Goal: Task Accomplishment & Management: Complete application form

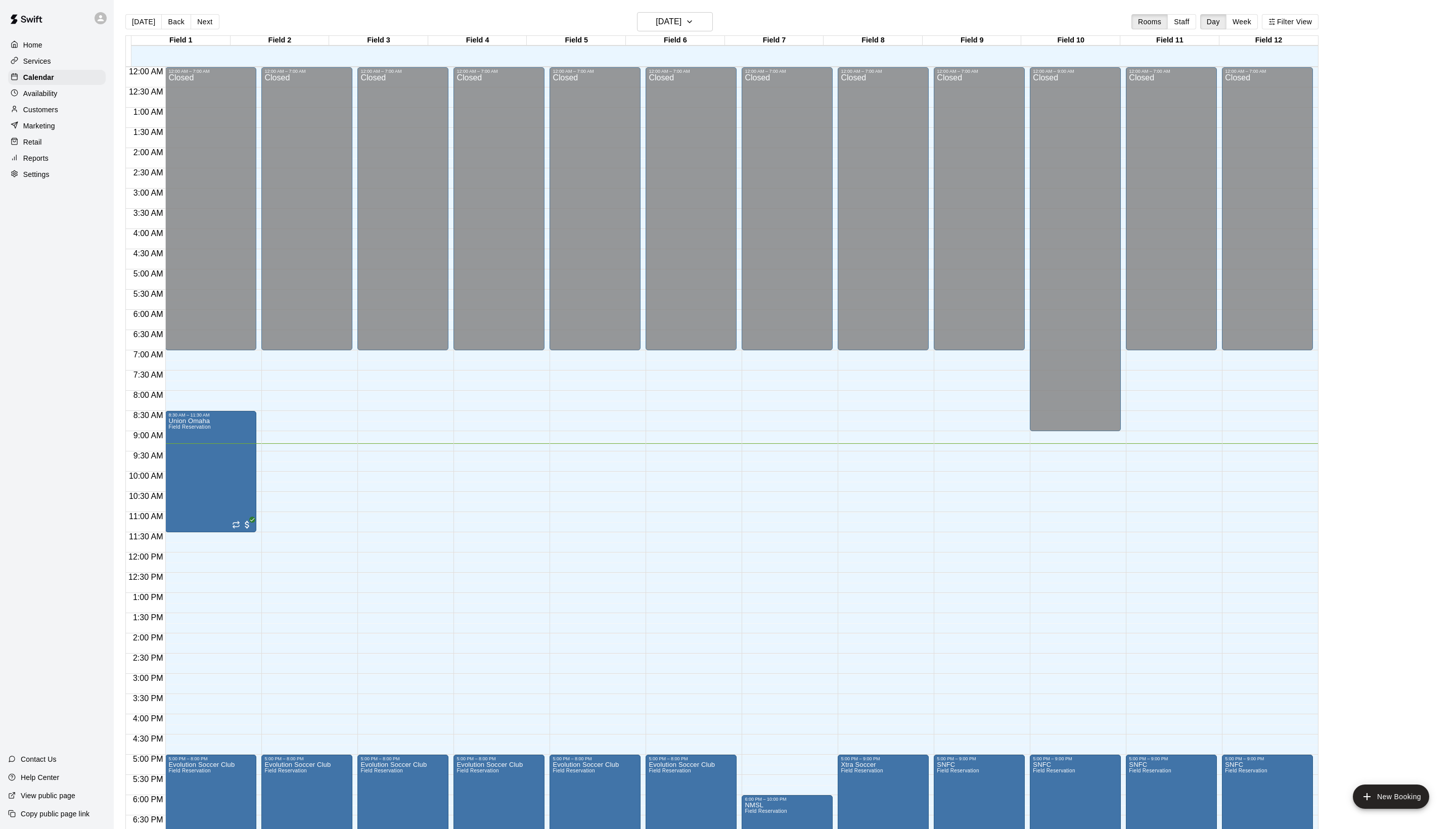
scroll to position [170, 0]
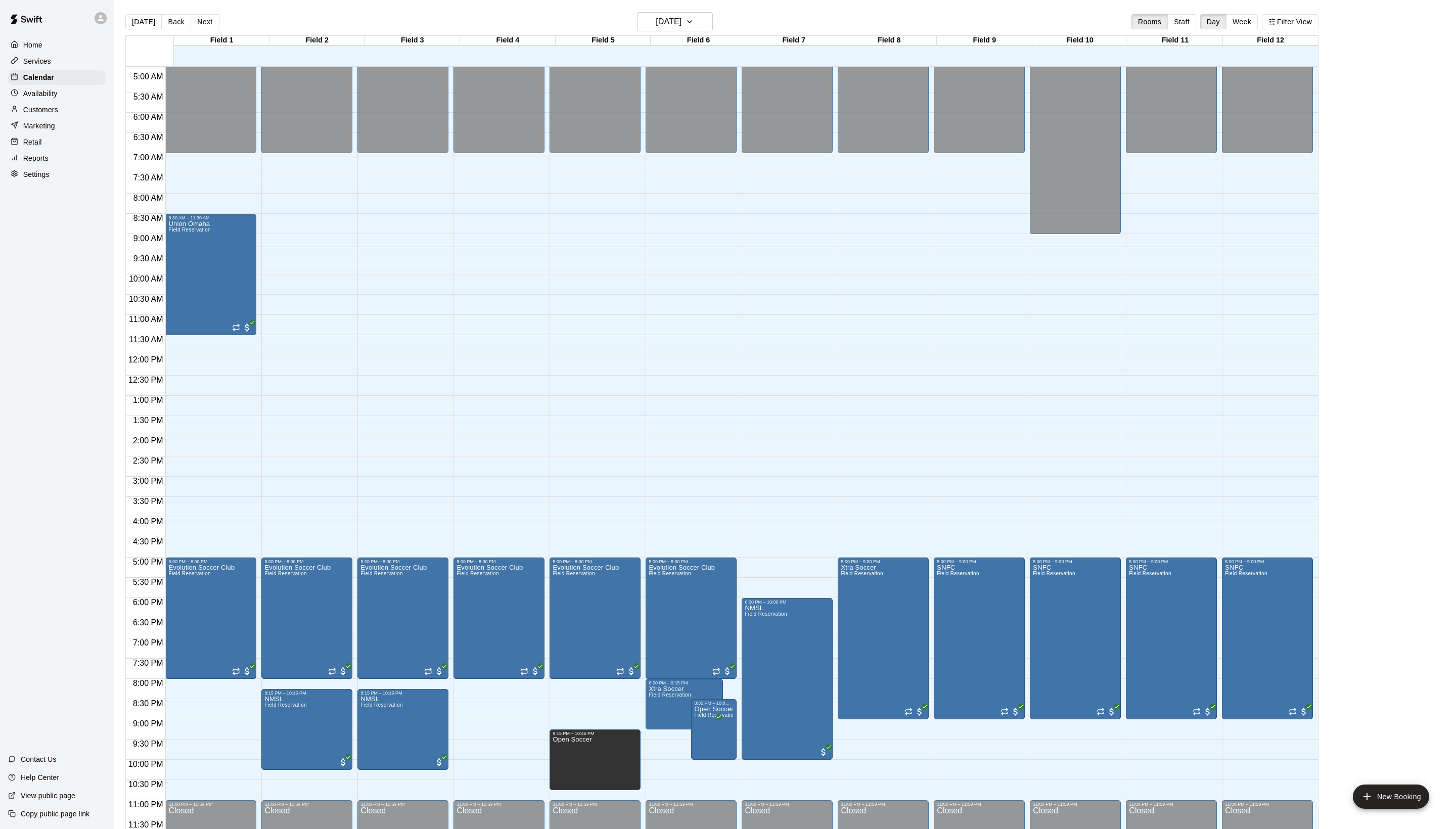
scroll to position [203, 0]
click at [39, 180] on p "Settings" at bounding box center [36, 174] width 26 height 10
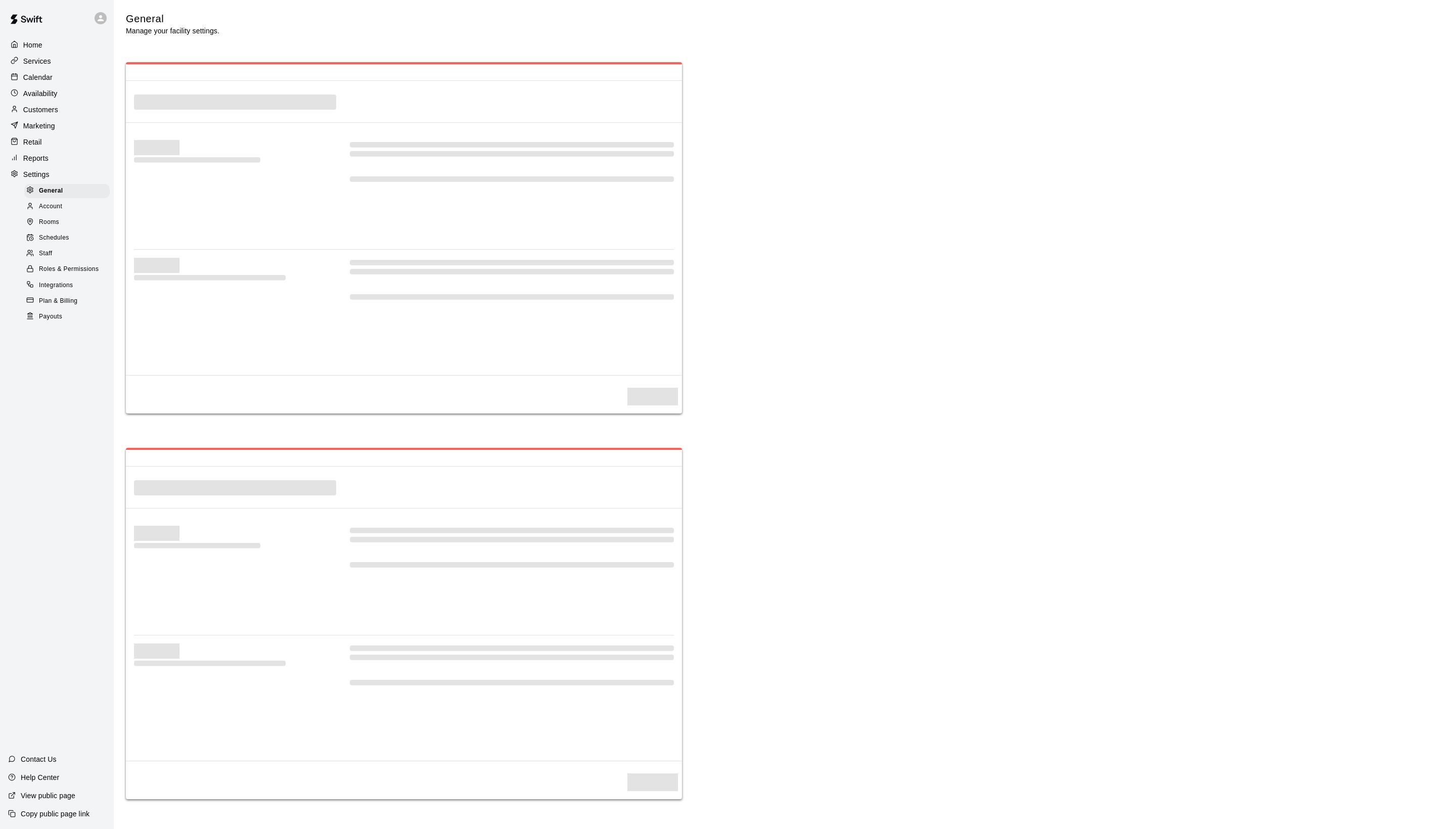
select select "**"
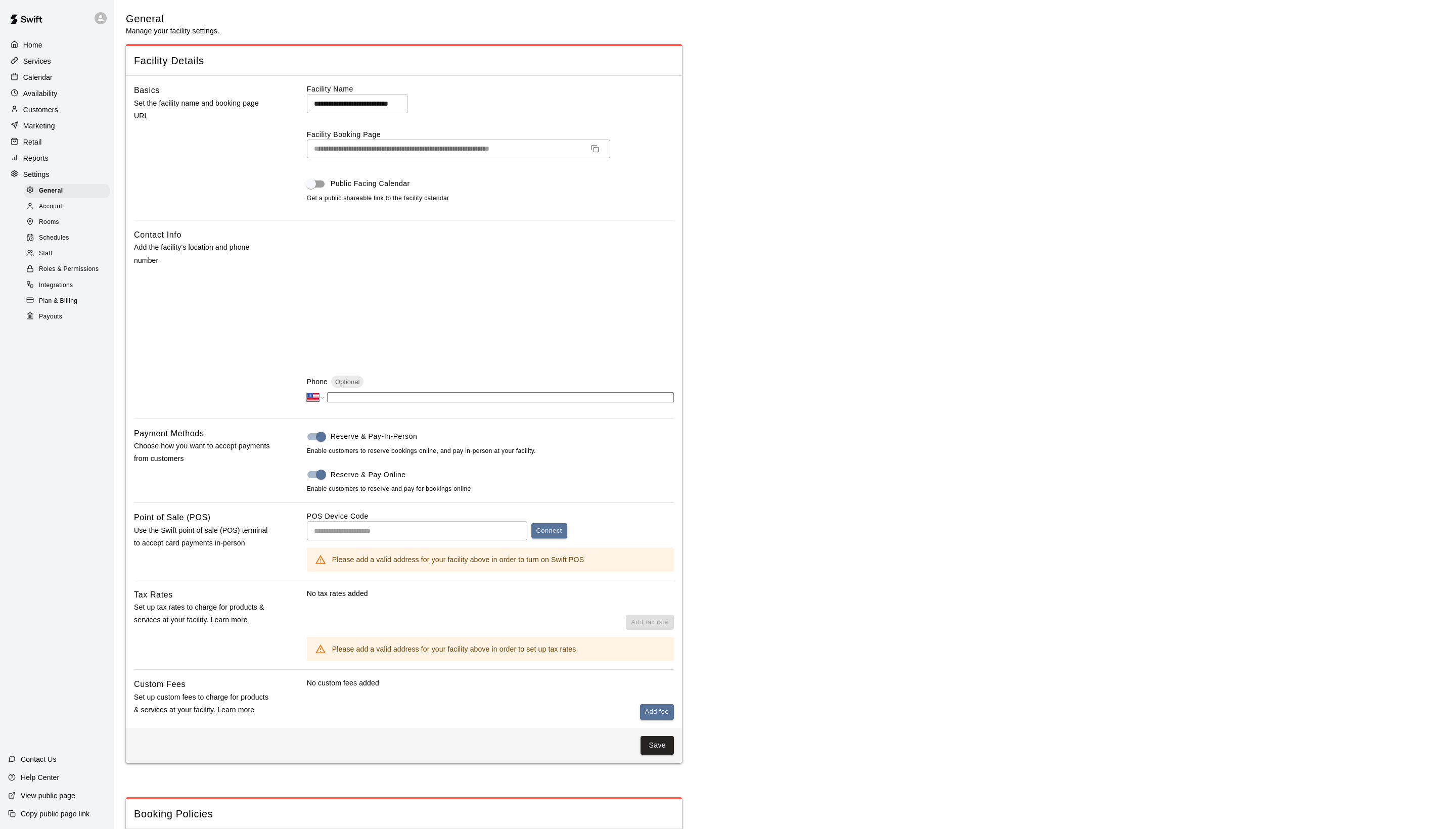
click at [62, 322] on span "Payouts" at bounding box center [50, 317] width 23 height 10
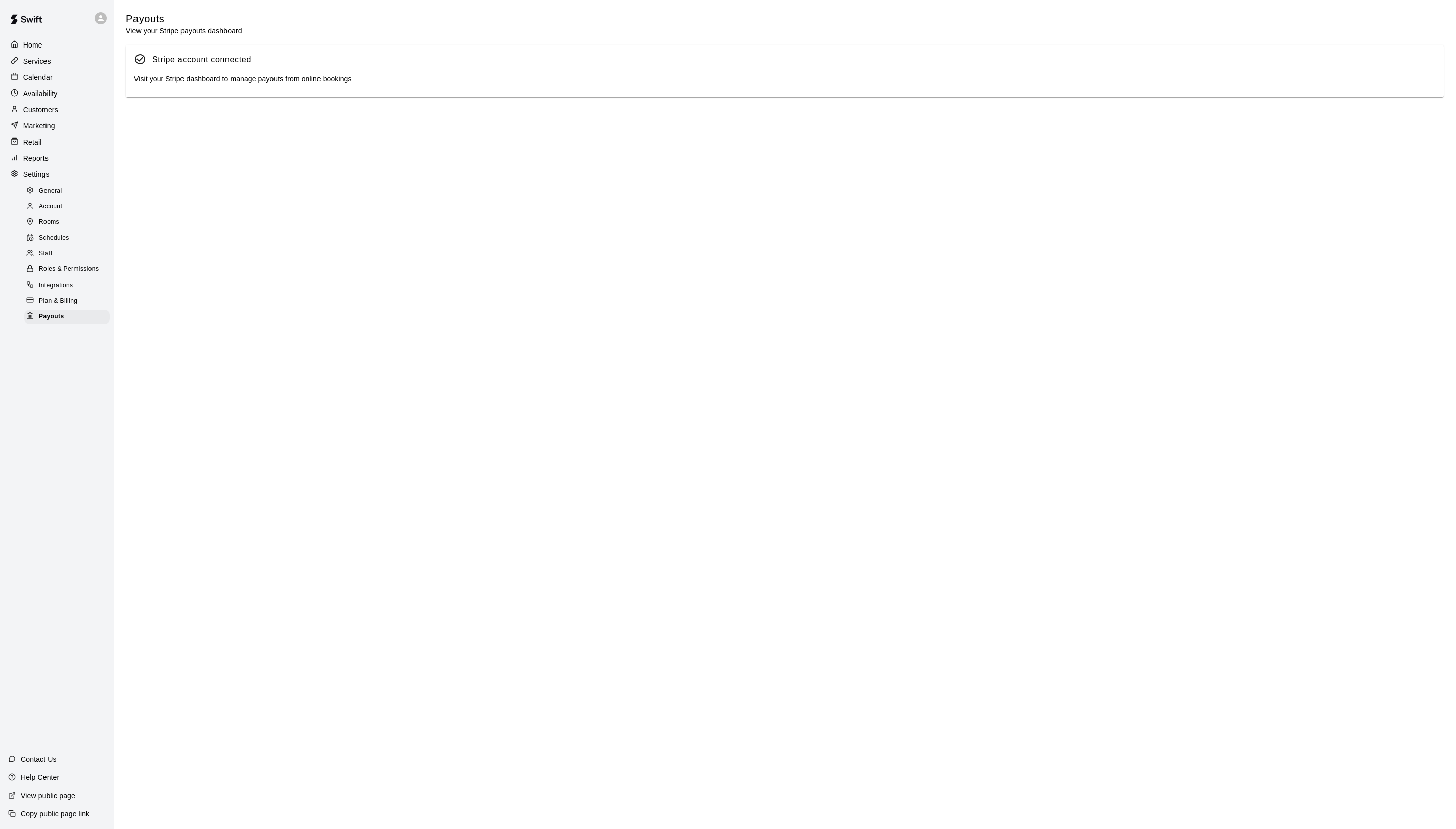
click at [193, 85] on div "Visit your Stripe dashboard to manage payouts from online bookings" at bounding box center [784, 79] width 1302 height 11
click at [193, 83] on link "Stripe dashboard" at bounding box center [193, 79] width 55 height 8
click at [53, 82] on p "Calendar" at bounding box center [38, 77] width 29 height 10
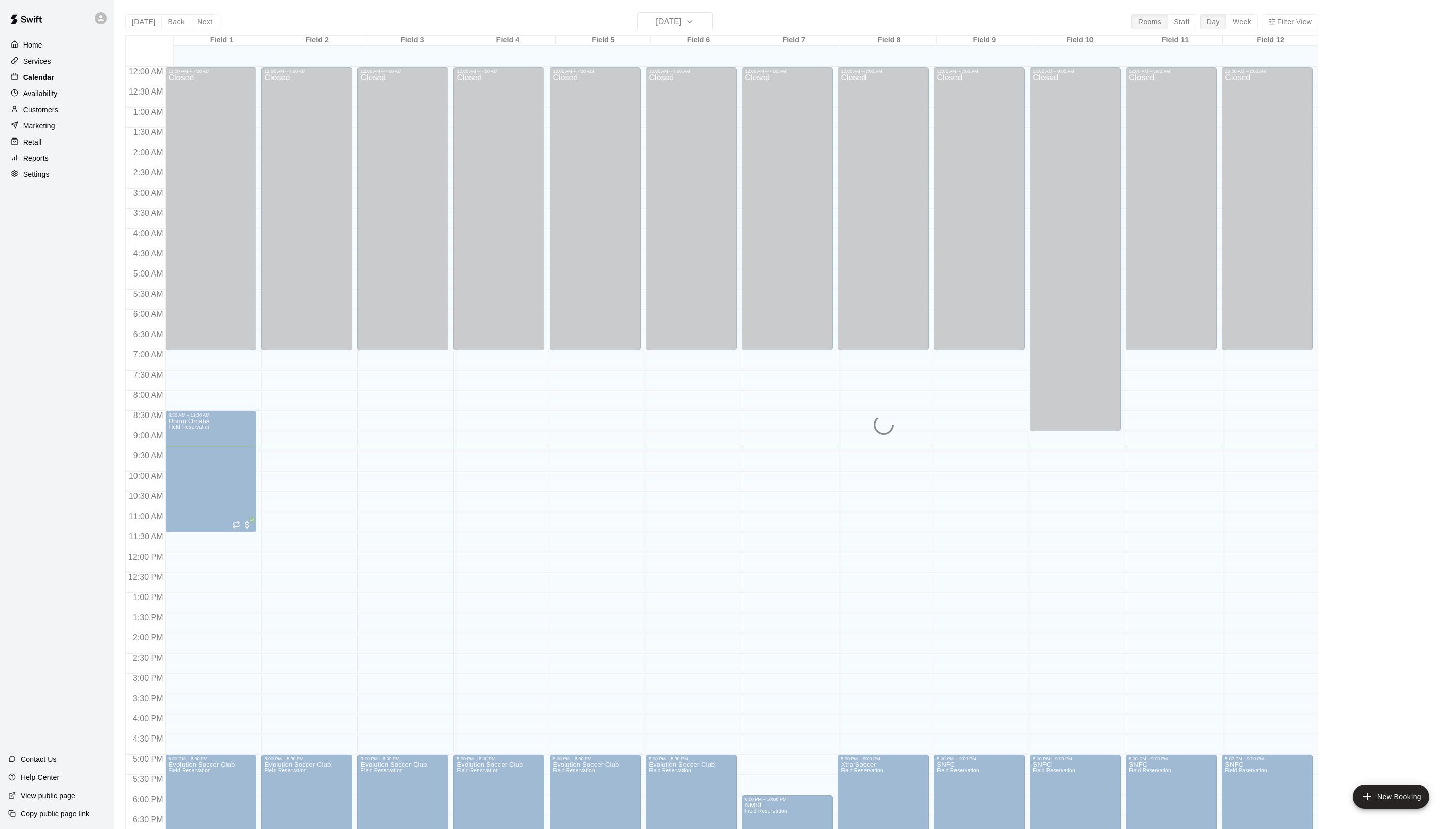
scroll to position [170, 0]
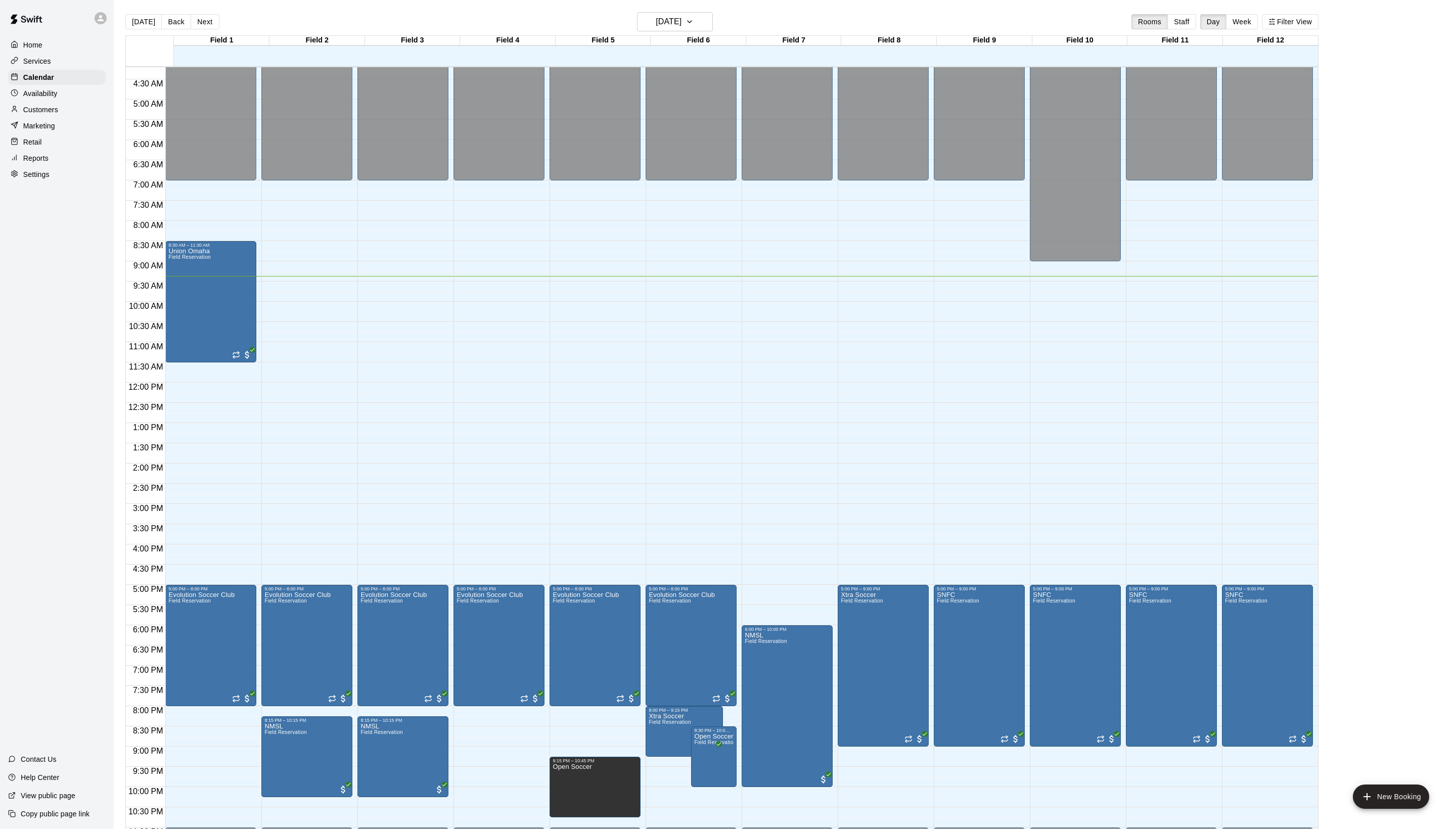
click at [701, 11] on main "Today Back Next Thursday Aug 14 Rooms Staff Day Week Filter View Field 1 14 Thu…" at bounding box center [784, 422] width 1342 height 845
click at [699, 14] on button "[DATE]" at bounding box center [675, 22] width 76 height 19
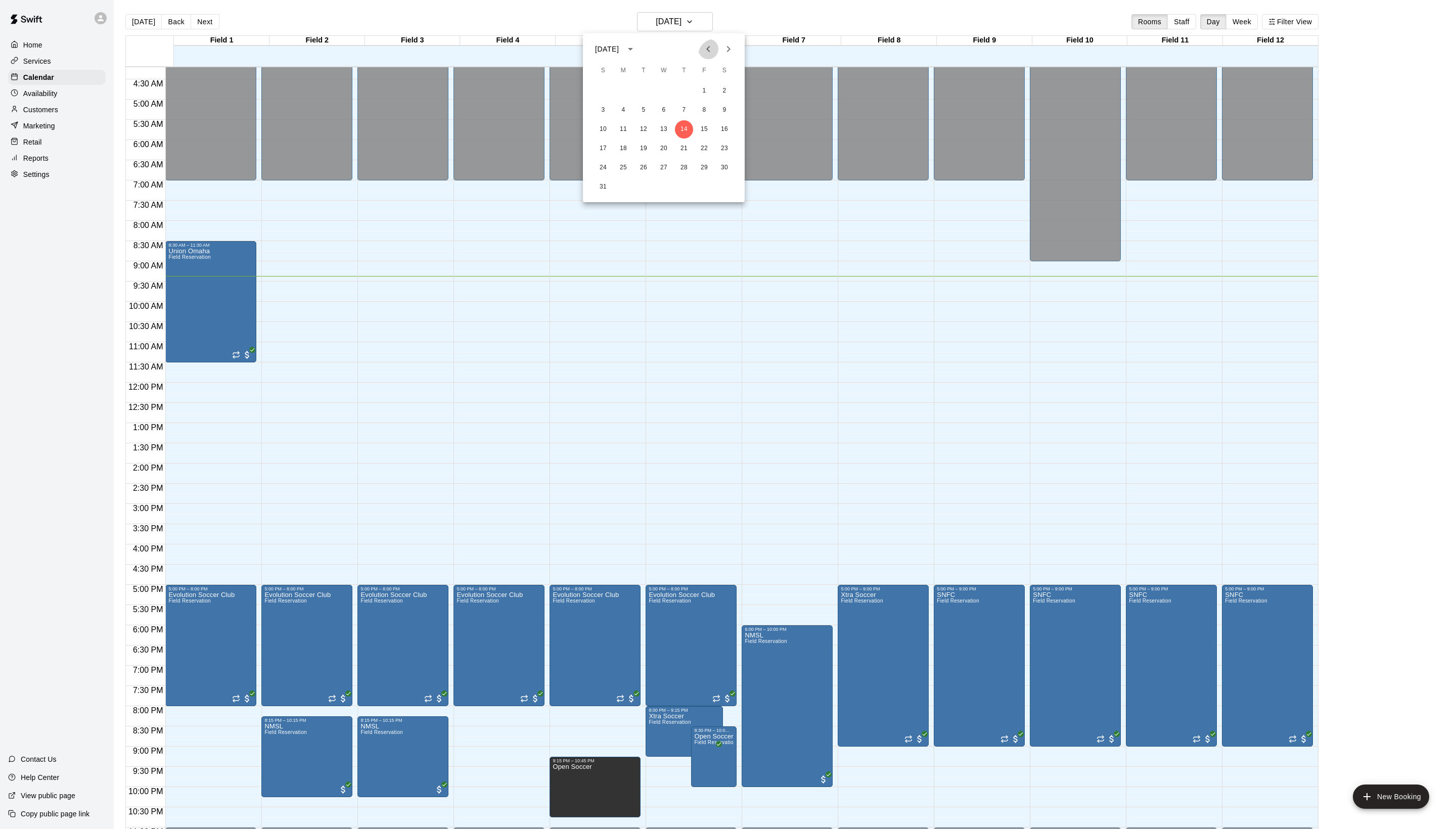
click at [702, 51] on icon "Previous month" at bounding box center [708, 49] width 12 height 12
click at [606, 168] on button "27" at bounding box center [603, 167] width 18 height 18
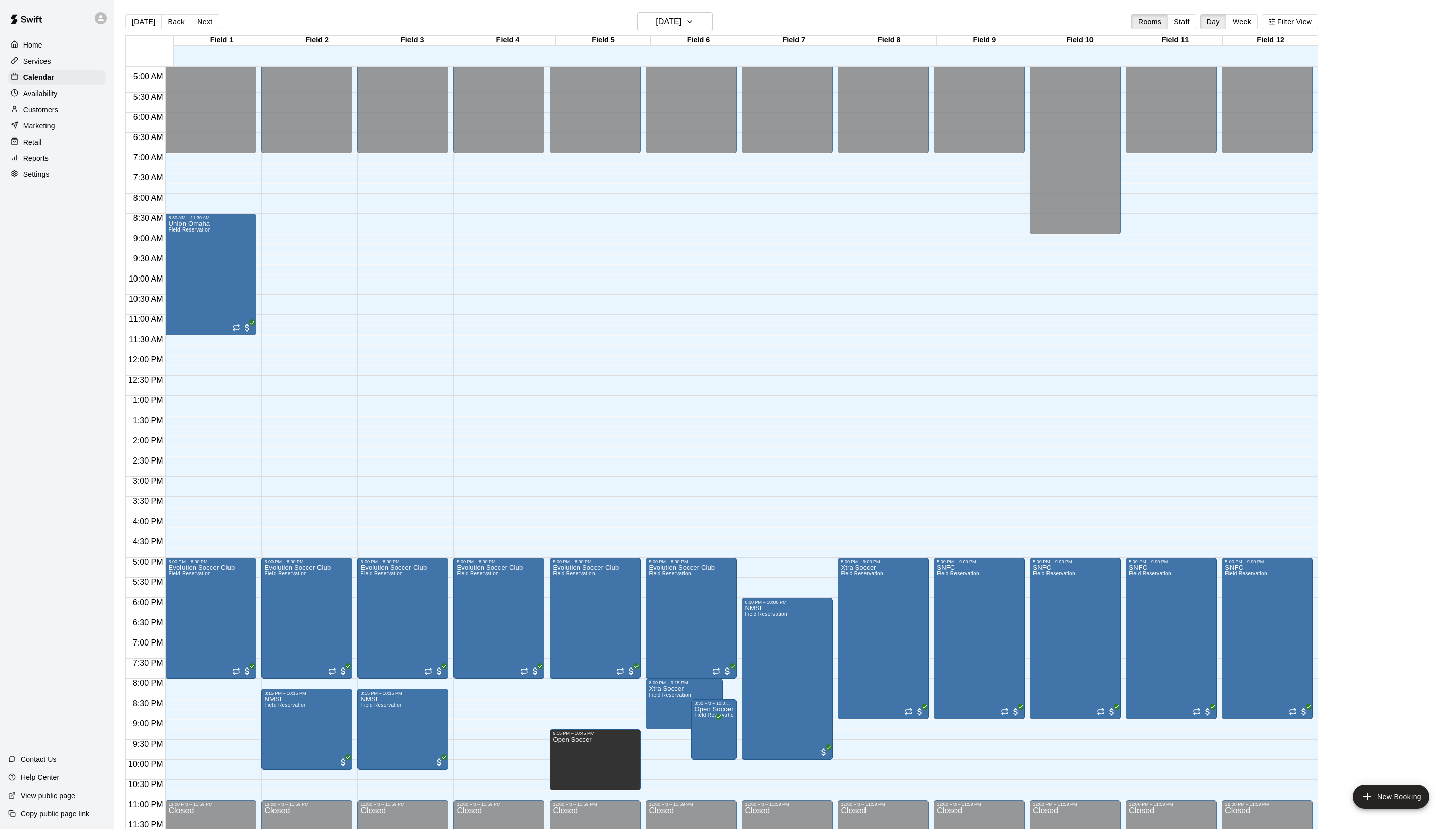
scroll to position [203, 0]
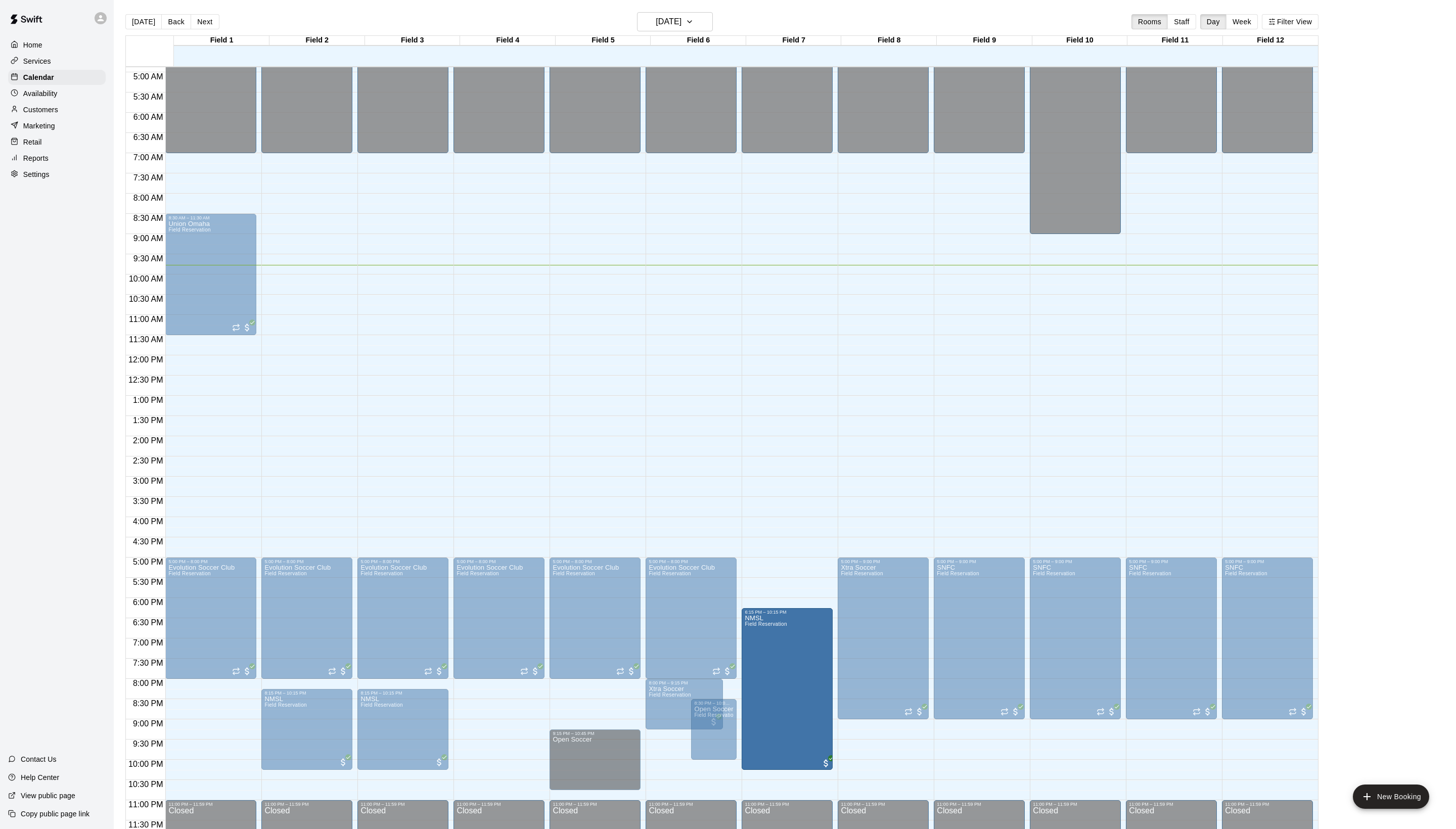
drag, startPoint x: 784, startPoint y: 620, endPoint x: 784, endPoint y: 635, distance: 15.0
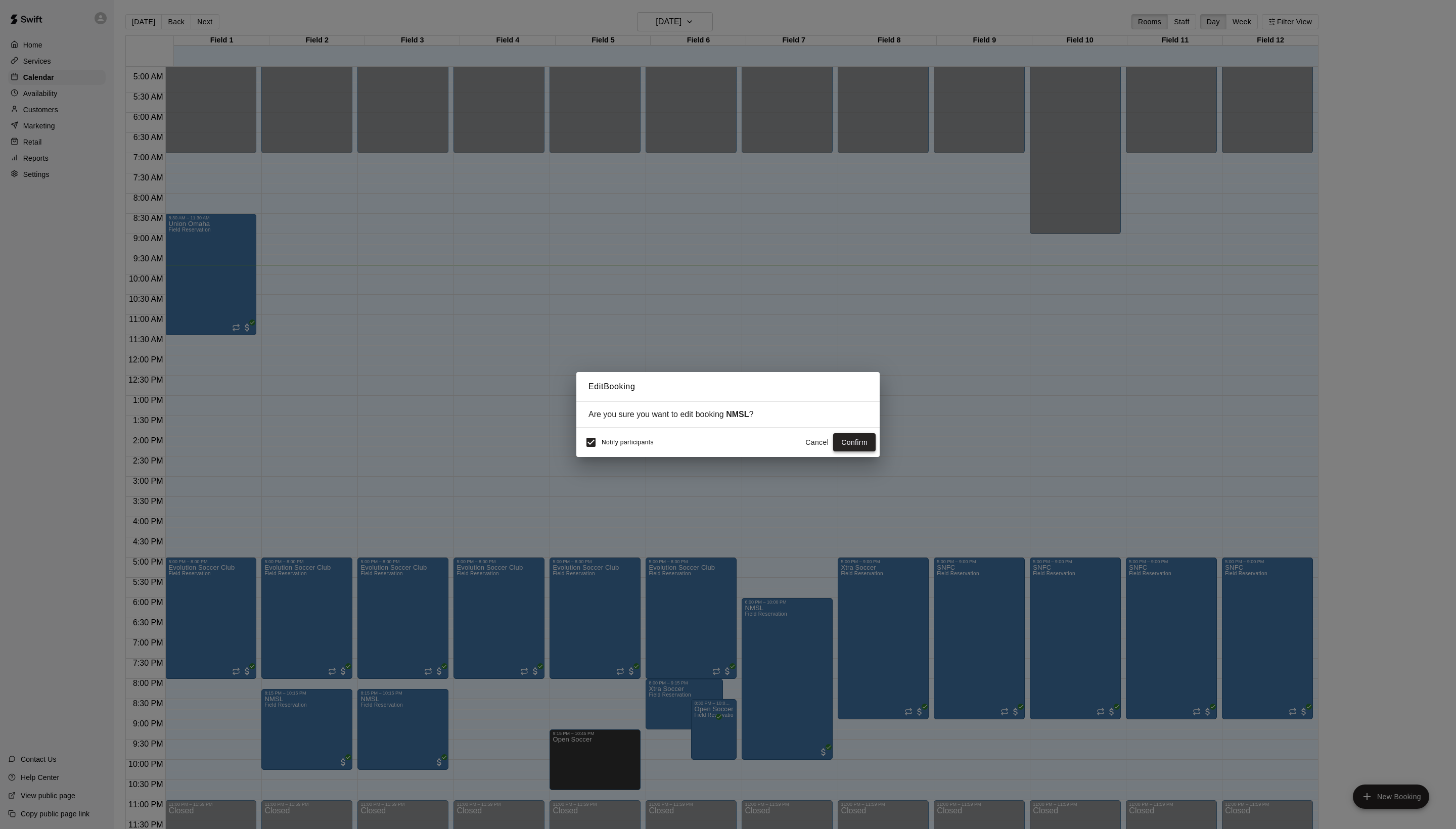
click at [850, 445] on button "Confirm" at bounding box center [854, 442] width 42 height 18
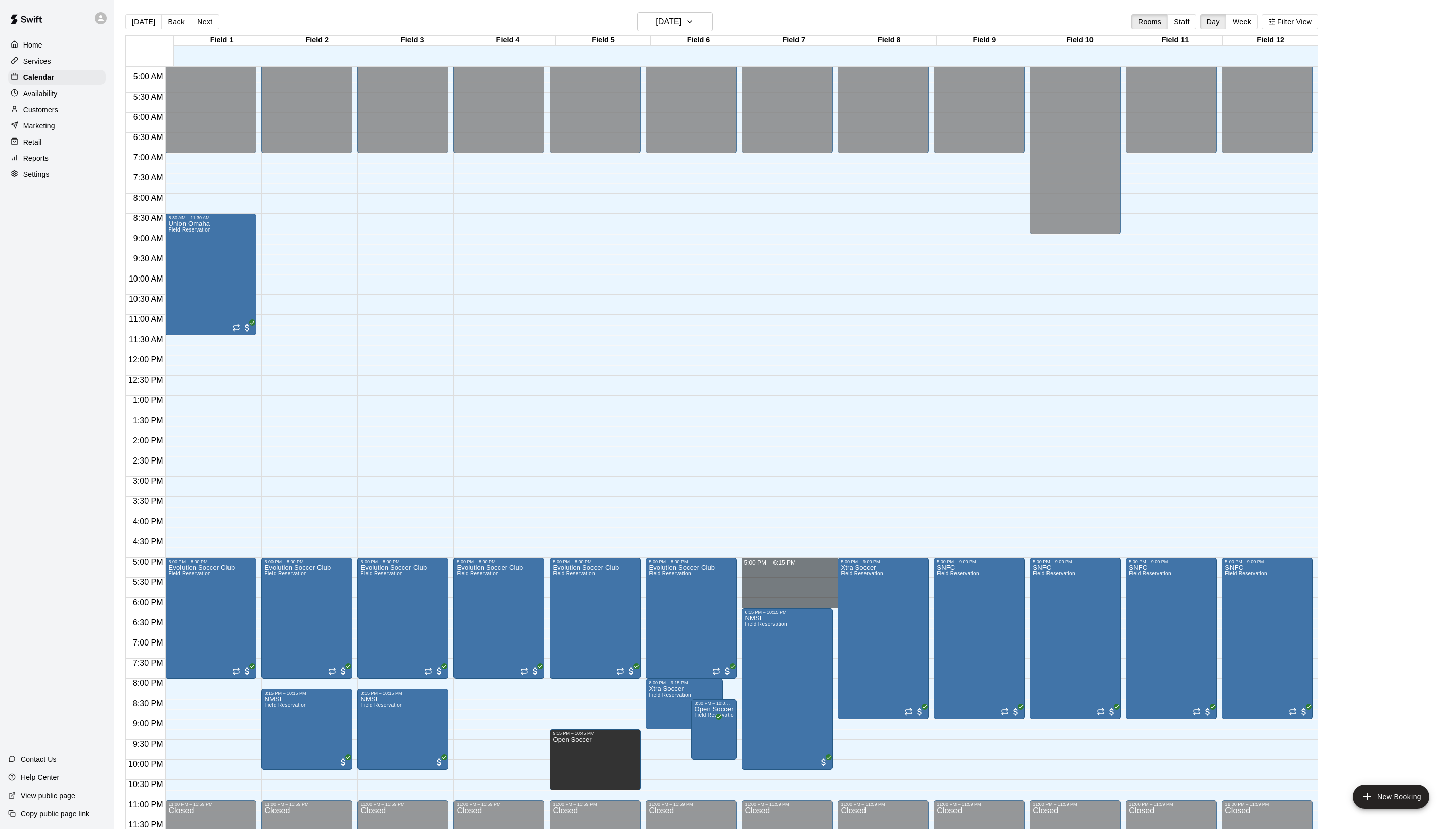
drag, startPoint x: 769, startPoint y: 562, endPoint x: 769, endPoint y: 597, distance: 35.0
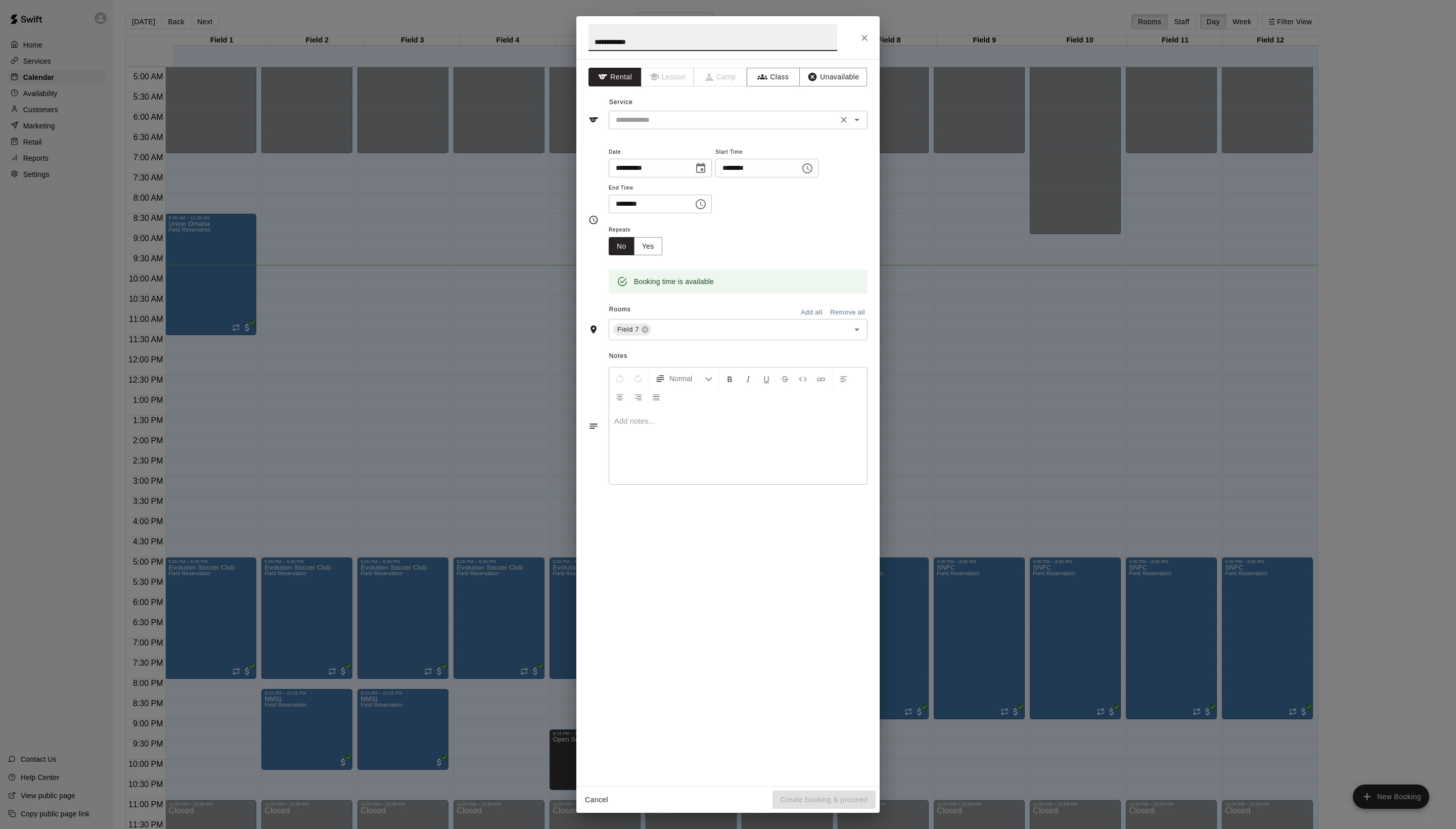
click at [705, 129] on div "​" at bounding box center [738, 120] width 259 height 18
type input "**********"
click at [699, 129] on div "​" at bounding box center [738, 120] width 259 height 18
click at [698, 157] on div "**********" at bounding box center [728, 422] width 303 height 727
click at [686, 126] on input "text" at bounding box center [724, 120] width 223 height 13
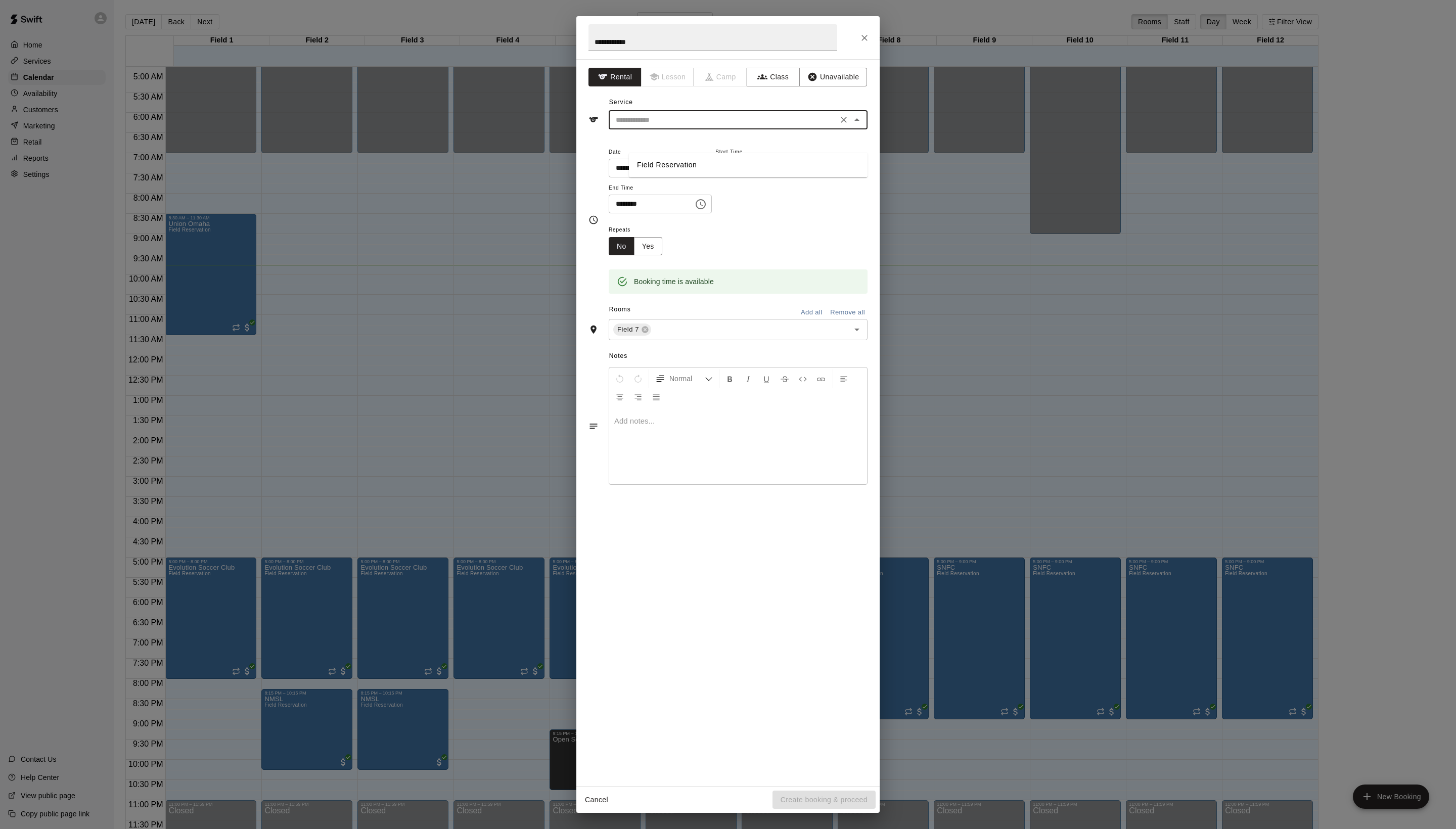
click at [686, 159] on li "Field Reservation" at bounding box center [748, 165] width 238 height 16
type input "**********"
click at [811, 792] on button "Create booking & proceed" at bounding box center [824, 800] width 103 height 18
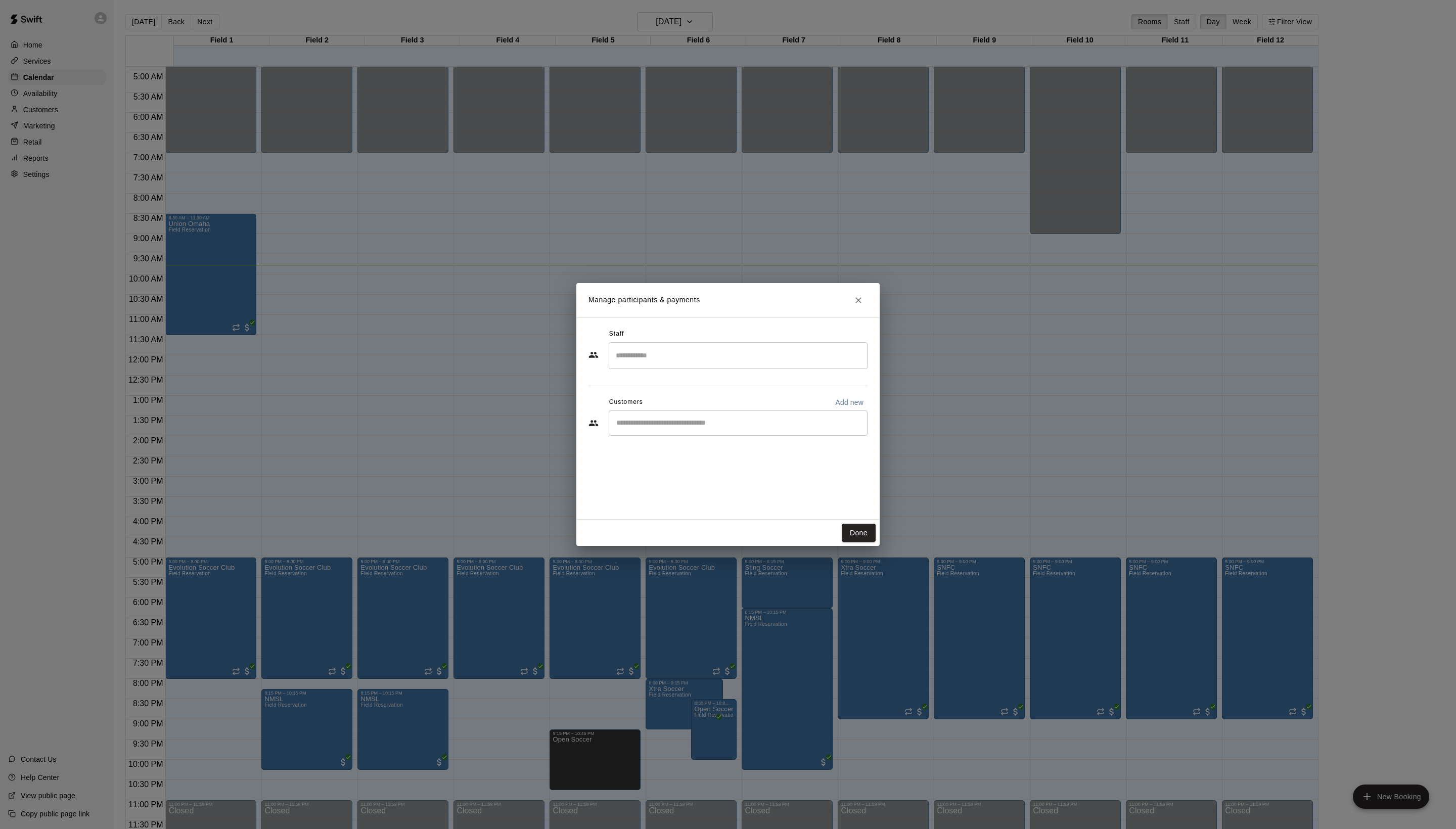
click at [774, 436] on div "​" at bounding box center [738, 423] width 259 height 25
type input "****"
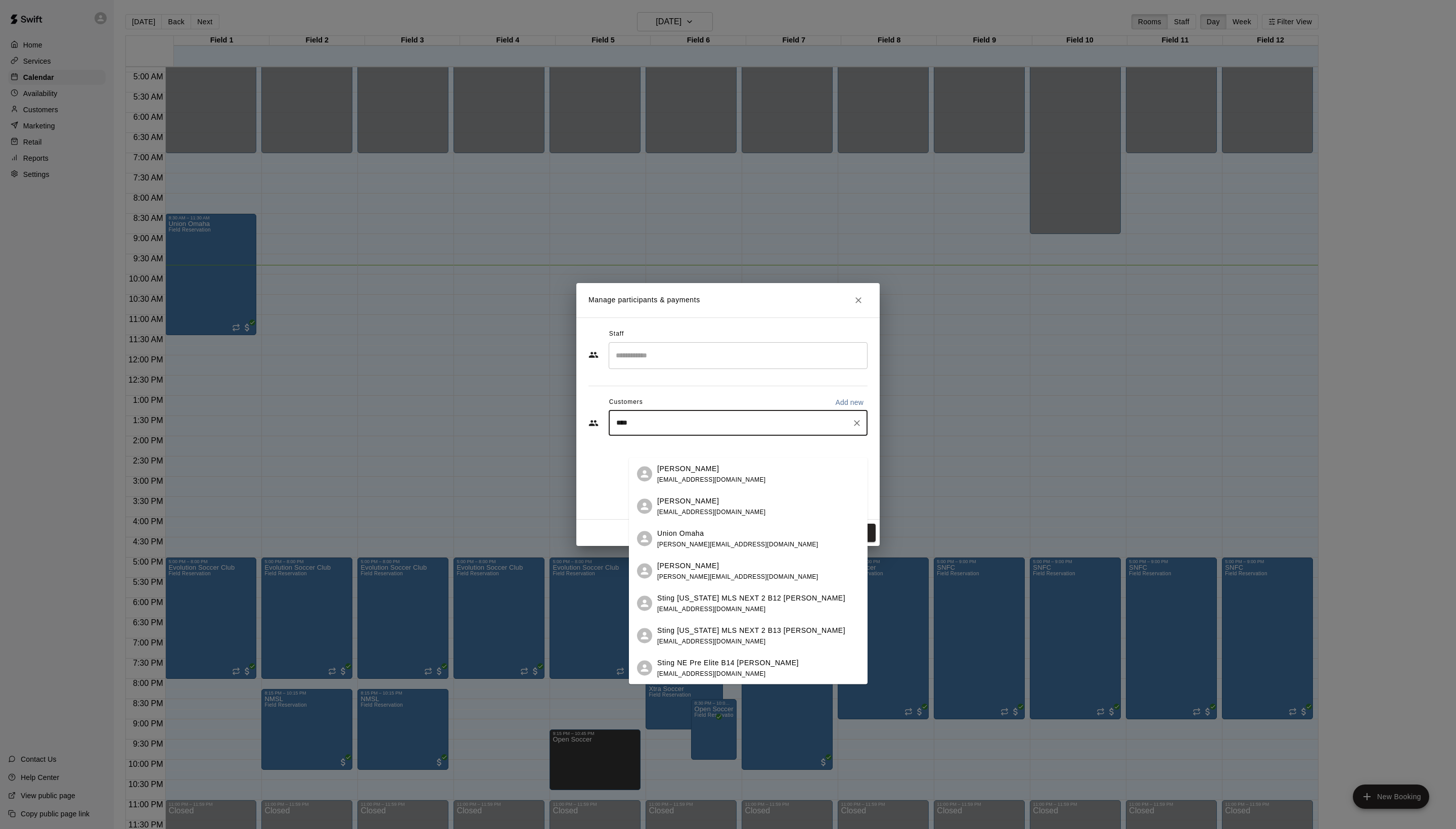
click at [758, 476] on span "[EMAIL_ADDRESS][DOMAIN_NAME]" at bounding box center [711, 479] width 108 height 7
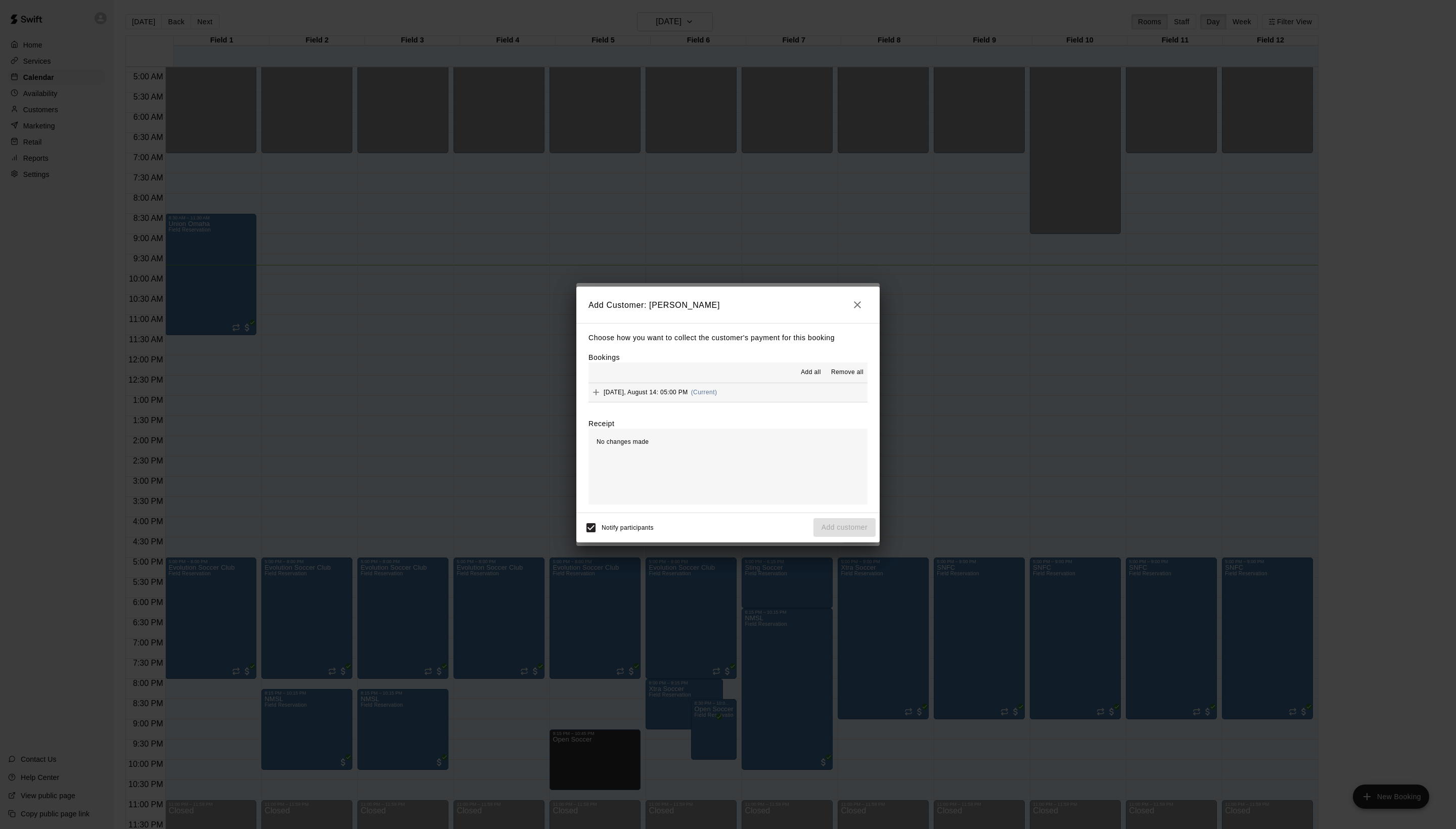
click at [801, 377] on span "Add all" at bounding box center [811, 373] width 20 height 10
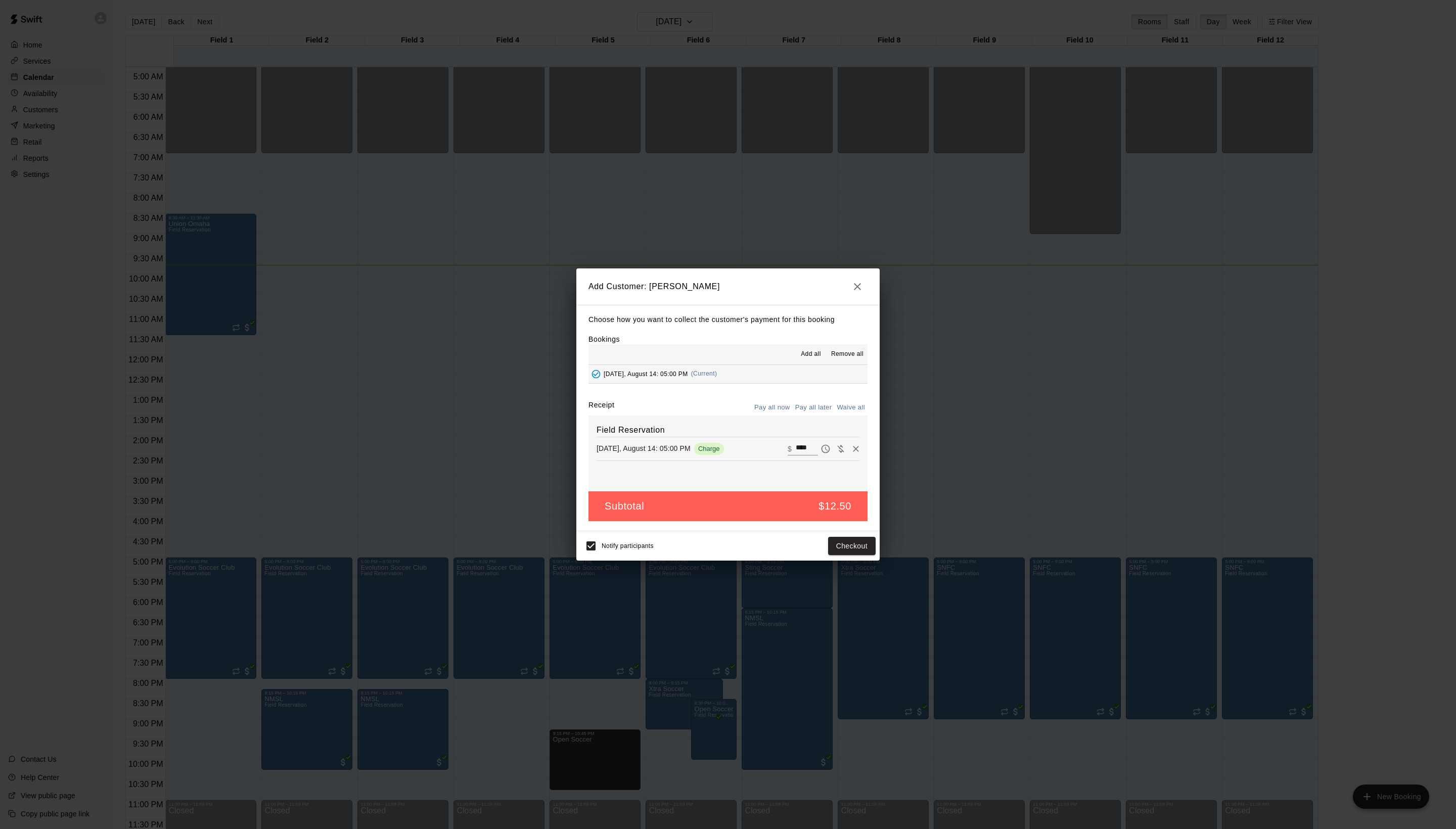
click at [837, 415] on button "Waive all" at bounding box center [850, 408] width 34 height 16
type input "*"
click at [833, 554] on button "Add customer" at bounding box center [845, 545] width 62 height 18
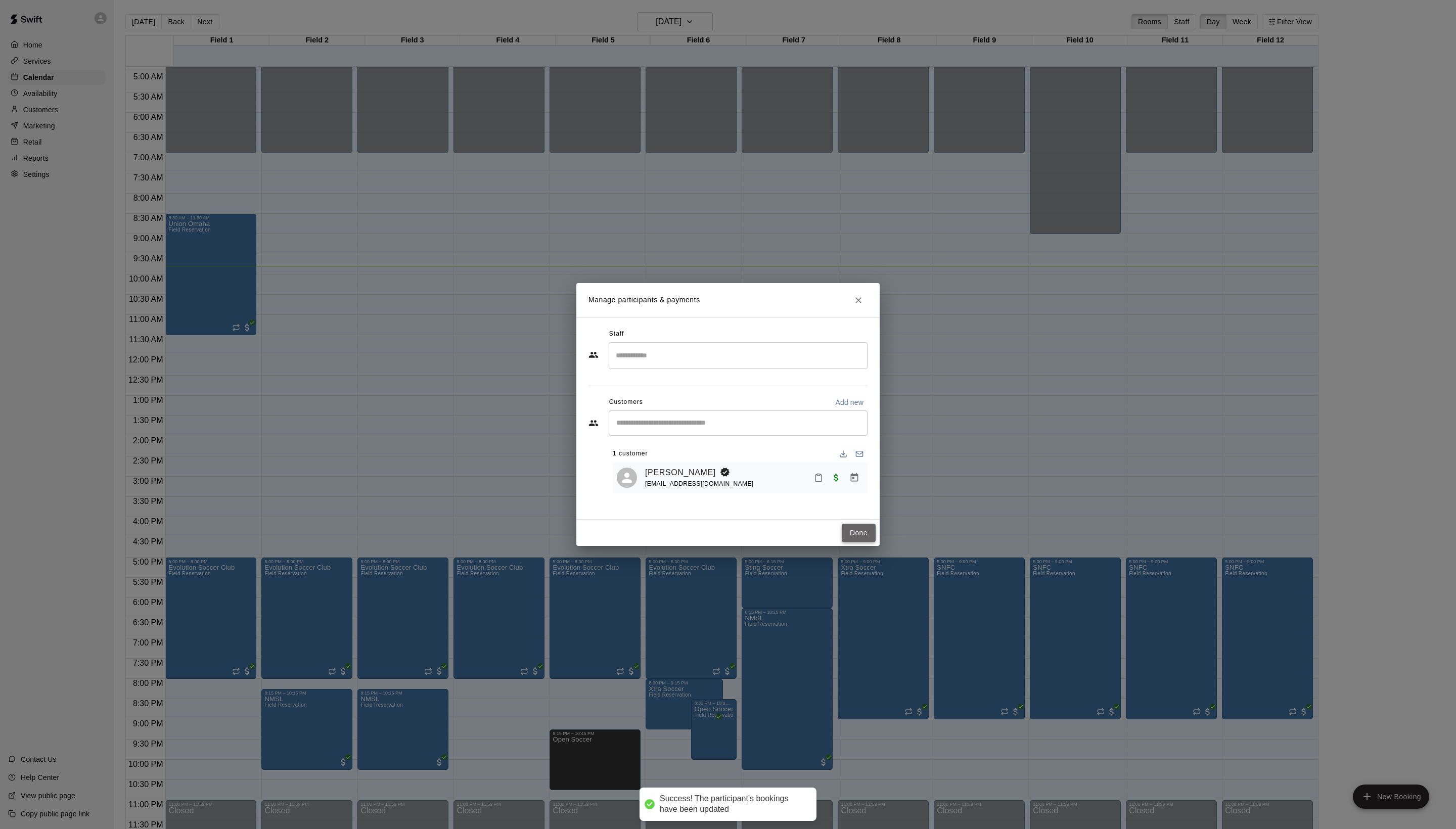
click at [861, 542] on button "Done" at bounding box center [858, 533] width 34 height 18
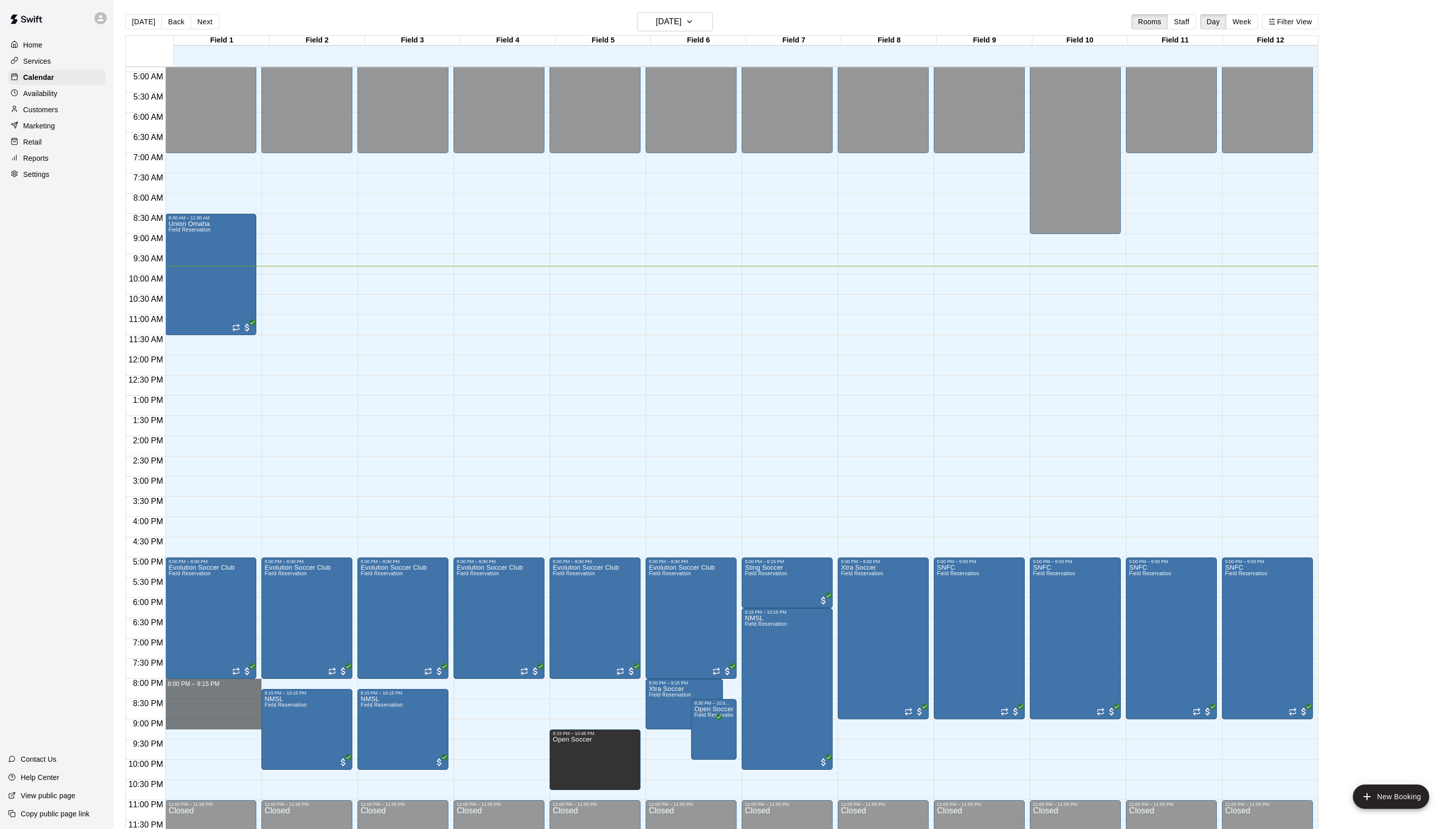
drag, startPoint x: 209, startPoint y: 682, endPoint x: 211, endPoint y: 727, distance: 45.0
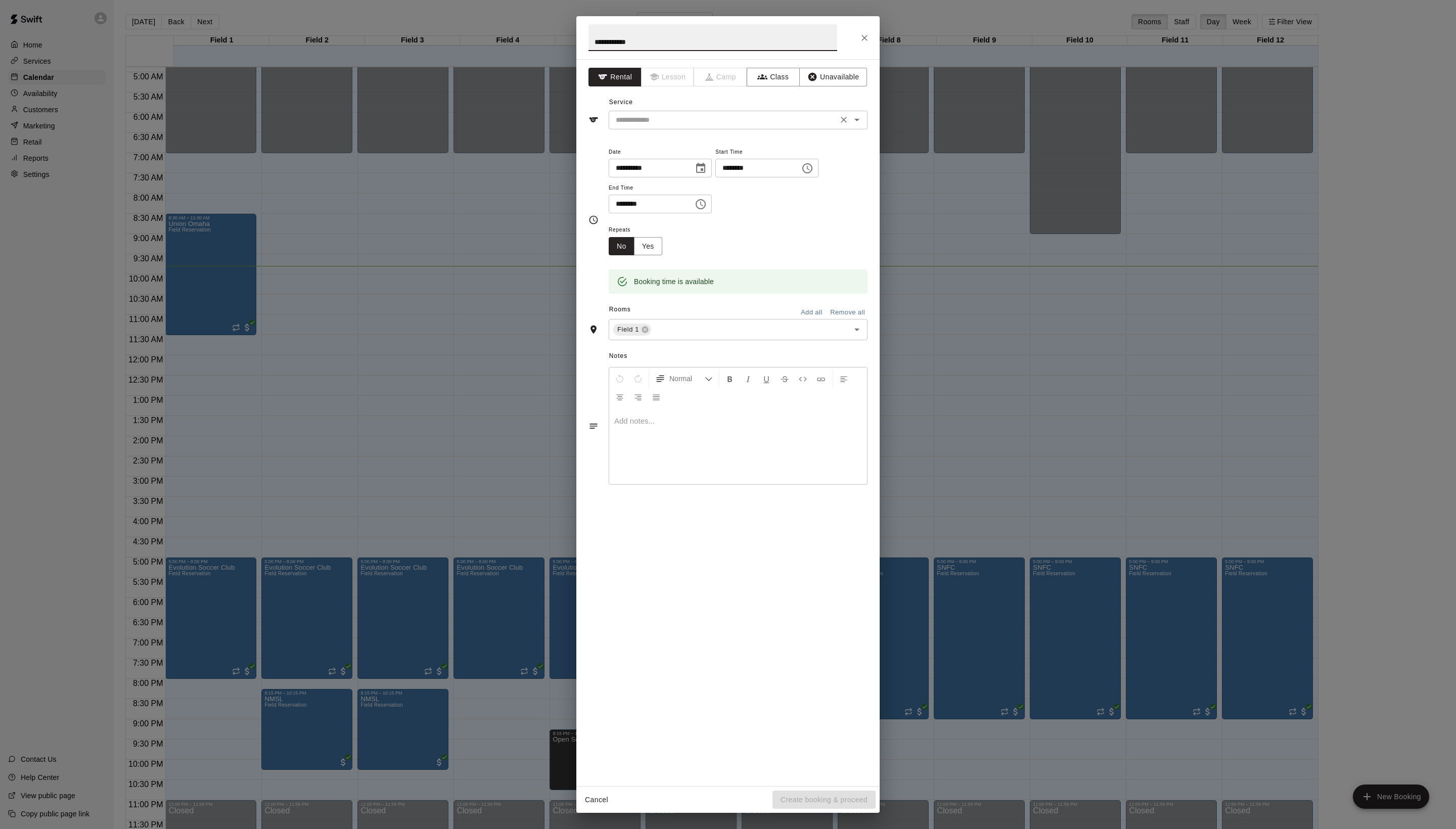
type input "**********"
click at [701, 126] on input "text" at bounding box center [724, 120] width 223 height 13
click at [696, 153] on ul "Field Reservation" at bounding box center [748, 165] width 238 height 25
click at [694, 163] on li "Field Reservation" at bounding box center [748, 165] width 238 height 16
type input "**********"
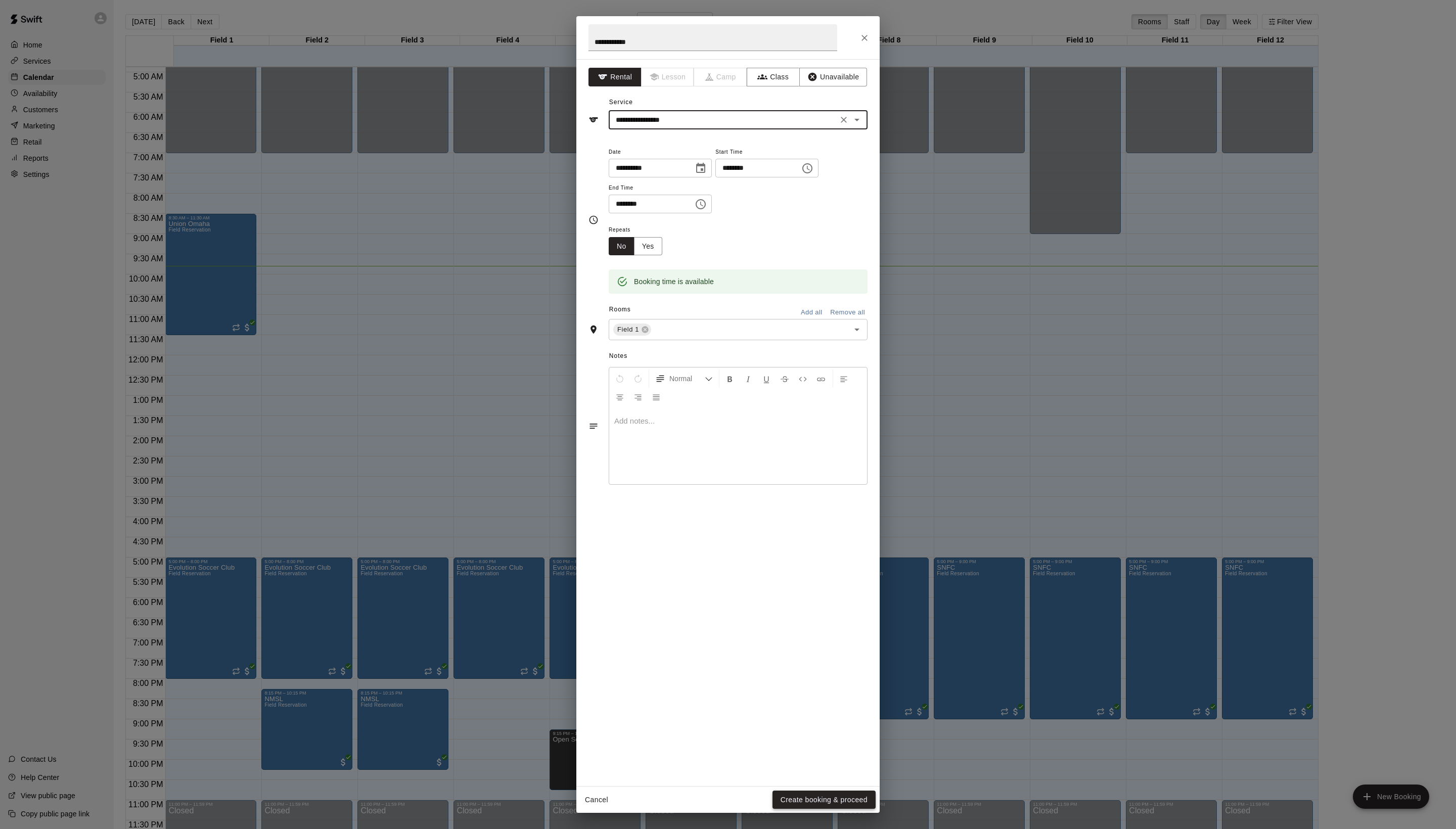
click at [777, 805] on button "Create booking & proceed" at bounding box center [824, 800] width 103 height 18
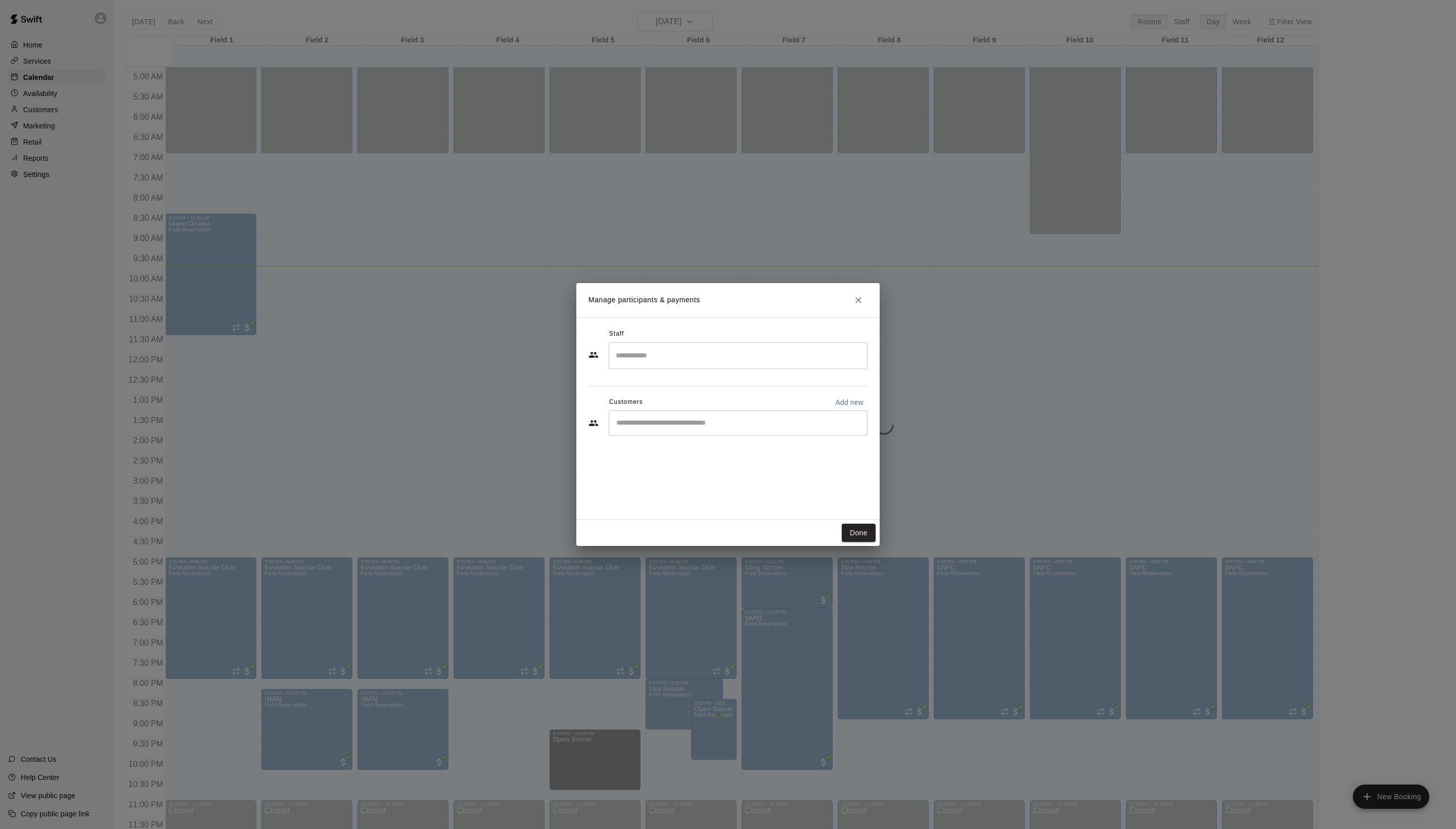
click at [729, 428] on input "Start typing to search customers..." at bounding box center [738, 423] width 250 height 10
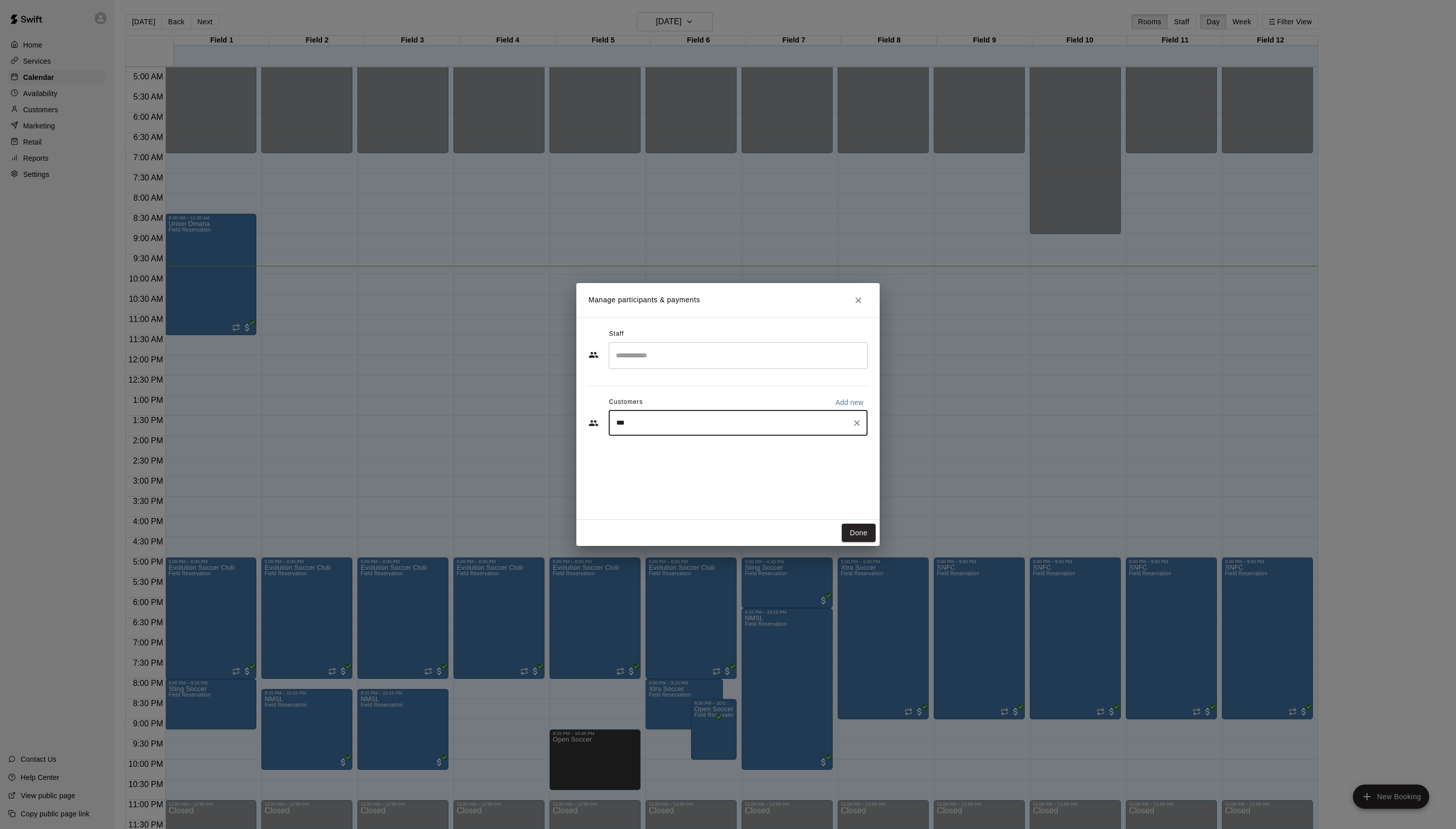
type input "****"
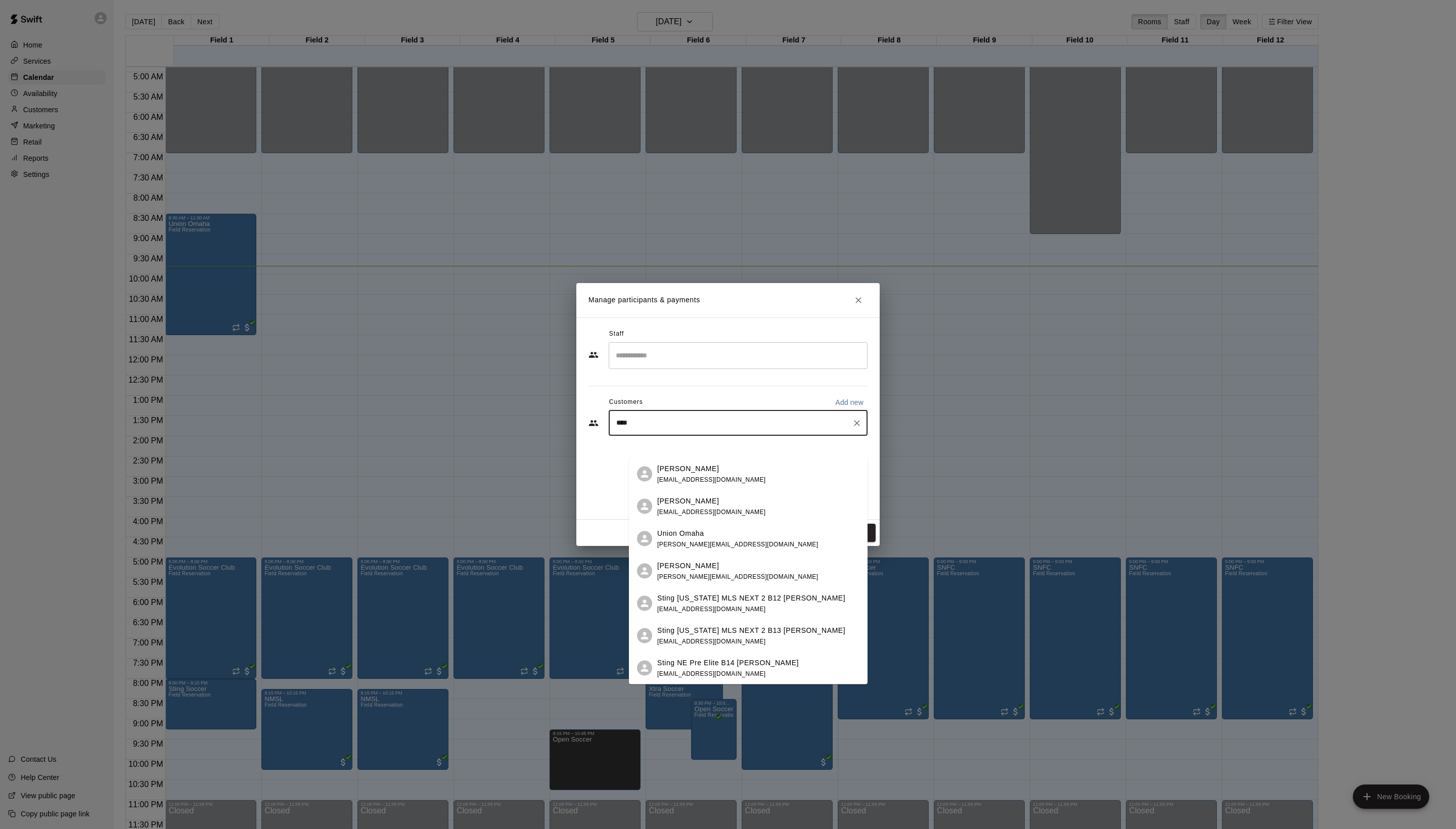
click at [757, 478] on span "[EMAIL_ADDRESS][DOMAIN_NAME]" at bounding box center [711, 479] width 108 height 7
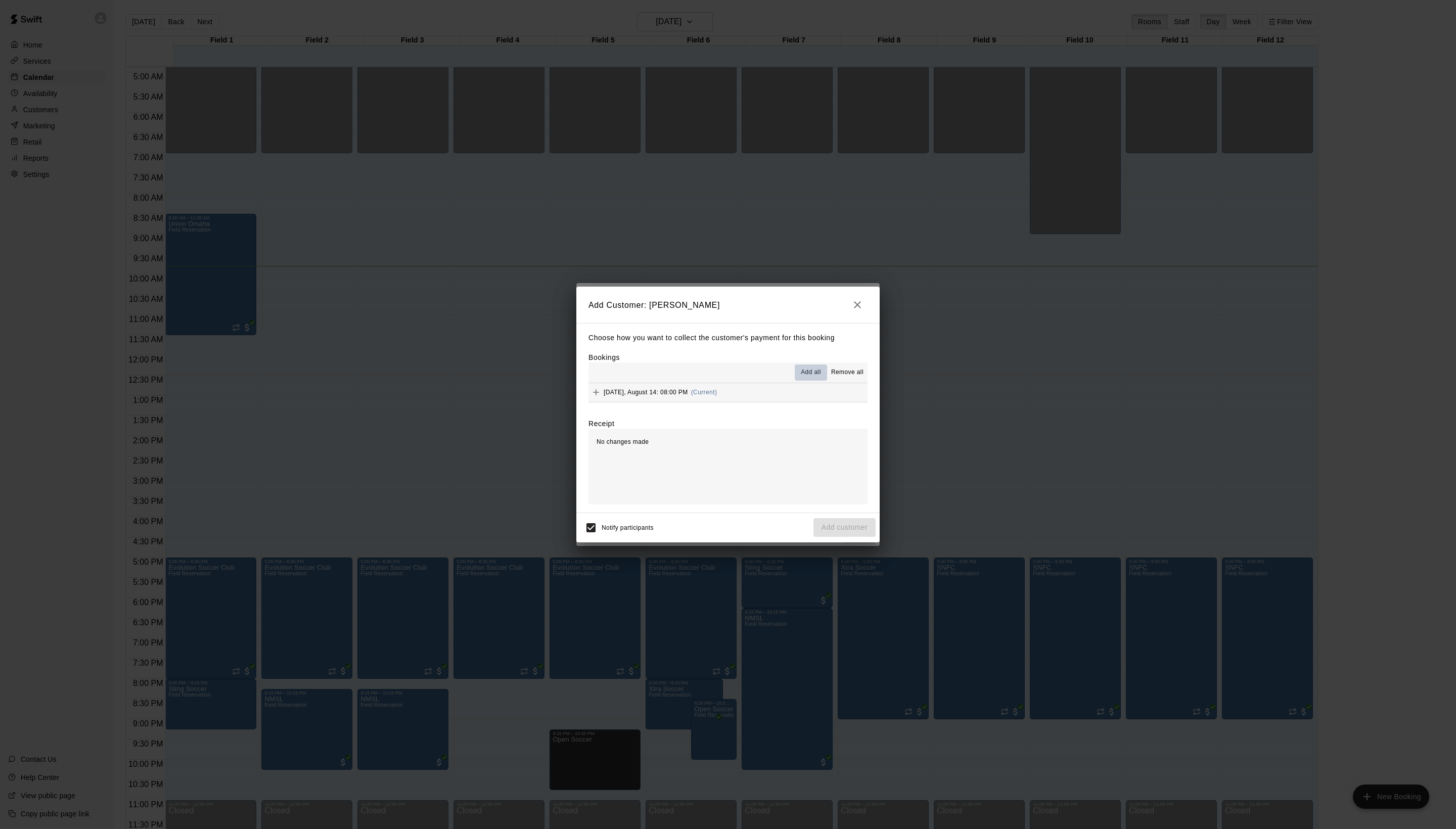
click at [801, 373] on span "Add all" at bounding box center [811, 373] width 20 height 10
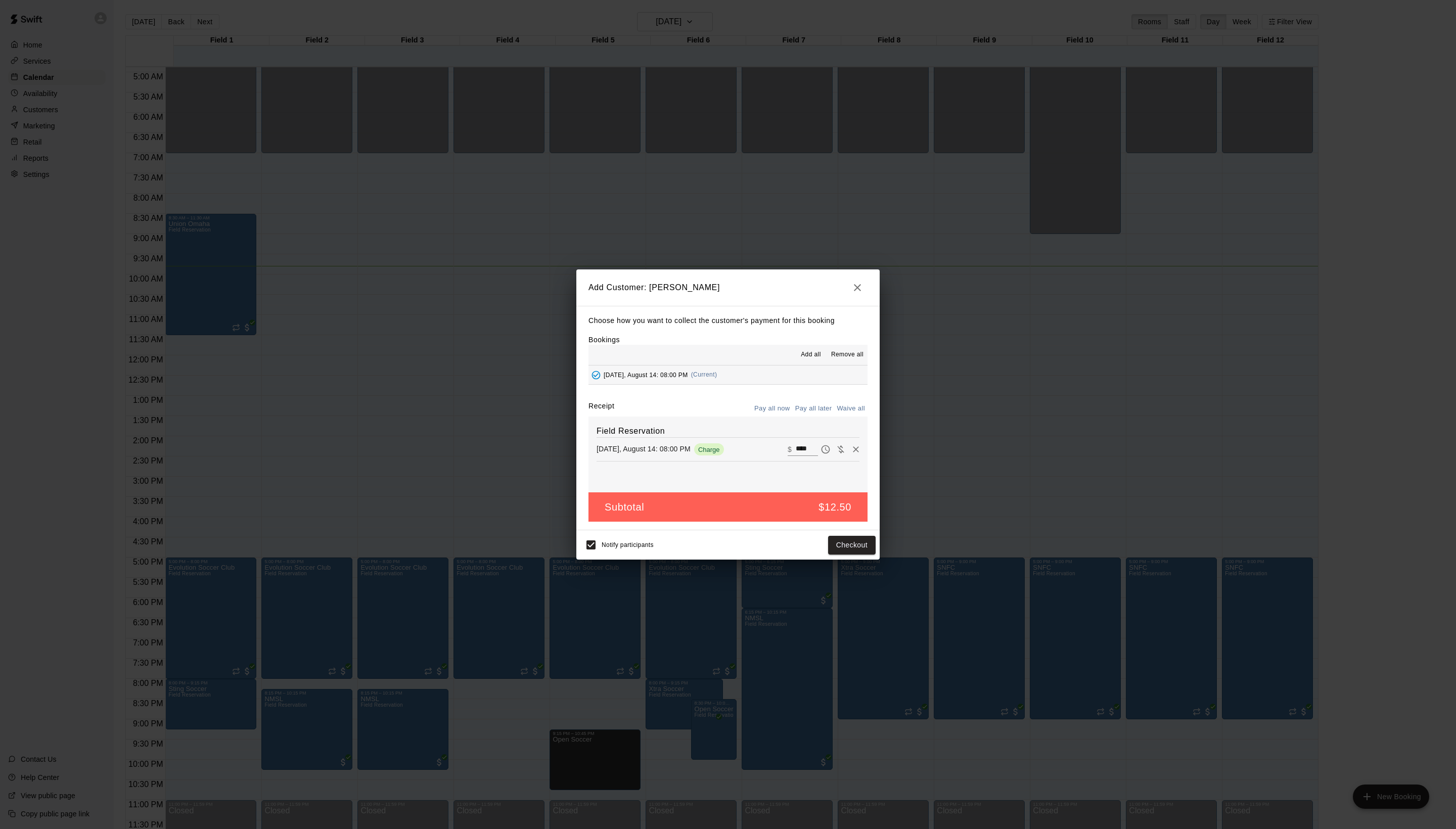
click at [834, 417] on button "Waive all" at bounding box center [850, 408] width 34 height 16
type input "*"
click at [839, 554] on button "Add customer" at bounding box center [845, 545] width 62 height 18
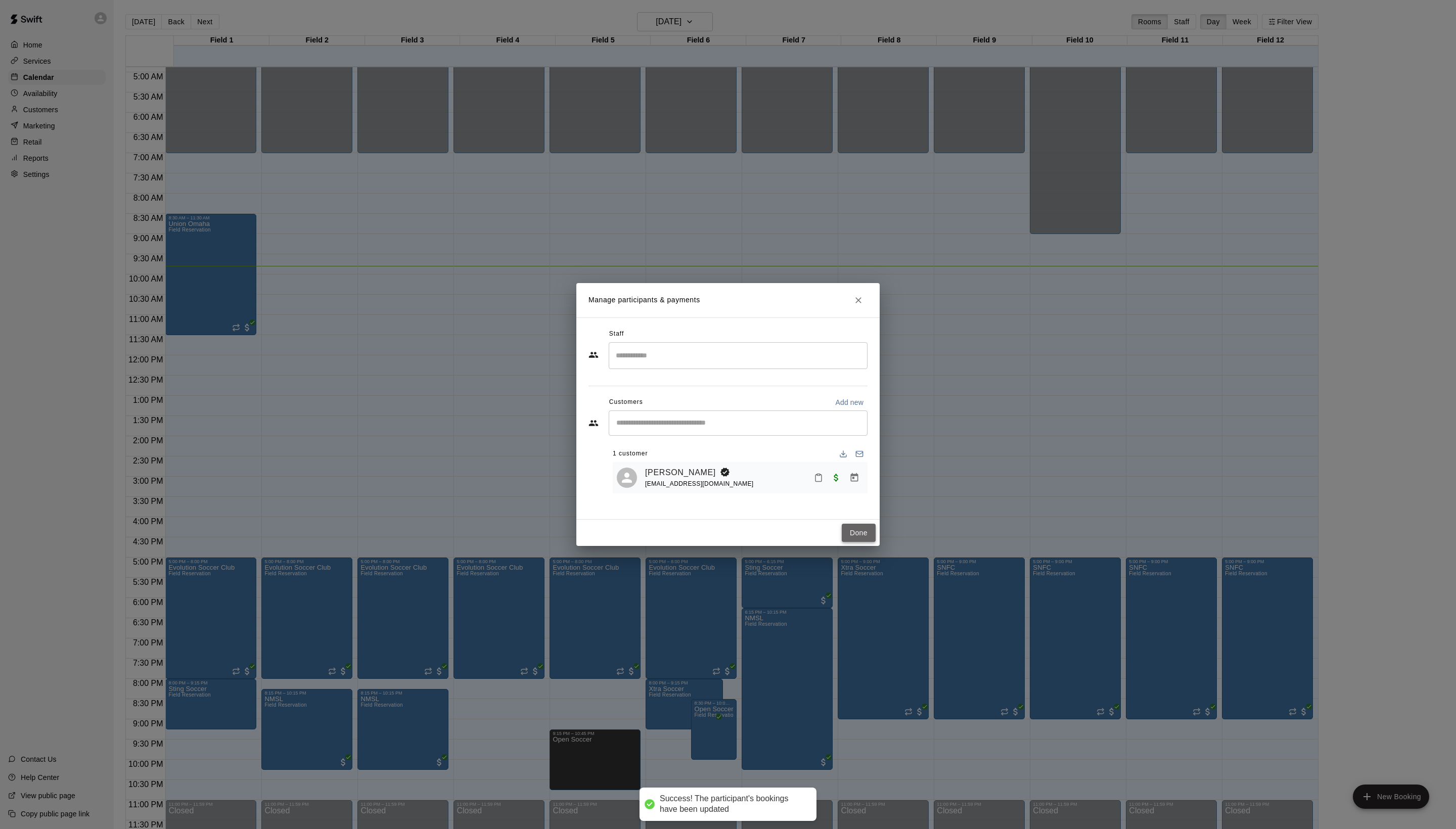
click at [857, 542] on button "Done" at bounding box center [858, 533] width 34 height 18
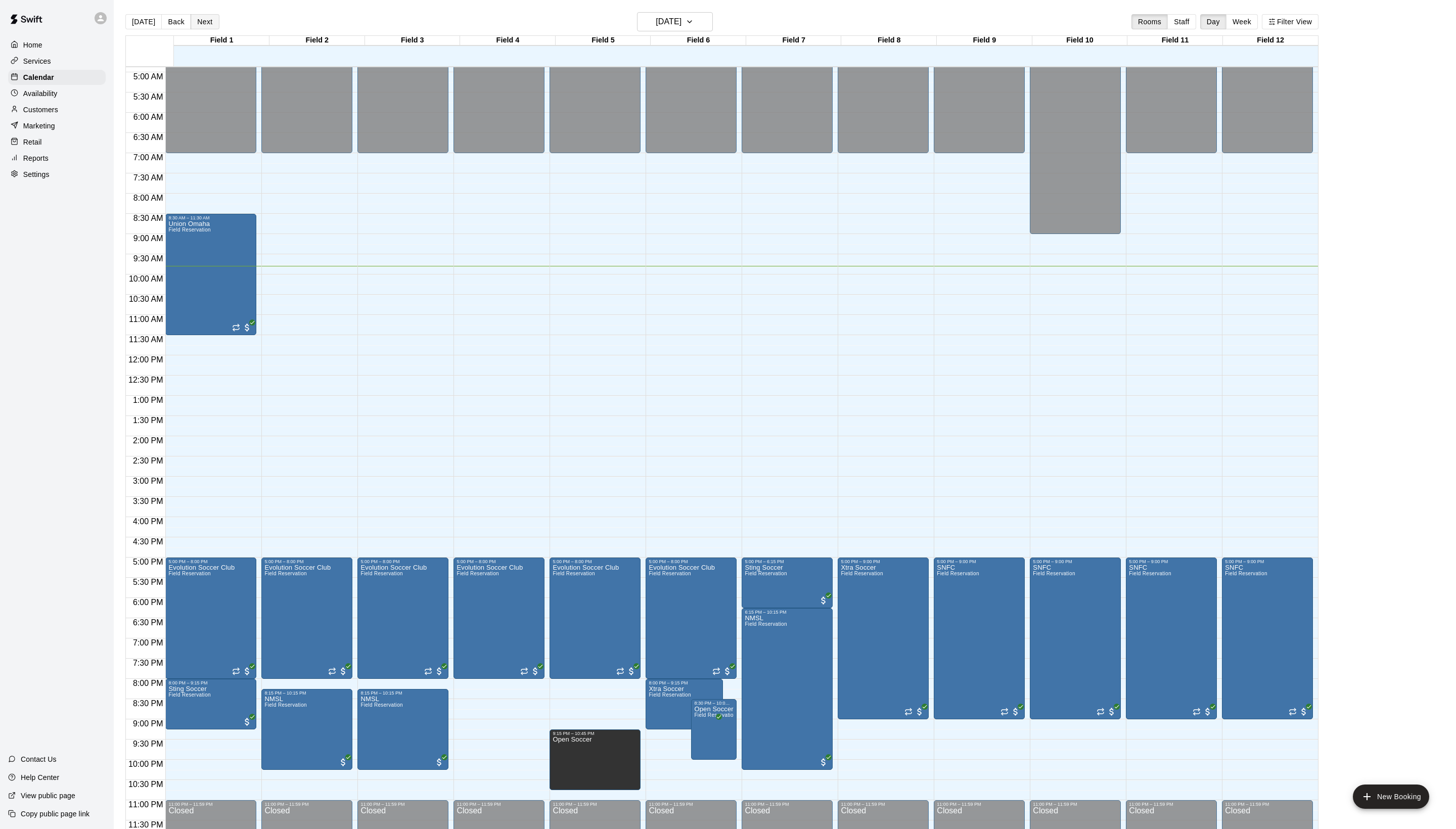
click at [211, 20] on button "Next" at bounding box center [205, 22] width 29 height 15
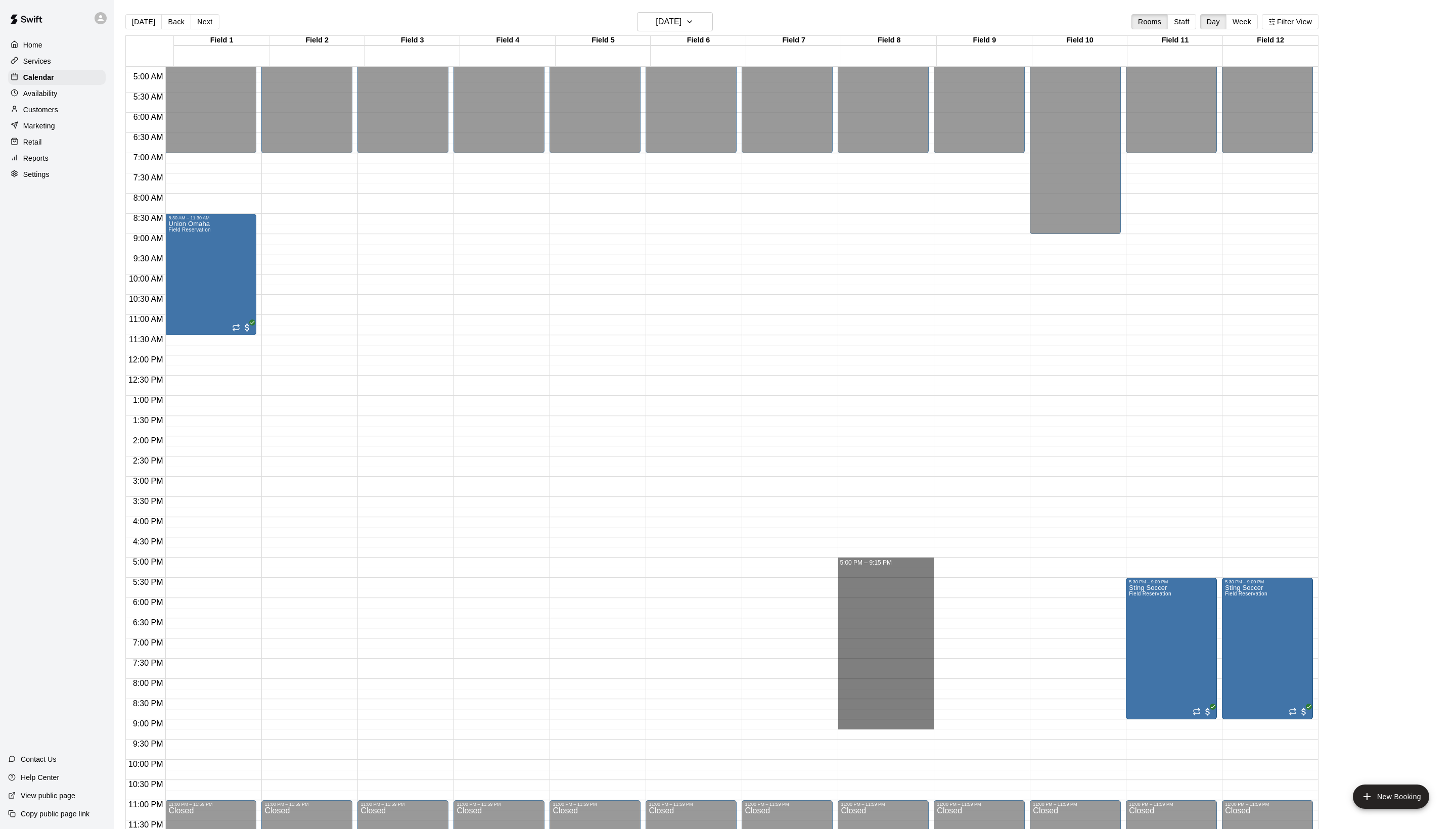
drag, startPoint x: 871, startPoint y: 560, endPoint x: 864, endPoint y: 727, distance: 167.1
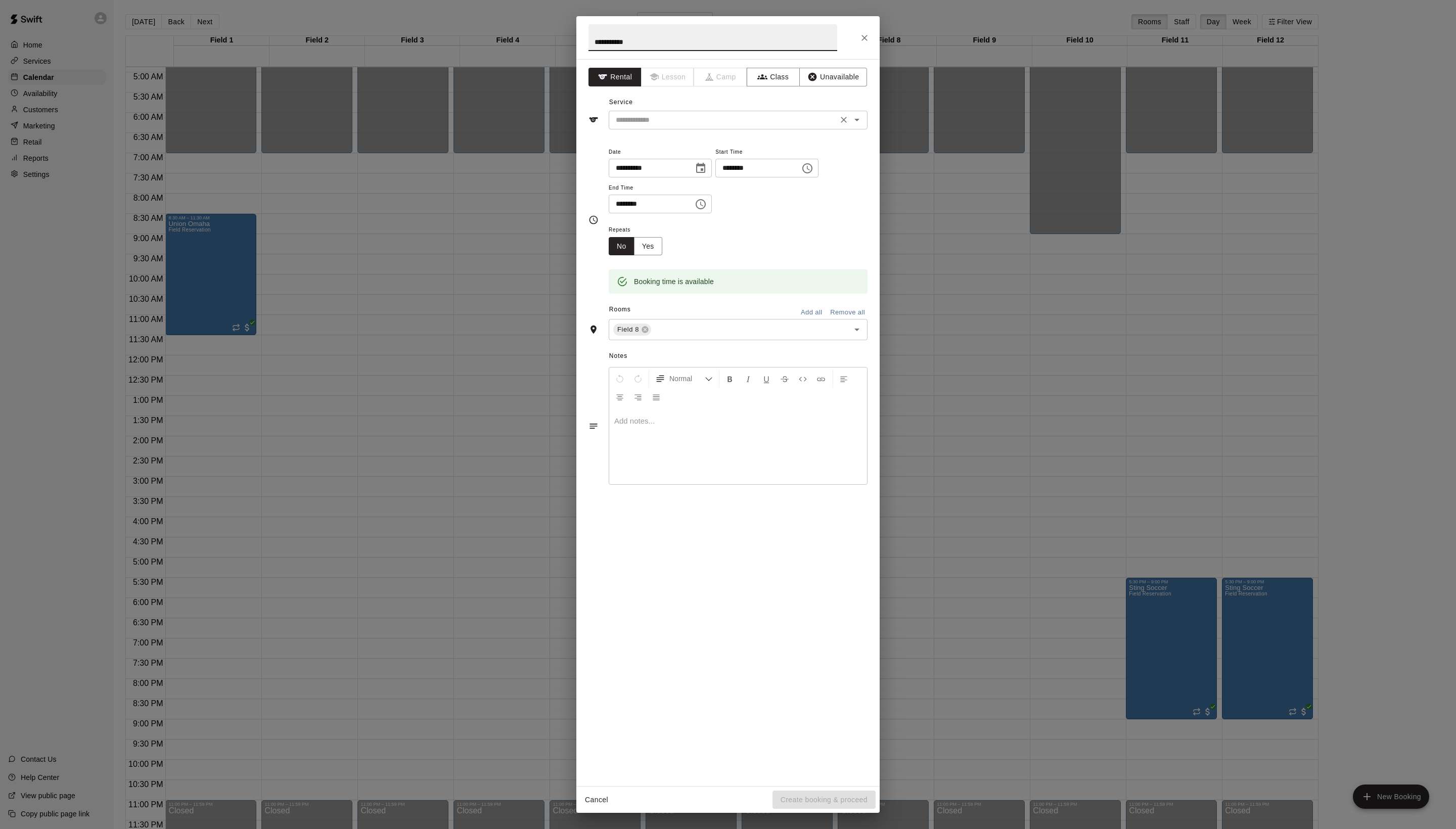
type input "**********"
click at [701, 126] on input "text" at bounding box center [724, 120] width 223 height 13
click at [701, 160] on li "Field Reservation" at bounding box center [748, 165] width 238 height 16
type input "**********"
click at [827, 791] on button "Create booking & proceed" at bounding box center [824, 800] width 103 height 18
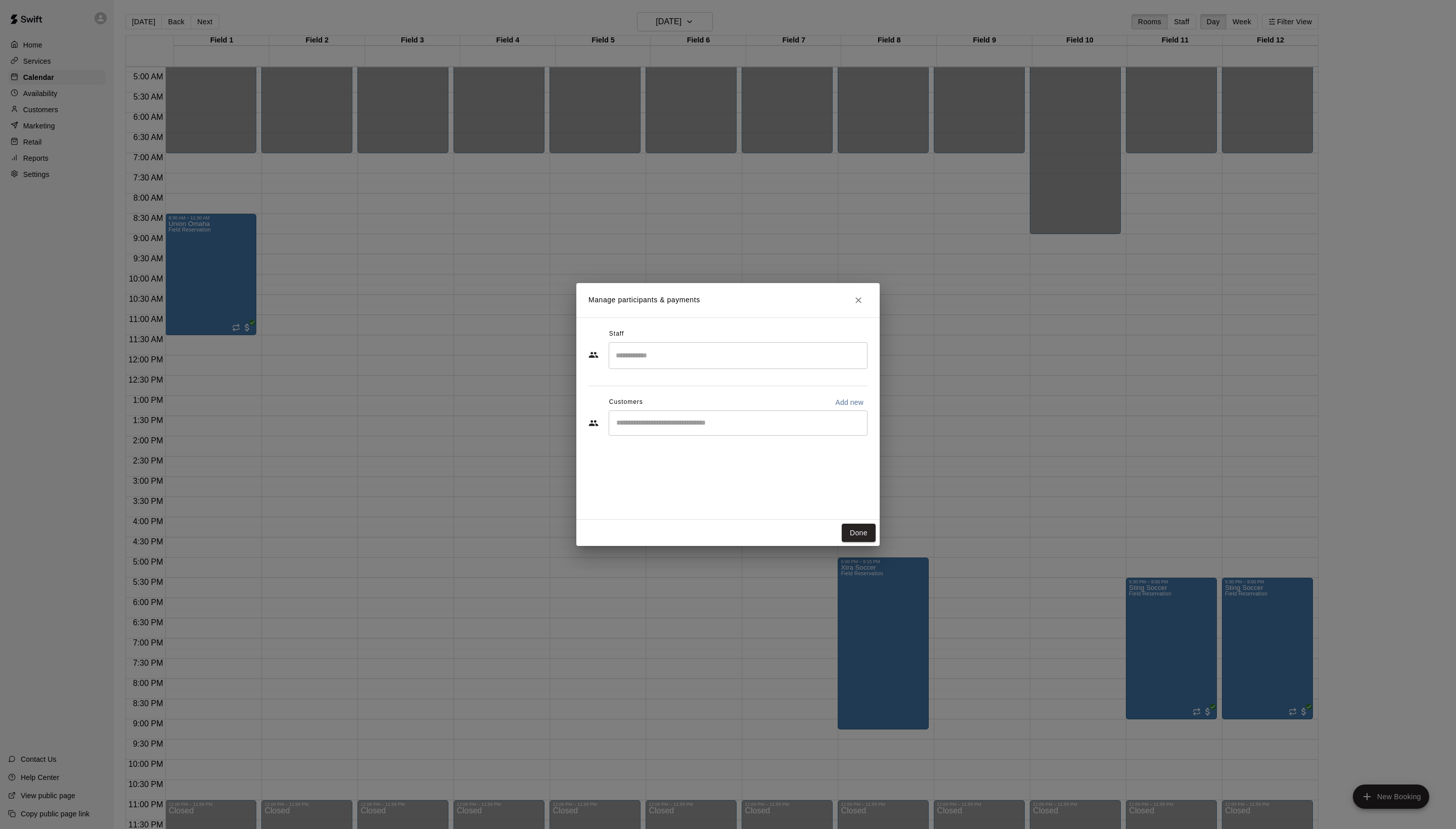
click at [717, 428] on input "Start typing to search customers..." at bounding box center [738, 423] width 250 height 10
type input "*****"
click at [708, 481] on span "[PERSON_NAME][EMAIL_ADDRESS][DOMAIN_NAME]" at bounding box center [737, 479] width 160 height 7
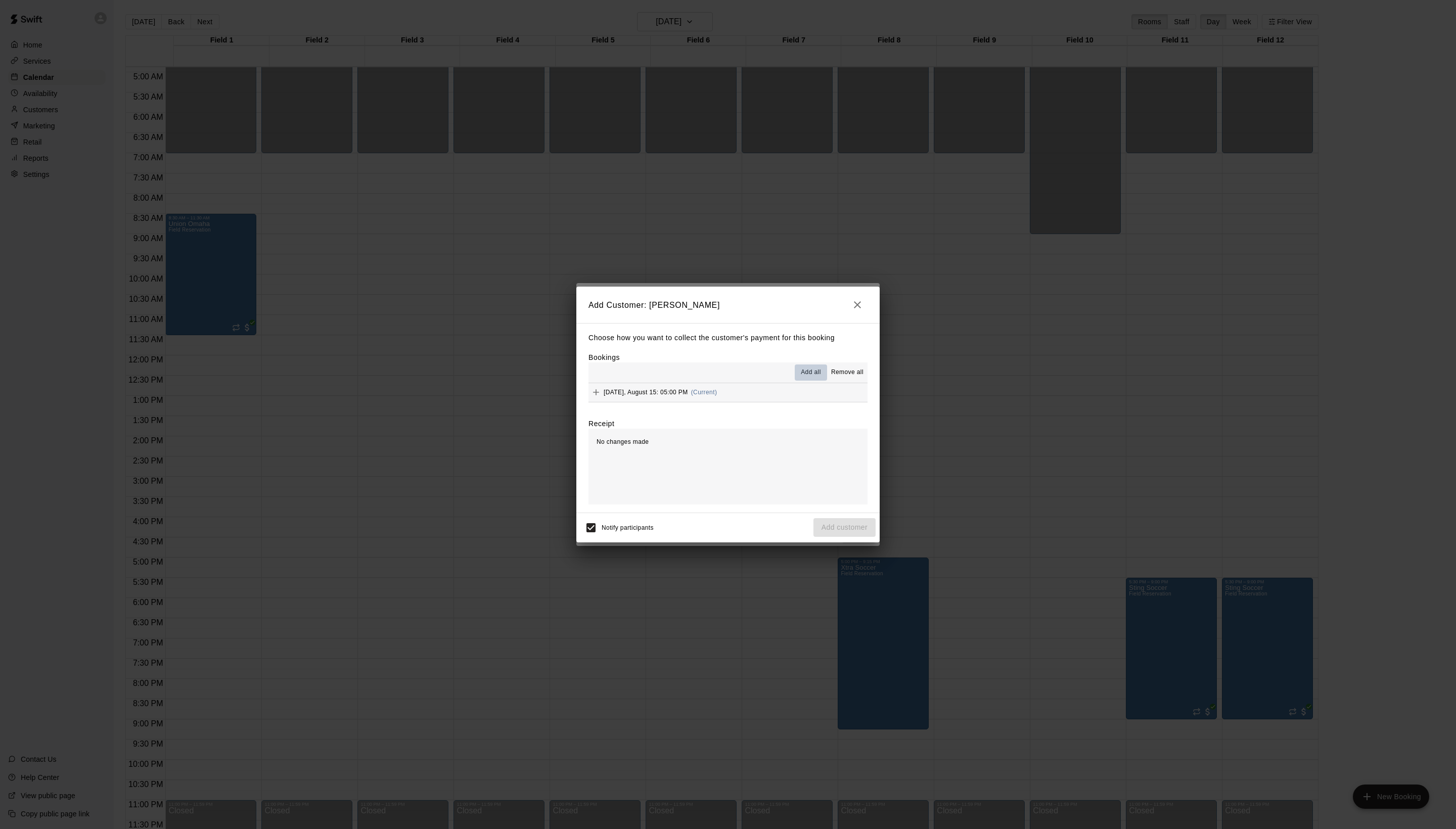
click at [801, 370] on span "Add all" at bounding box center [811, 373] width 20 height 10
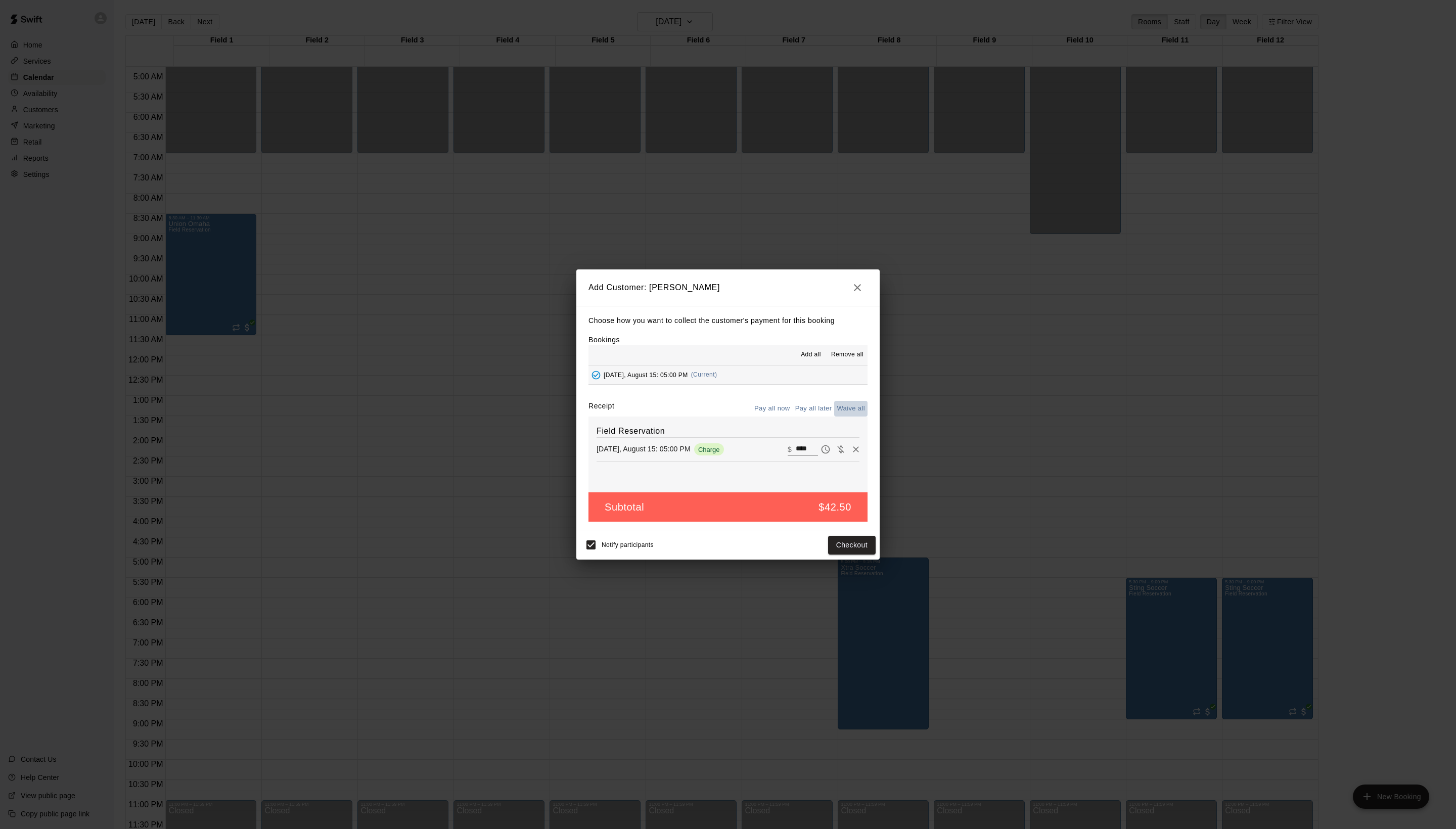
click at [845, 414] on button "Waive all" at bounding box center [850, 408] width 34 height 16
type input "*"
click at [845, 554] on button "Add customer" at bounding box center [845, 545] width 62 height 18
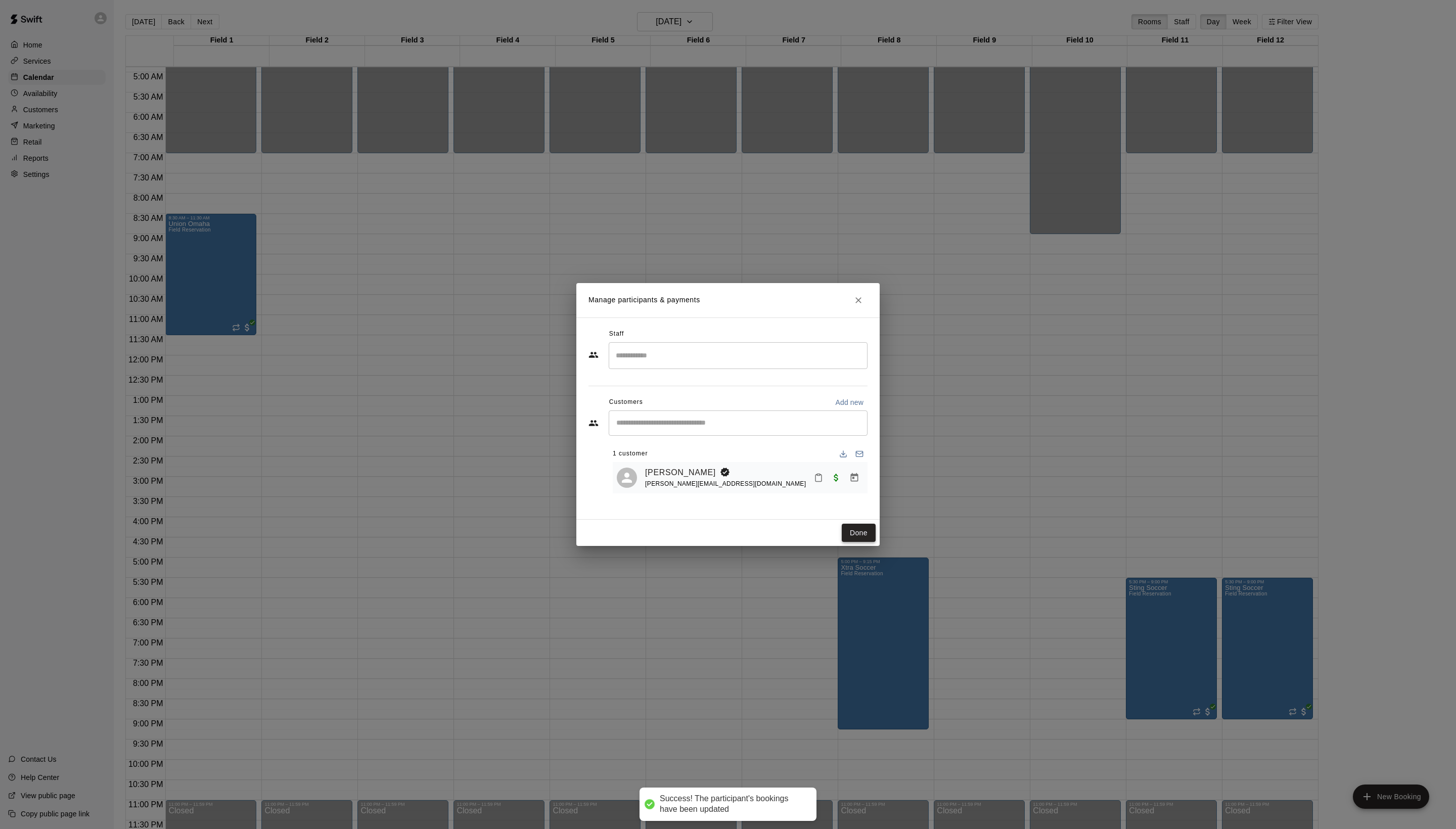
click at [849, 542] on button "Done" at bounding box center [858, 533] width 34 height 18
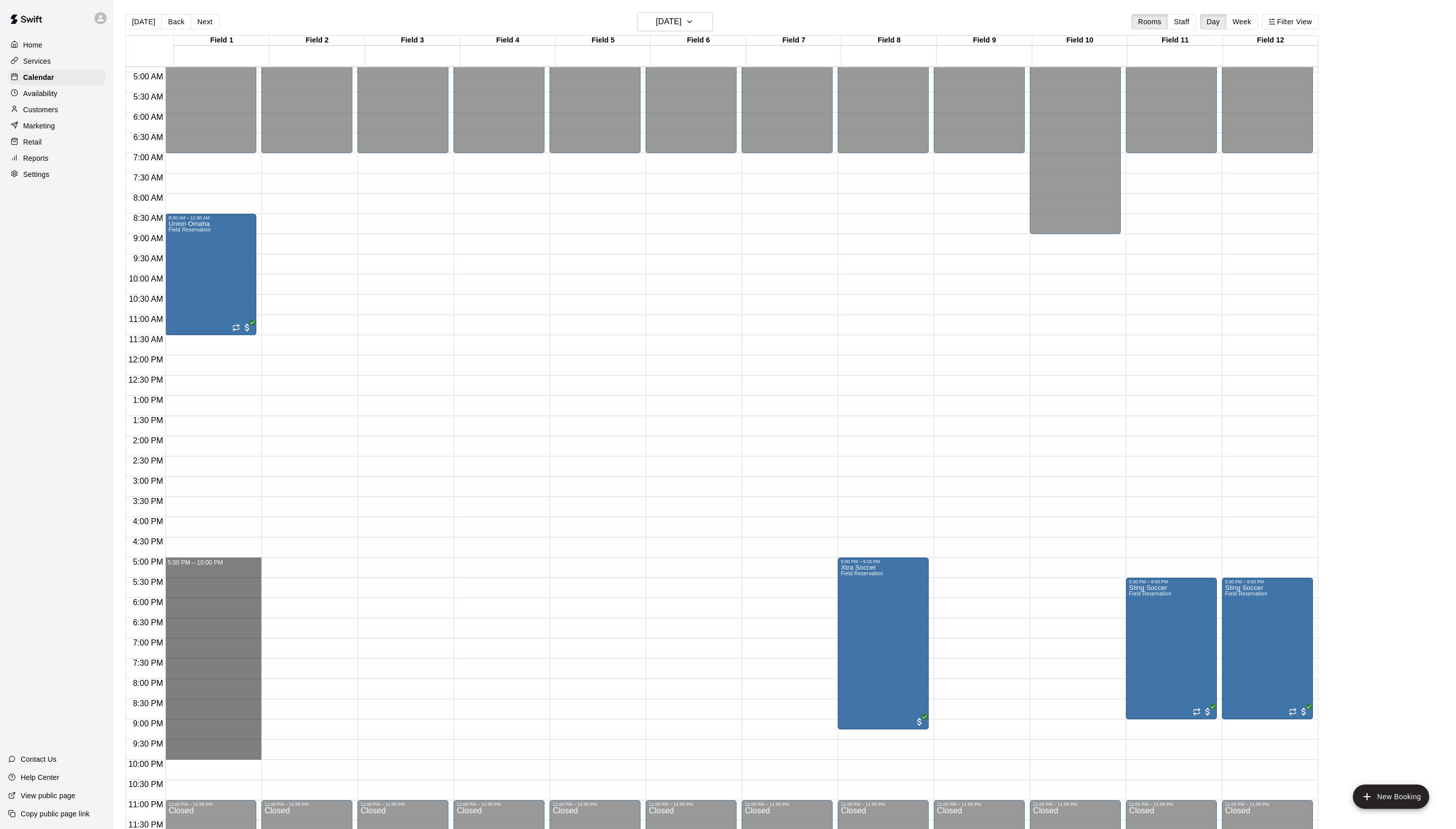
drag, startPoint x: 196, startPoint y: 558, endPoint x: 195, endPoint y: 754, distance: 196.0
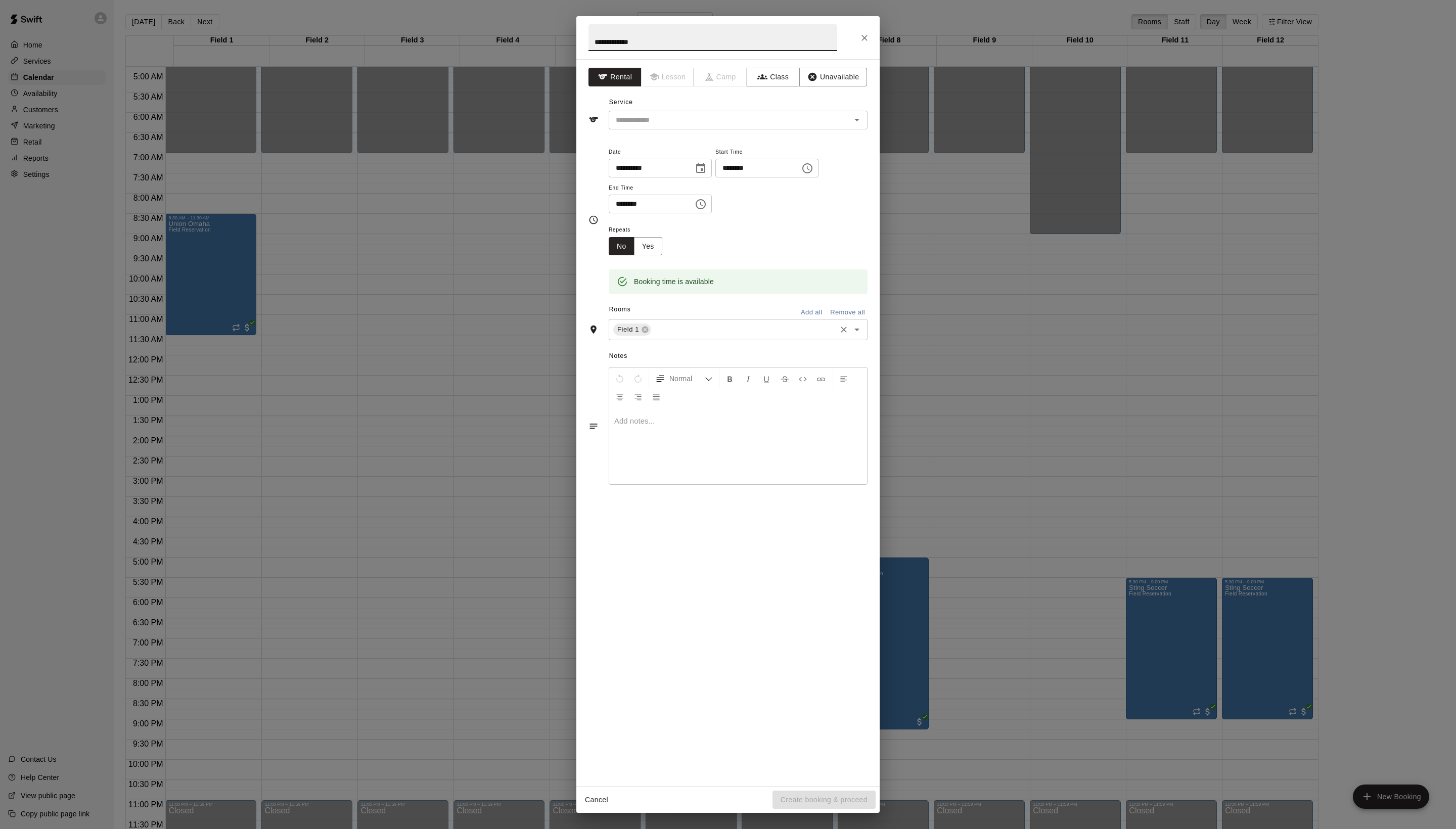
type input "**********"
click at [709, 336] on input "text" at bounding box center [743, 330] width 182 height 13
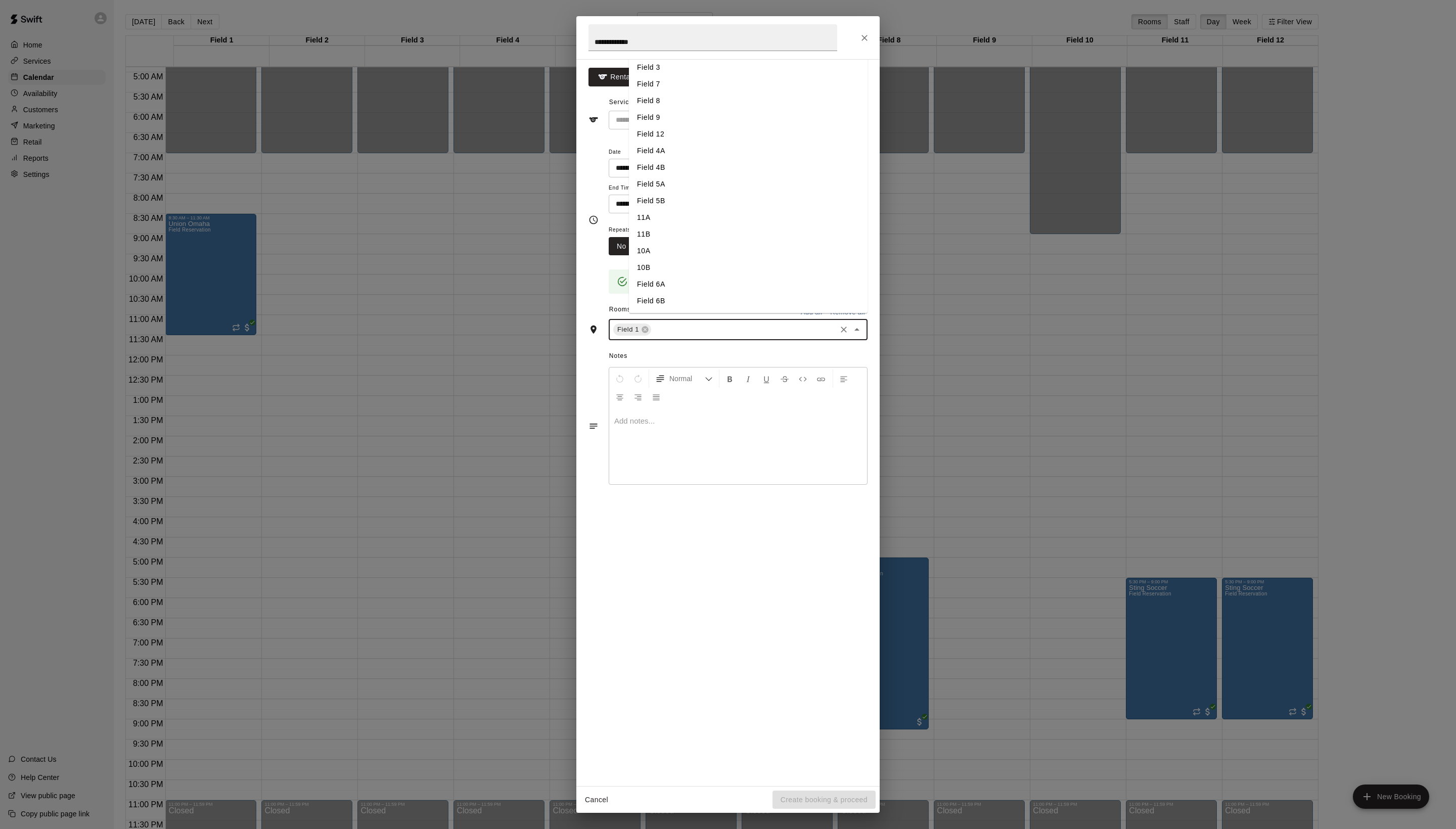
click at [661, 42] on li "Field 1" at bounding box center [748, 34] width 238 height 16
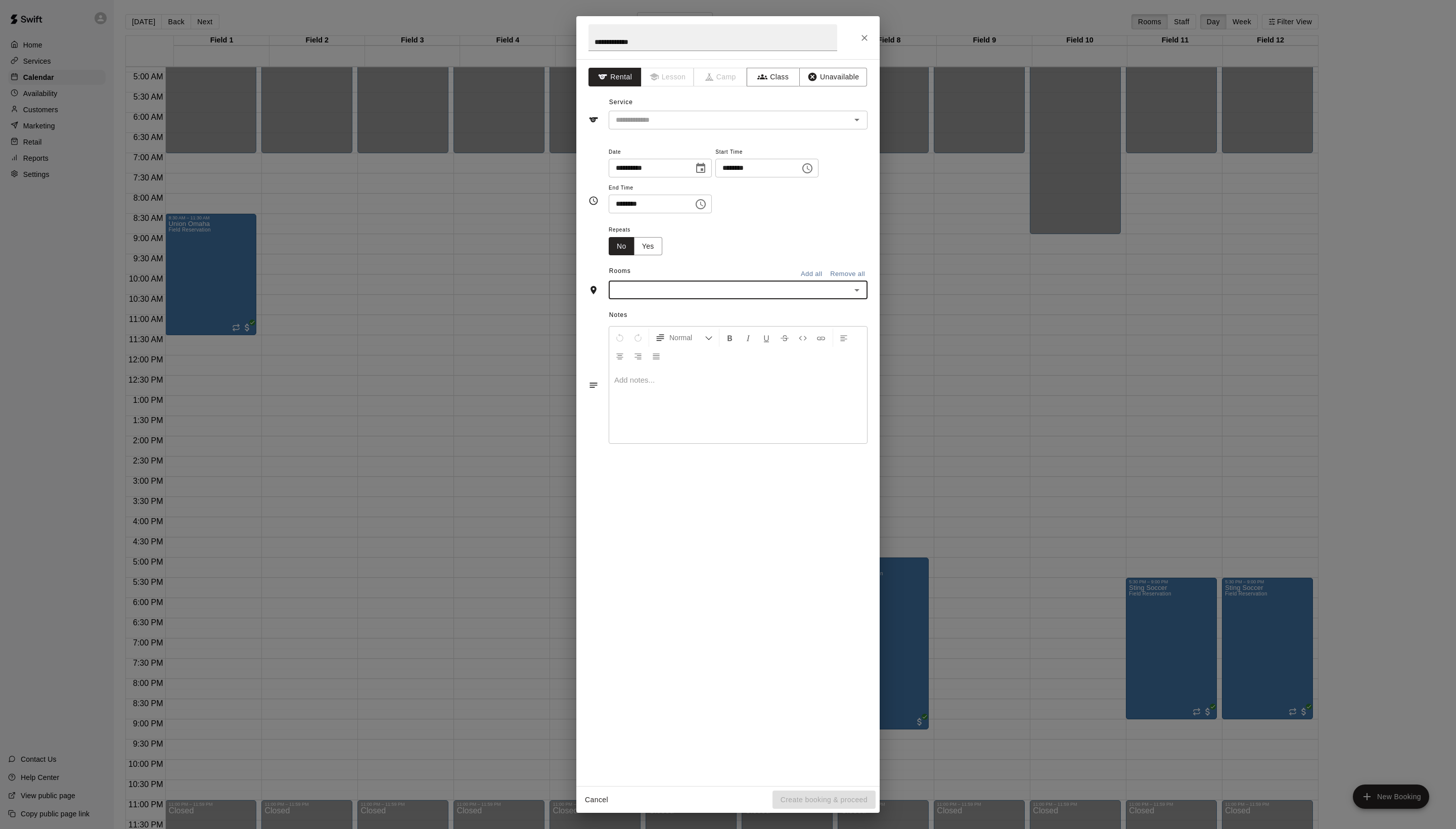
click at [711, 299] on div "​" at bounding box center [738, 289] width 259 height 18
click at [682, 325] on li "Field 1" at bounding box center [748, 316] width 238 height 16
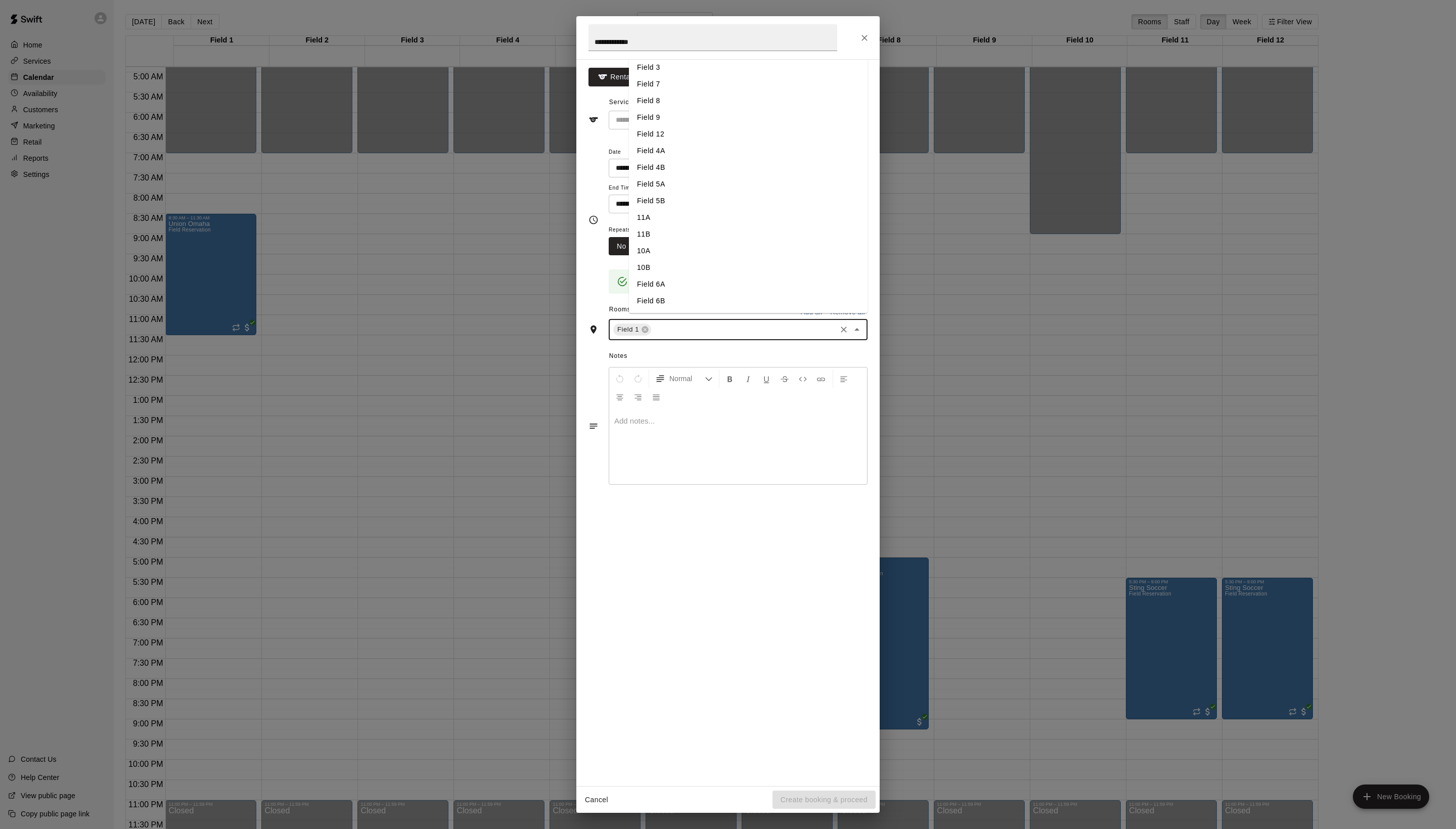
click at [704, 336] on input "text" at bounding box center [743, 330] width 182 height 13
click at [687, 59] on li "Field 2" at bounding box center [748, 51] width 238 height 16
click at [760, 336] on input "text" at bounding box center [764, 330] width 141 height 13
click at [669, 76] on li "Field 3" at bounding box center [748, 67] width 238 height 16
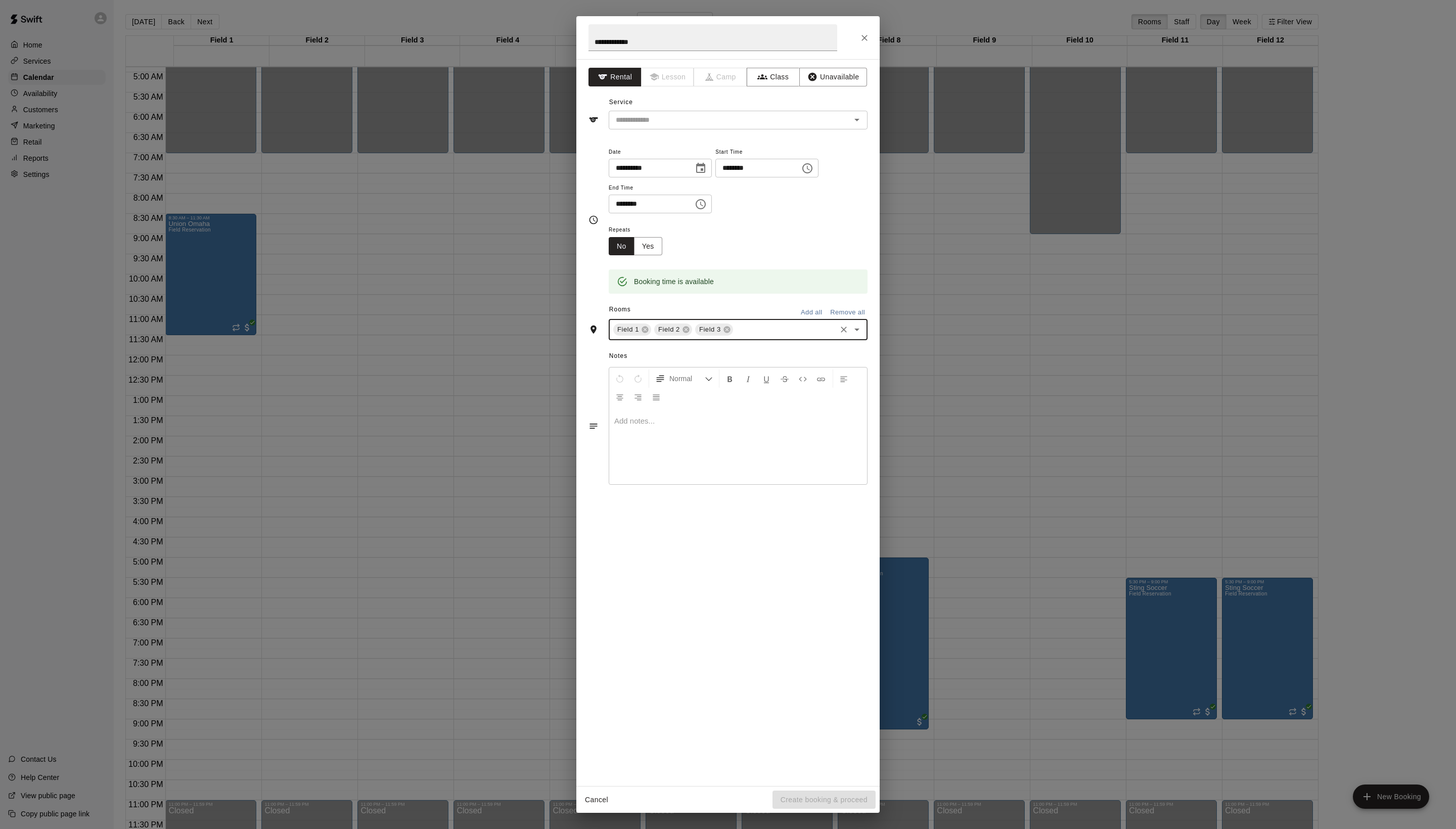
click at [745, 340] on div "Field 1 Field 2 Field 3 ​" at bounding box center [738, 329] width 259 height 21
click at [675, 93] on li "Field 7" at bounding box center [748, 84] width 238 height 16
click at [776, 336] on input "text" at bounding box center [805, 330] width 59 height 13
click at [680, 114] on li "Field 9" at bounding box center [748, 105] width 238 height 16
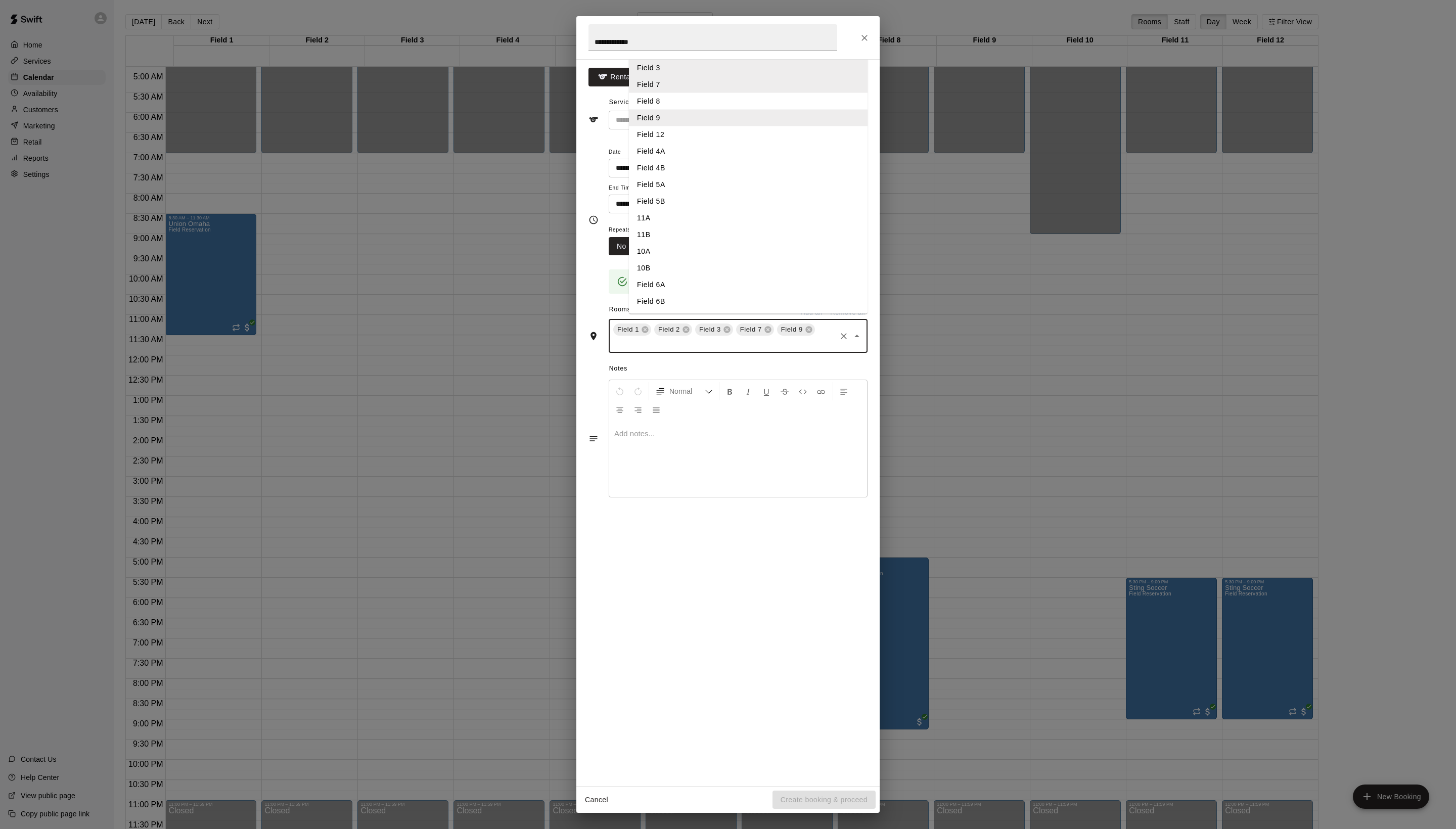
click at [747, 350] on input "text" at bounding box center [724, 344] width 223 height 13
click at [684, 160] on li "Field 4A" at bounding box center [748, 152] width 238 height 16
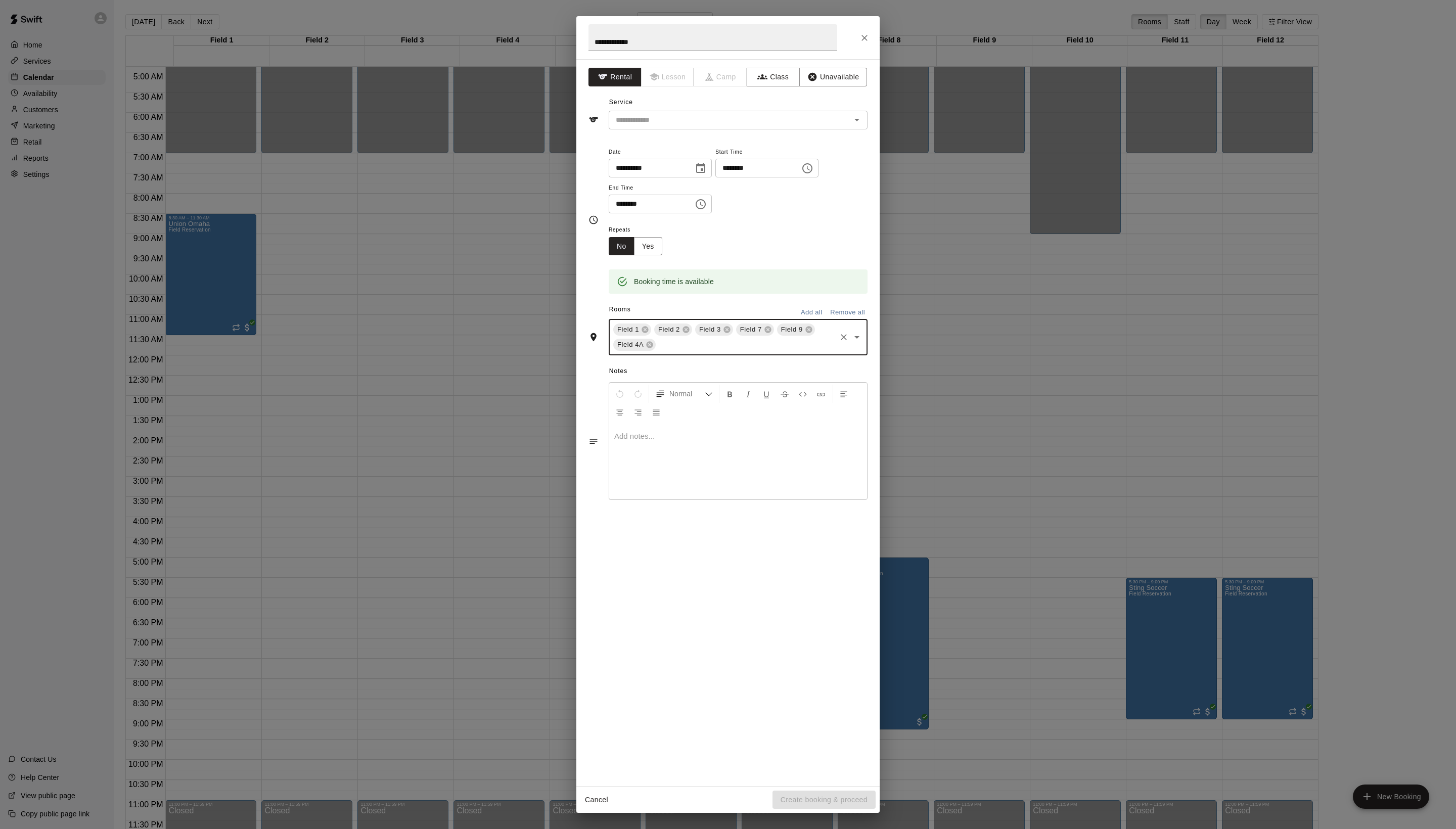
click at [812, 351] on input "text" at bounding box center [746, 345] width 178 height 13
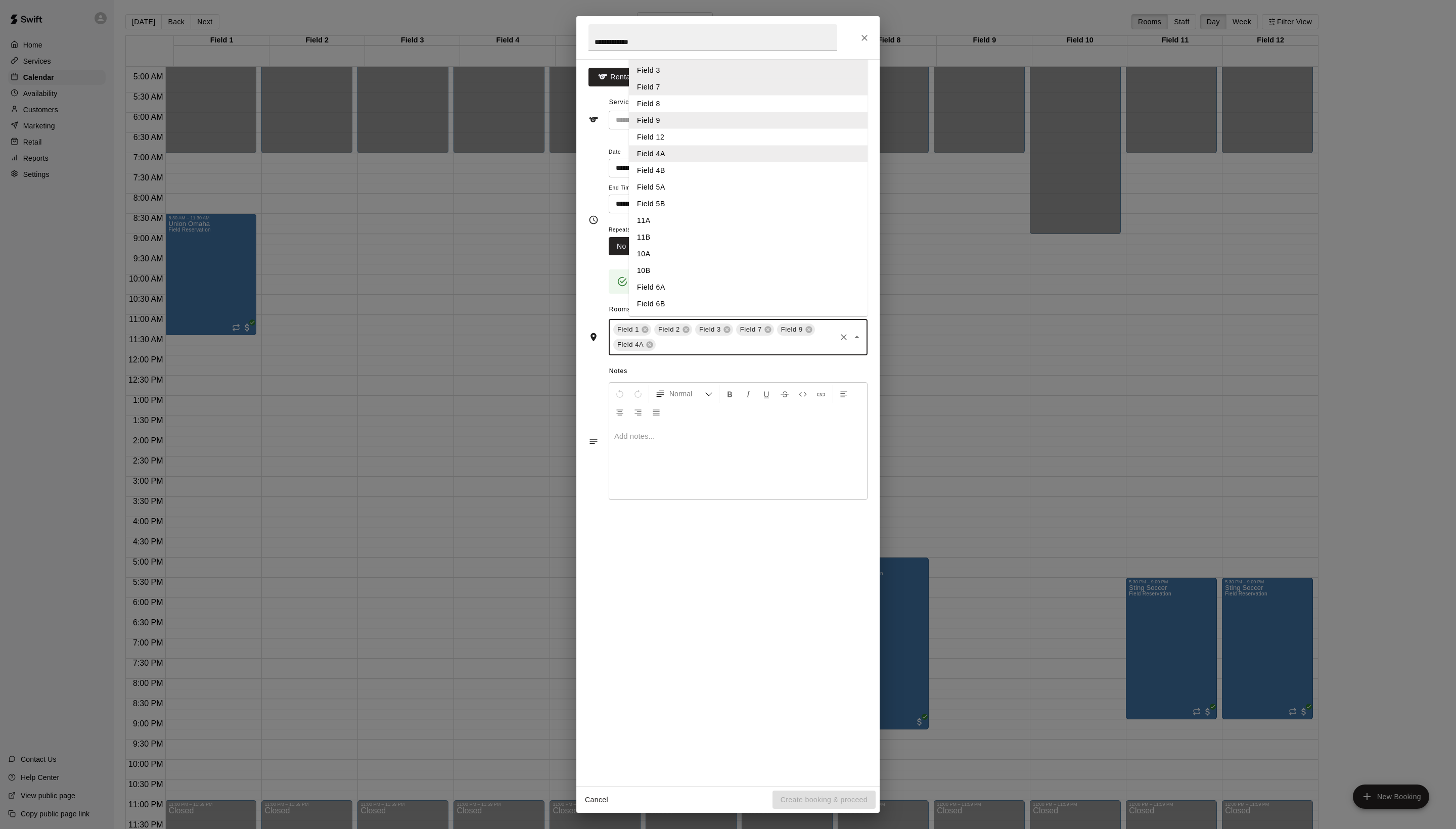
click at [677, 179] on li "Field 4B" at bounding box center [748, 171] width 238 height 16
click at [711, 351] on input "text" at bounding box center [769, 345] width 132 height 13
click at [669, 148] on li "Field 4A" at bounding box center [748, 140] width 238 height 16
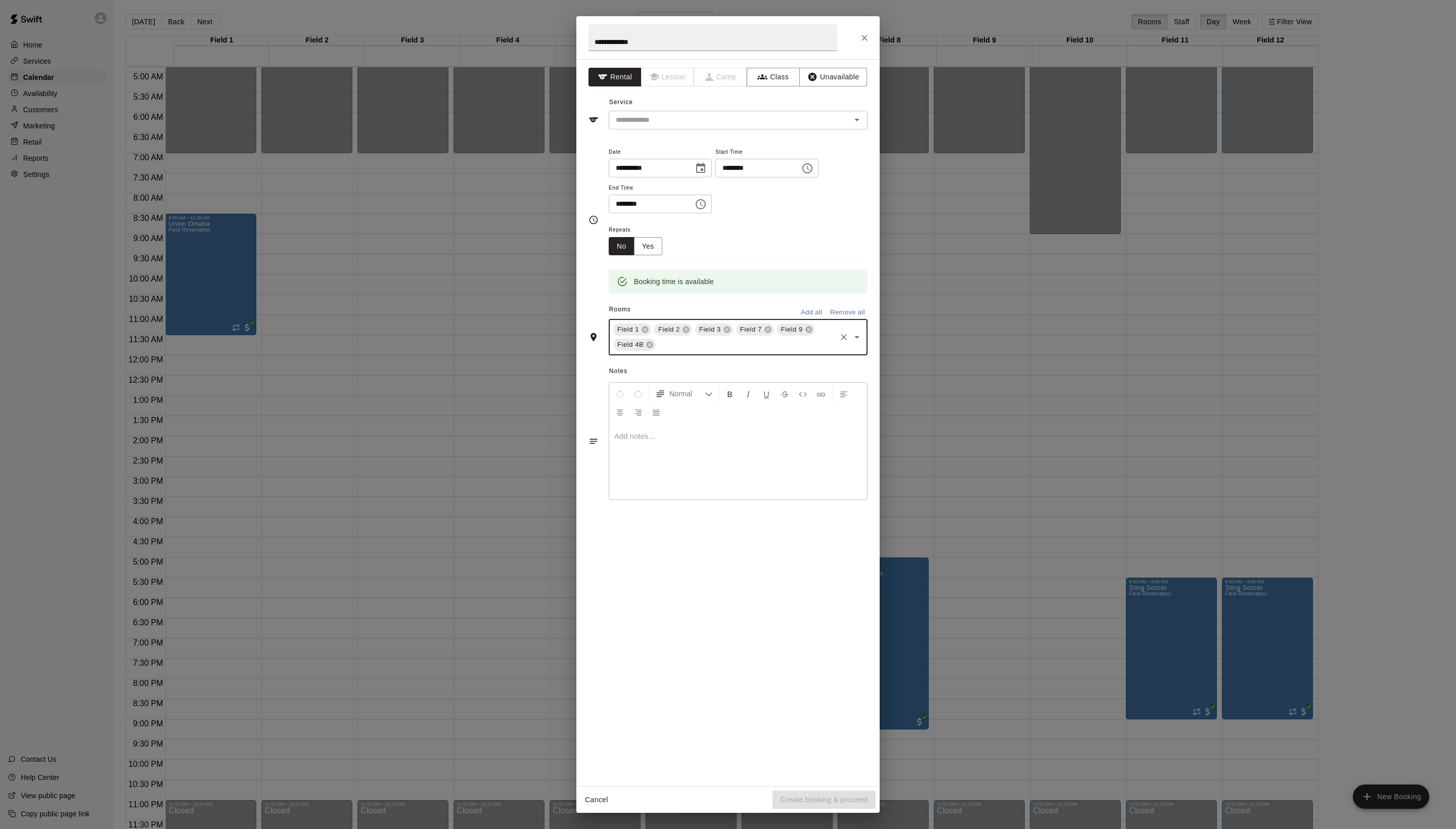
click at [811, 351] on input "text" at bounding box center [746, 345] width 178 height 13
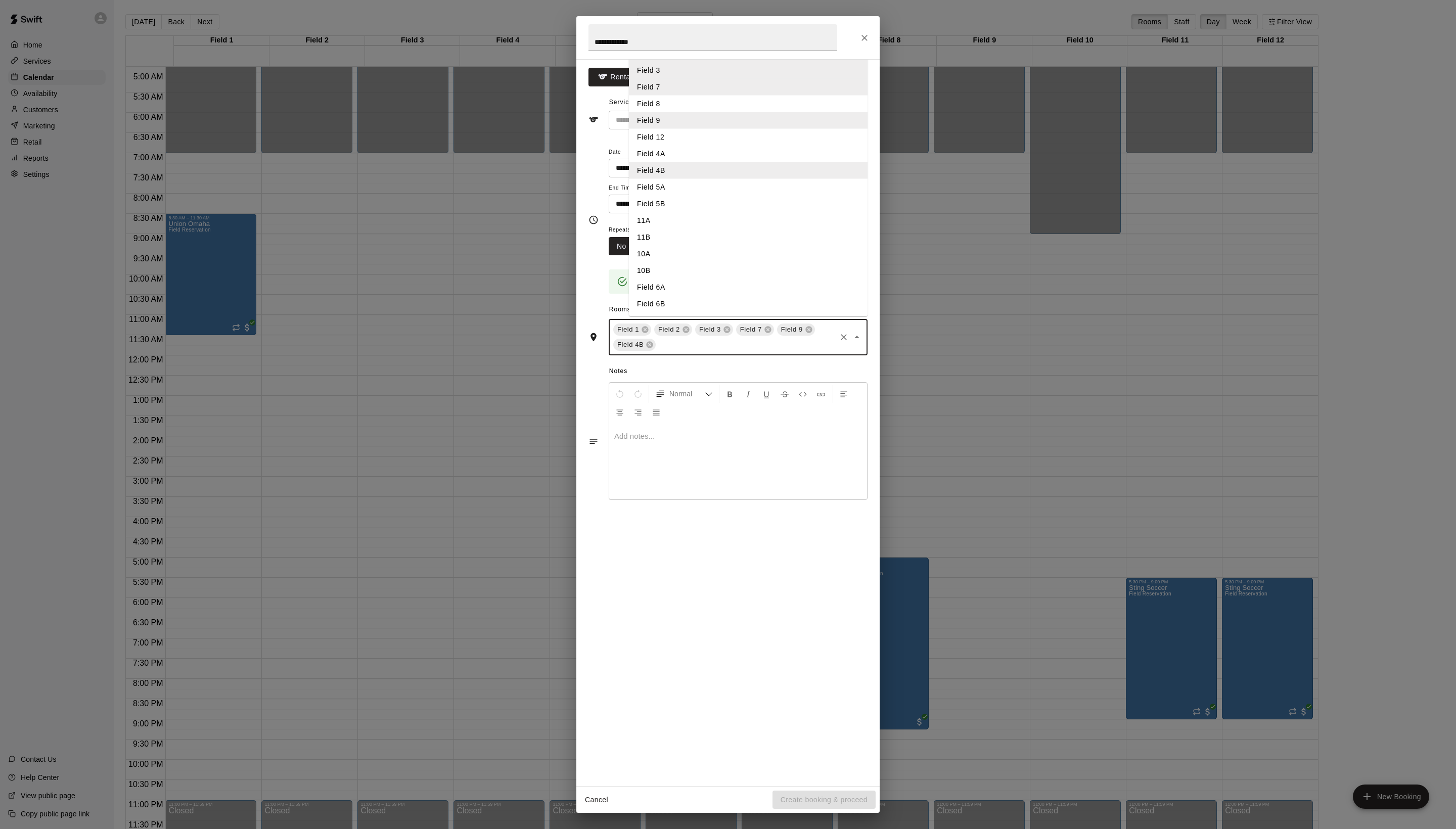
click at [675, 212] on li "Field 5B" at bounding box center [748, 204] width 238 height 16
click at [728, 351] on input "text" at bounding box center [769, 345] width 132 height 13
click at [668, 248] on li "10A" at bounding box center [748, 240] width 238 height 16
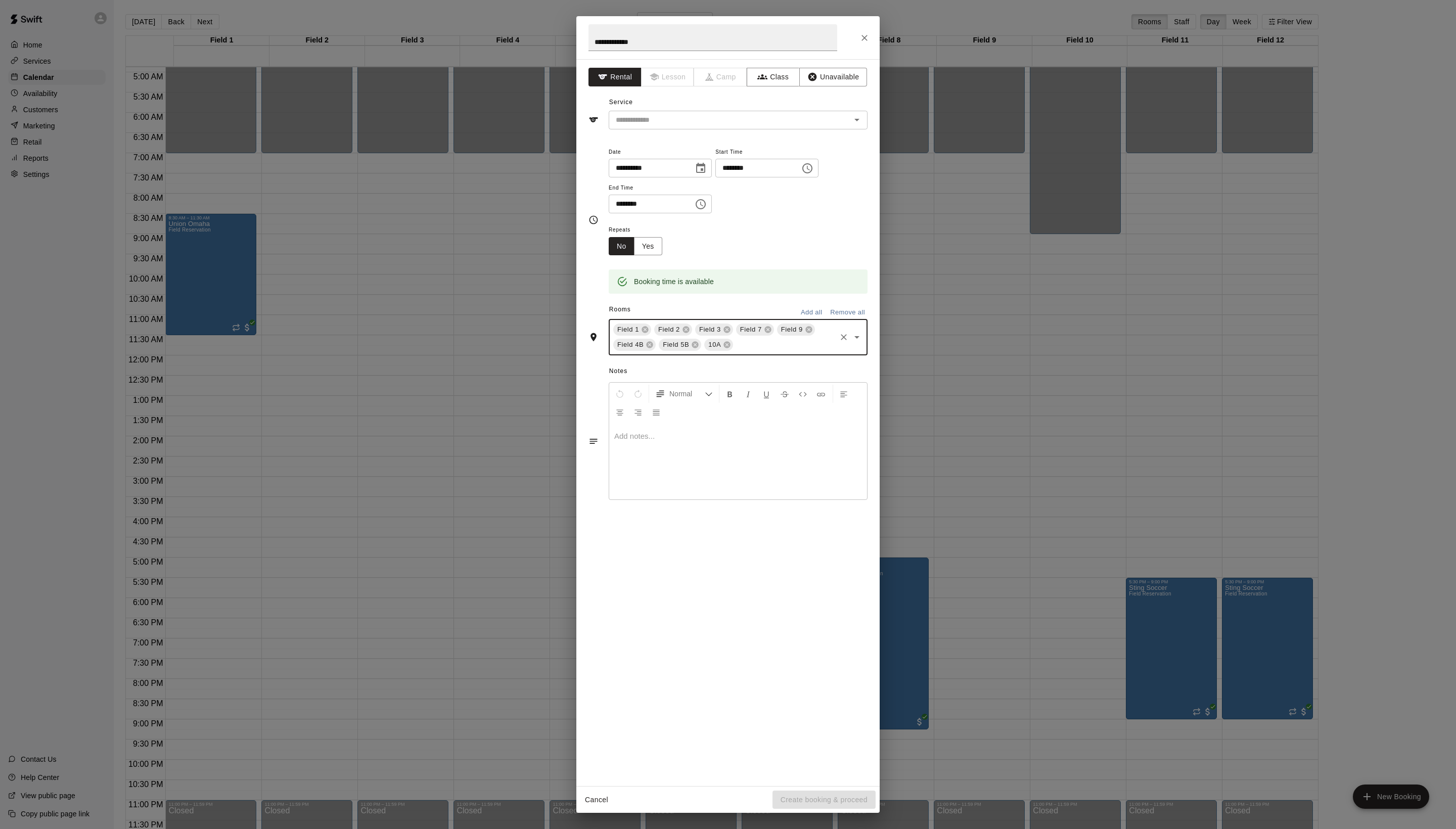
click at [751, 351] on input "text" at bounding box center [784, 345] width 100 height 13
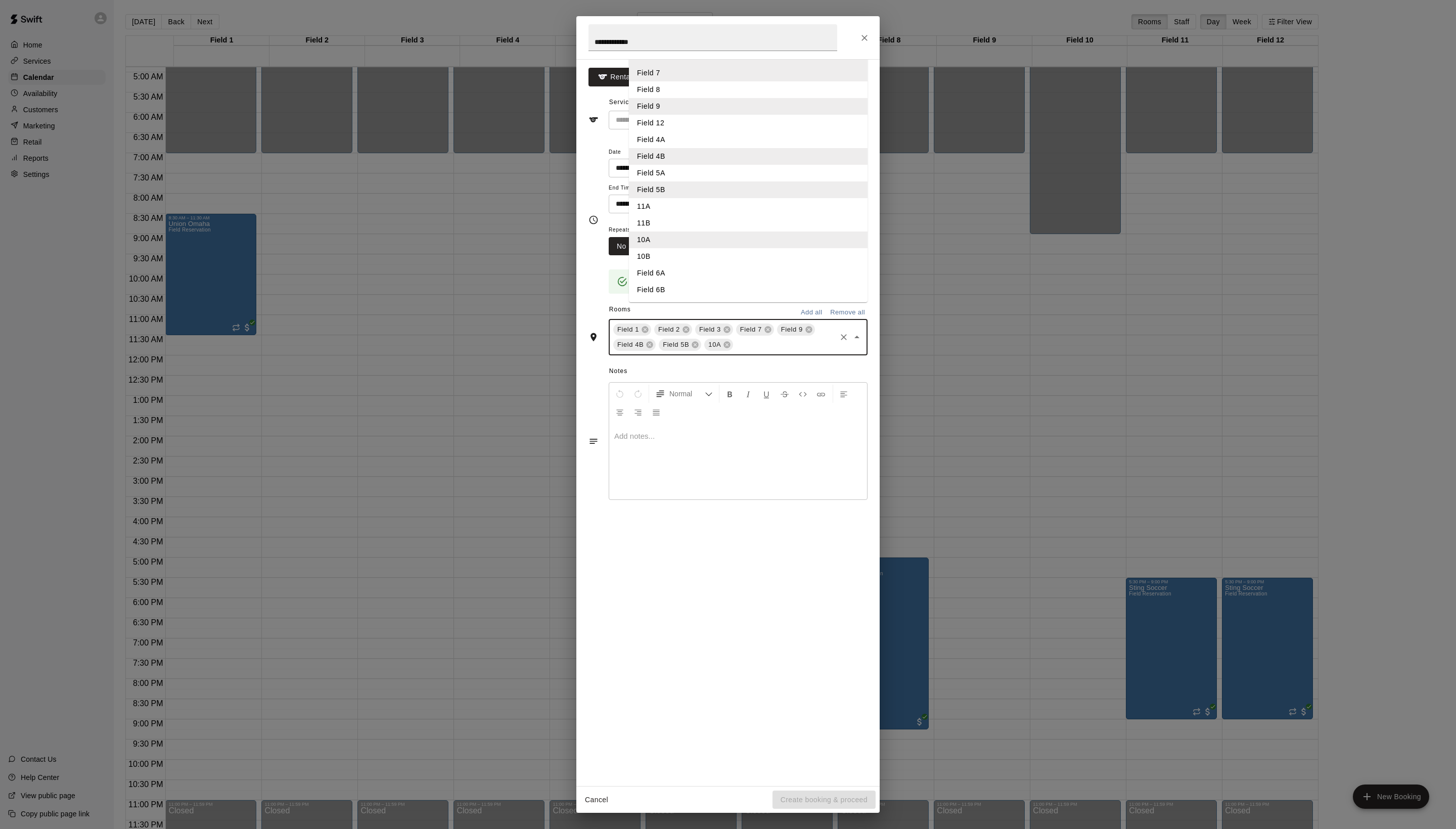
click at [692, 265] on li "10B" at bounding box center [748, 256] width 238 height 16
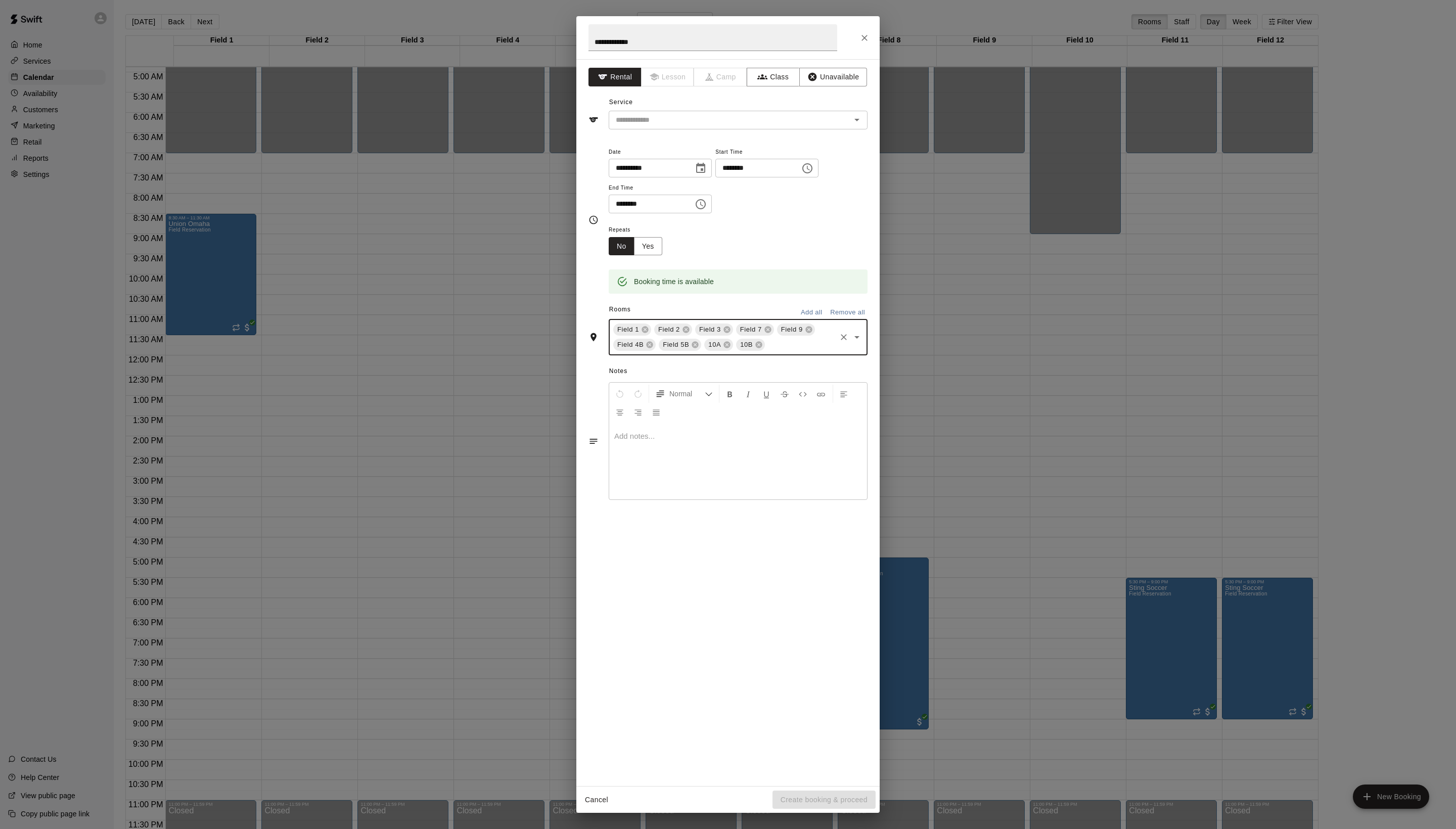
click at [799, 351] on input "text" at bounding box center [801, 345] width 68 height 13
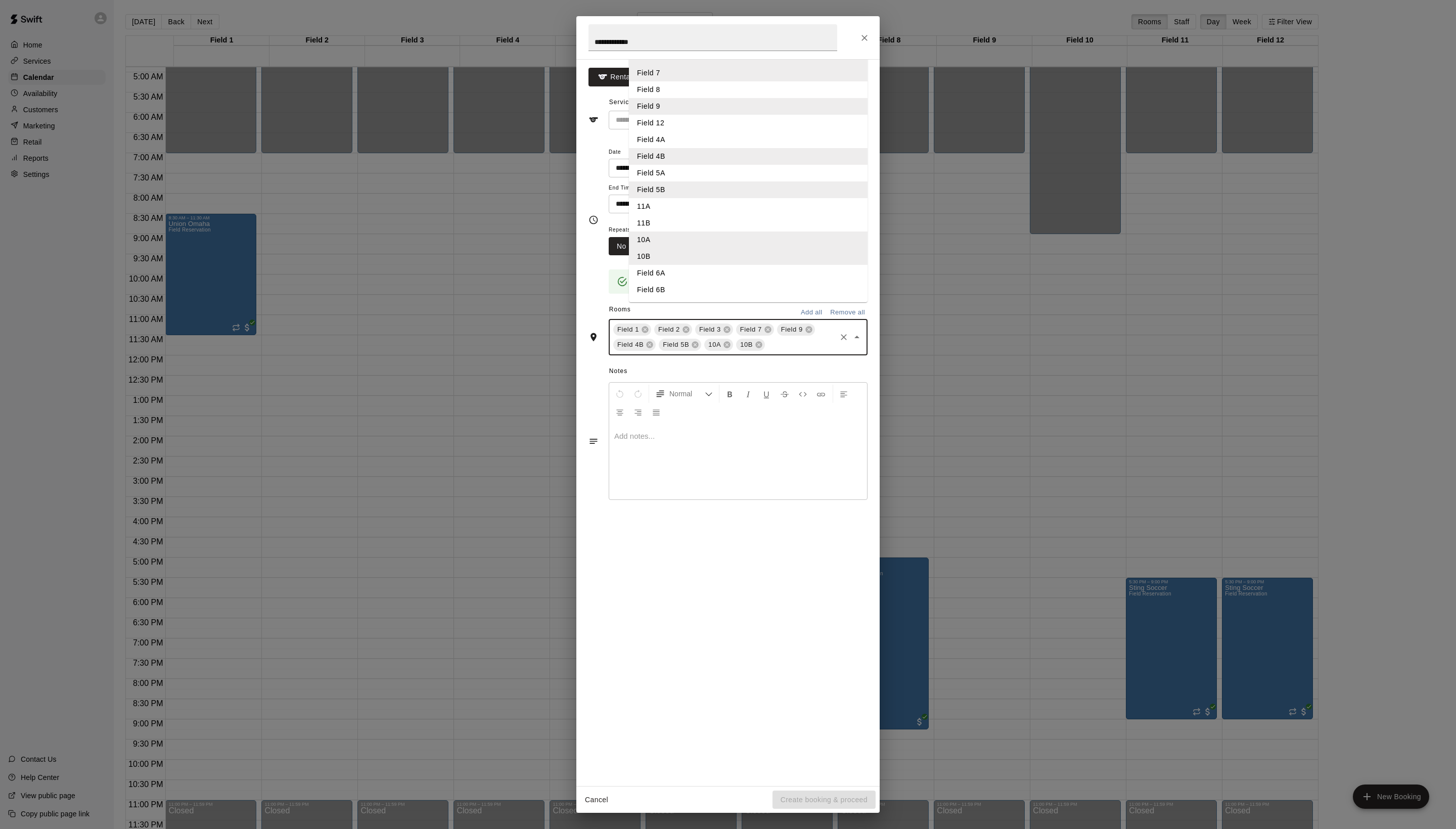
click at [694, 282] on li "Field 6A" at bounding box center [748, 273] width 238 height 16
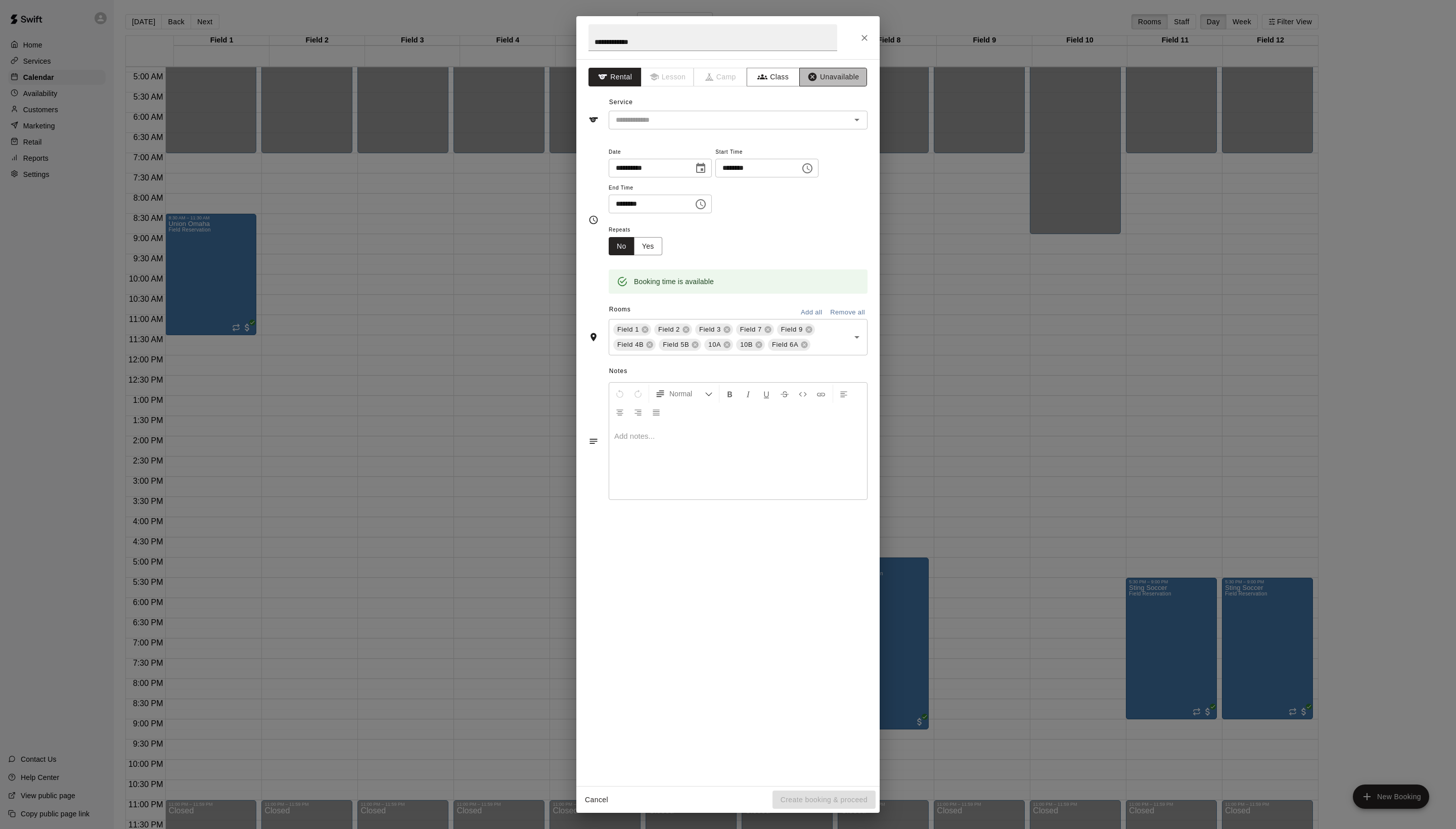
click at [817, 82] on icon "button" at bounding box center [812, 77] width 10 height 10
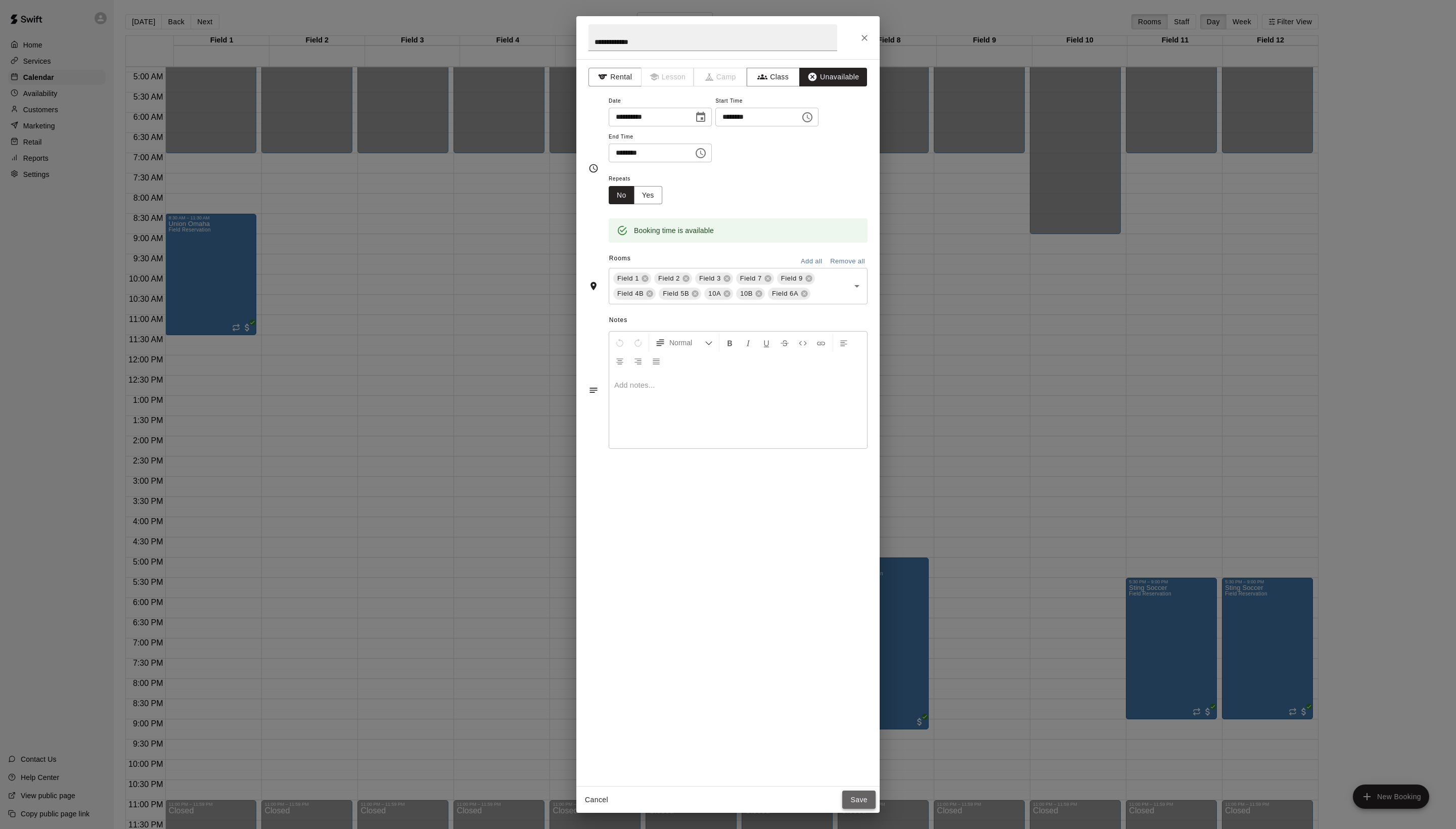
click at [854, 802] on button "Save" at bounding box center [859, 800] width 34 height 18
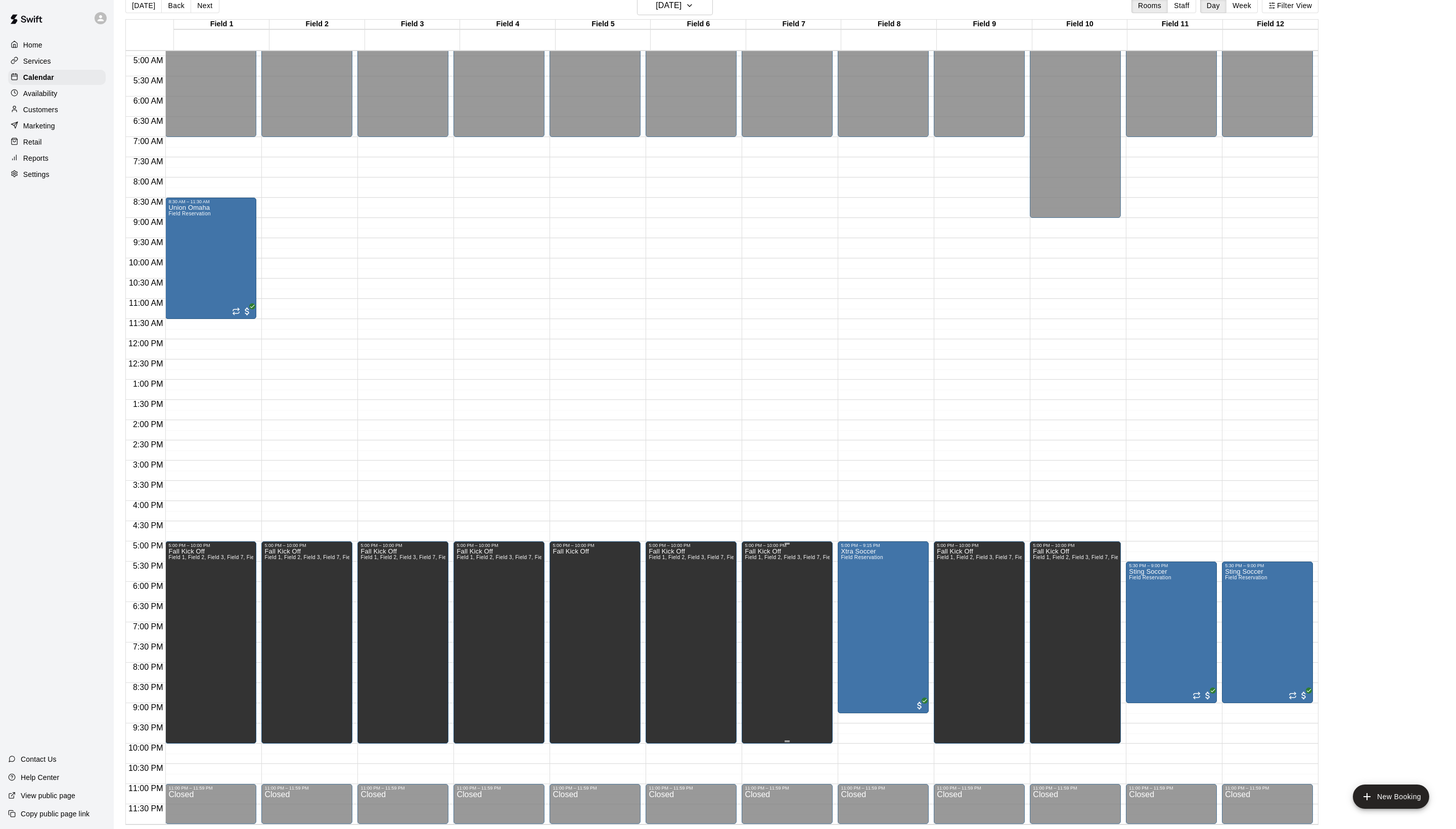
scroll to position [16, 0]
click at [764, 569] on icon "edit" at bounding box center [759, 564] width 9 height 9
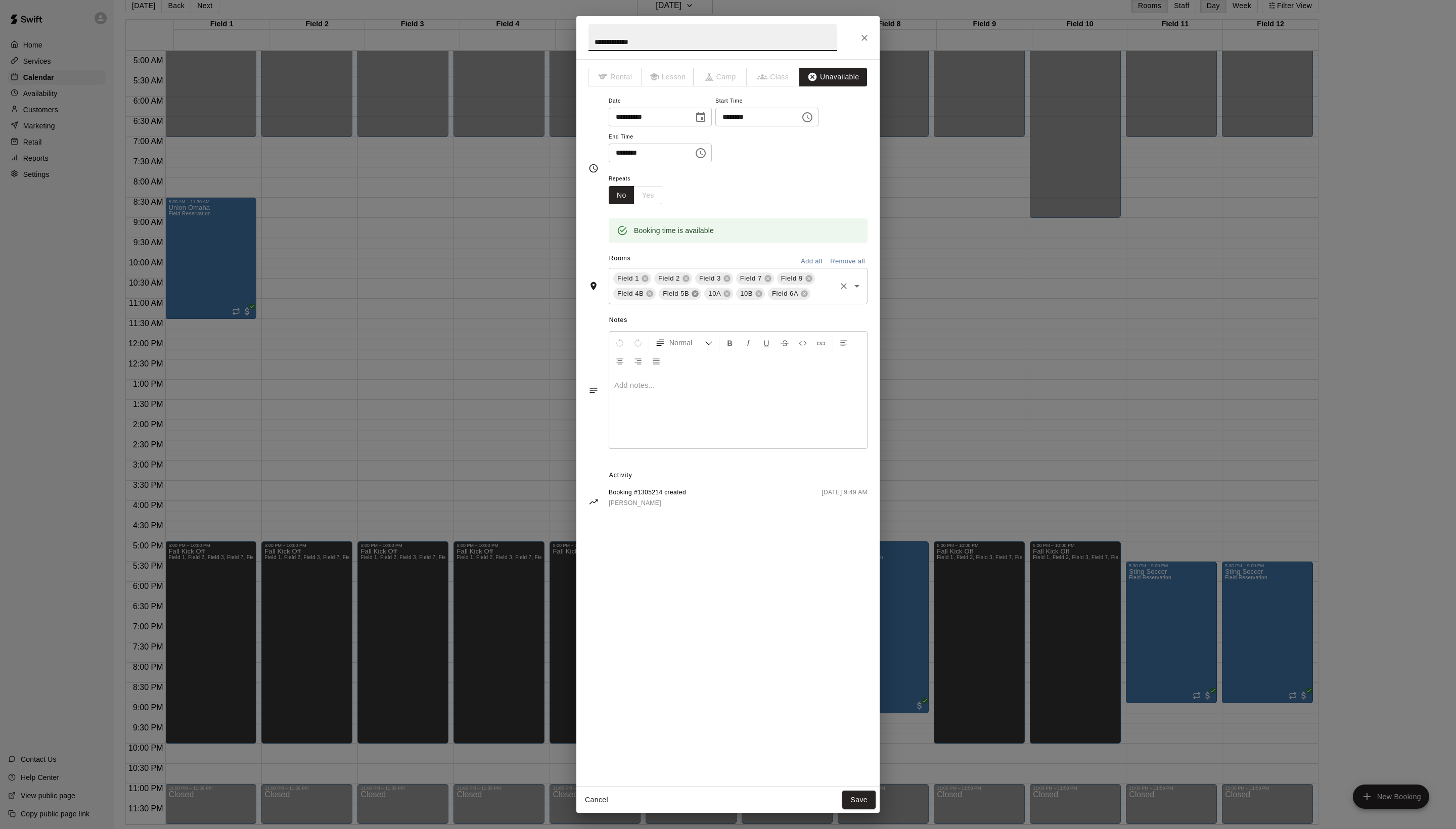
click at [692, 297] on icon at bounding box center [695, 294] width 6 height 6
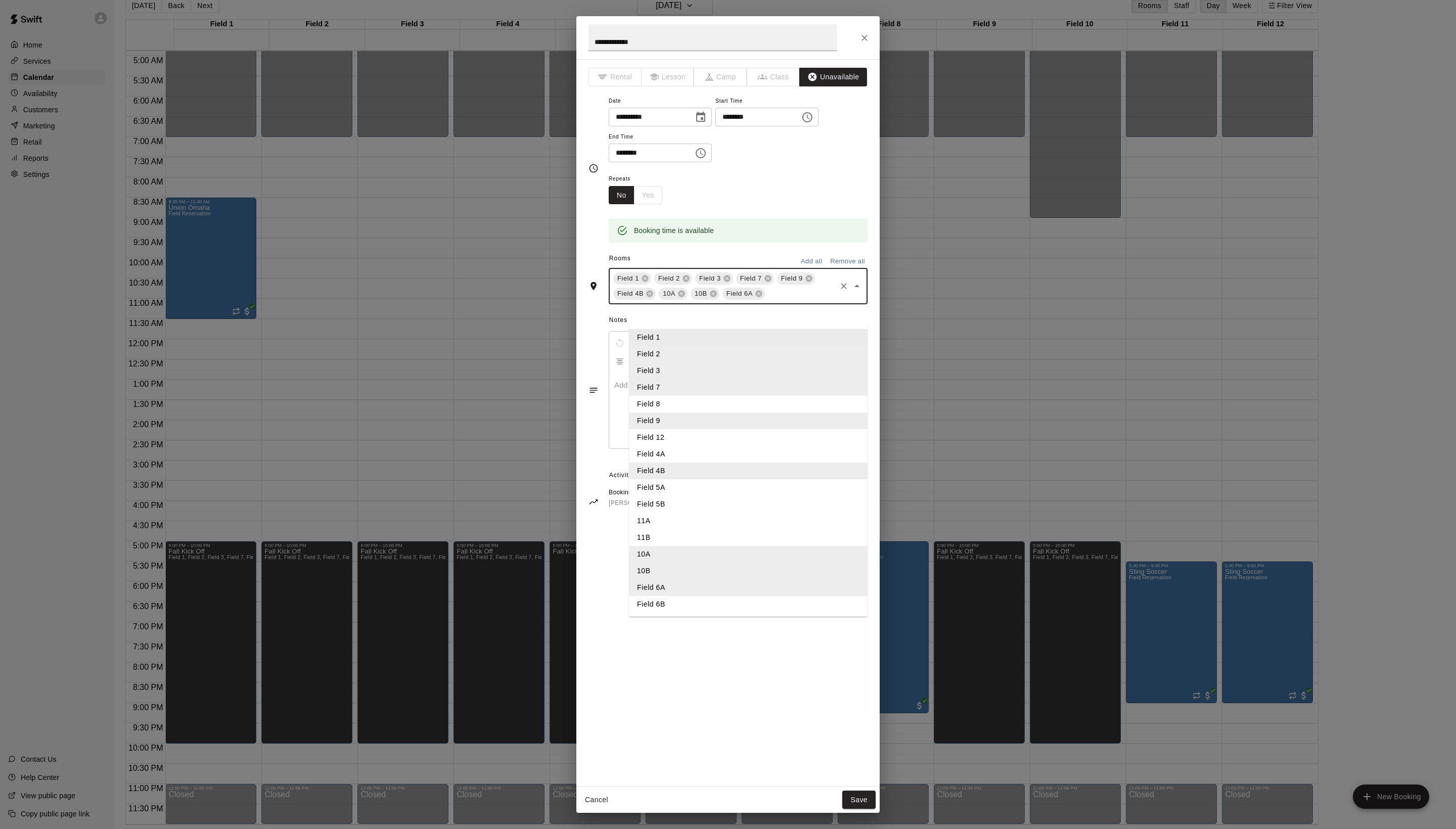
click at [813, 301] on input "text" at bounding box center [801, 294] width 68 height 13
click at [701, 496] on li "Field 5A" at bounding box center [748, 488] width 238 height 16
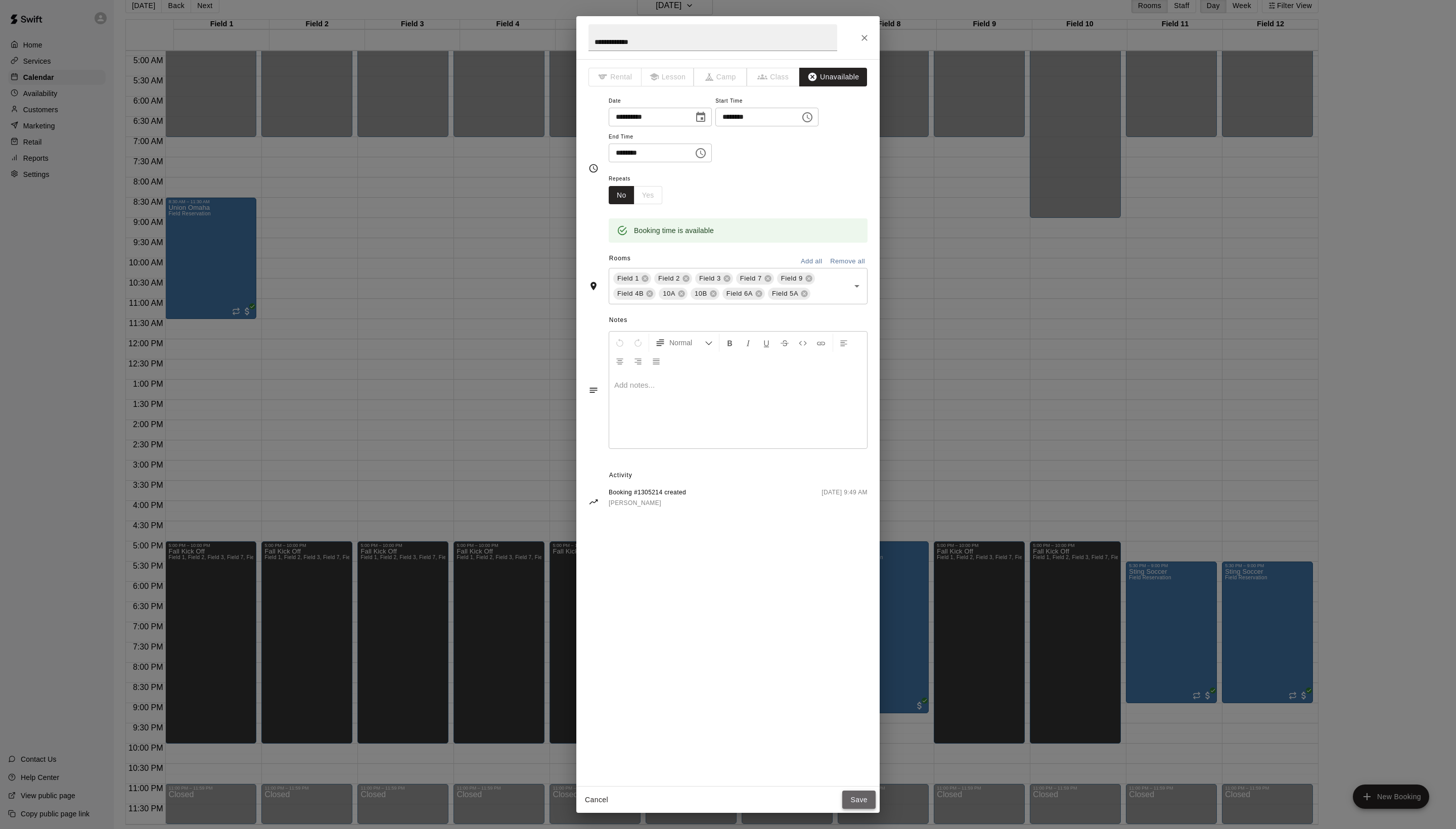
click at [861, 799] on button "Save" at bounding box center [859, 800] width 34 height 18
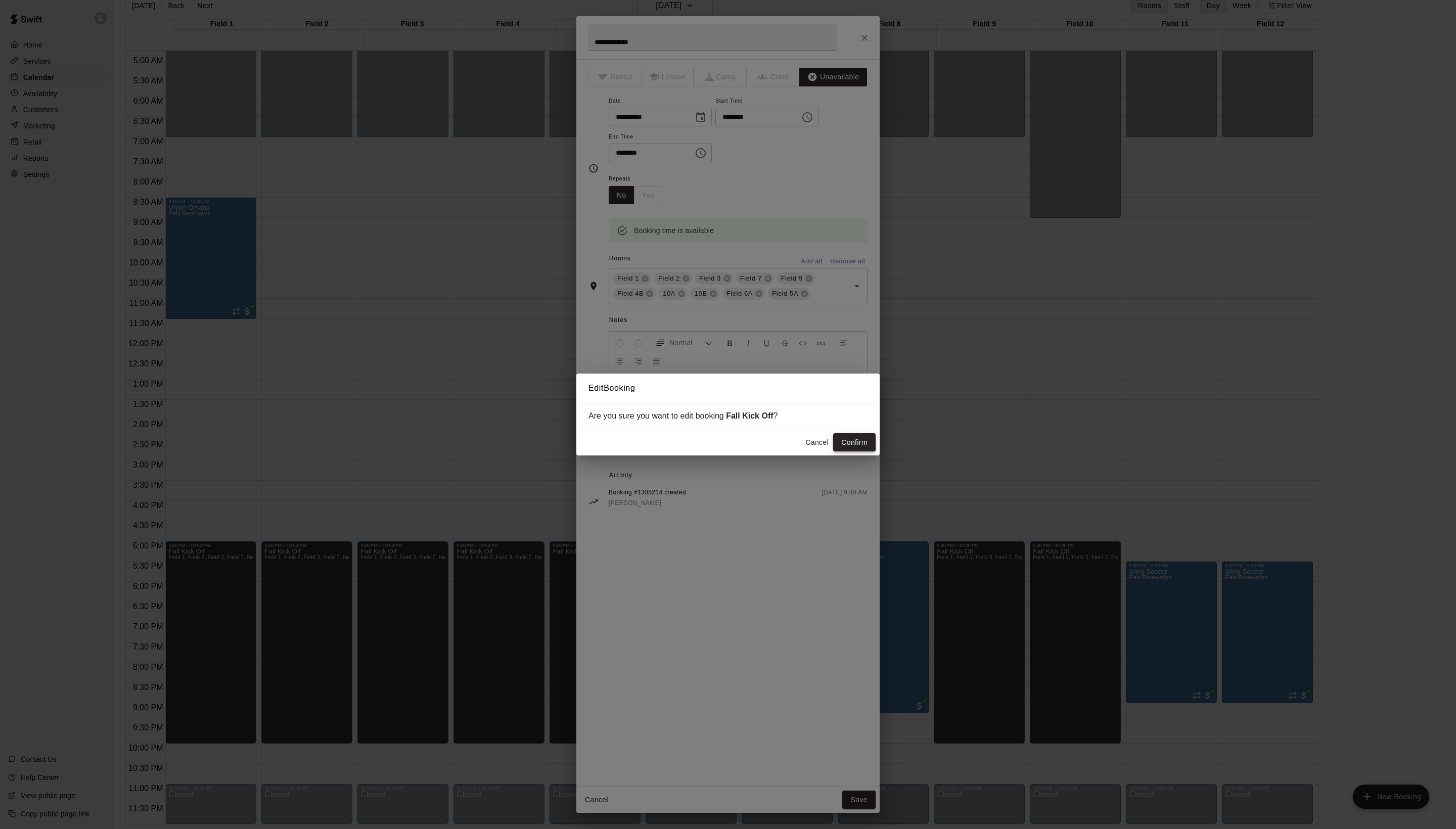
click at [847, 437] on button "Confirm" at bounding box center [854, 442] width 42 height 18
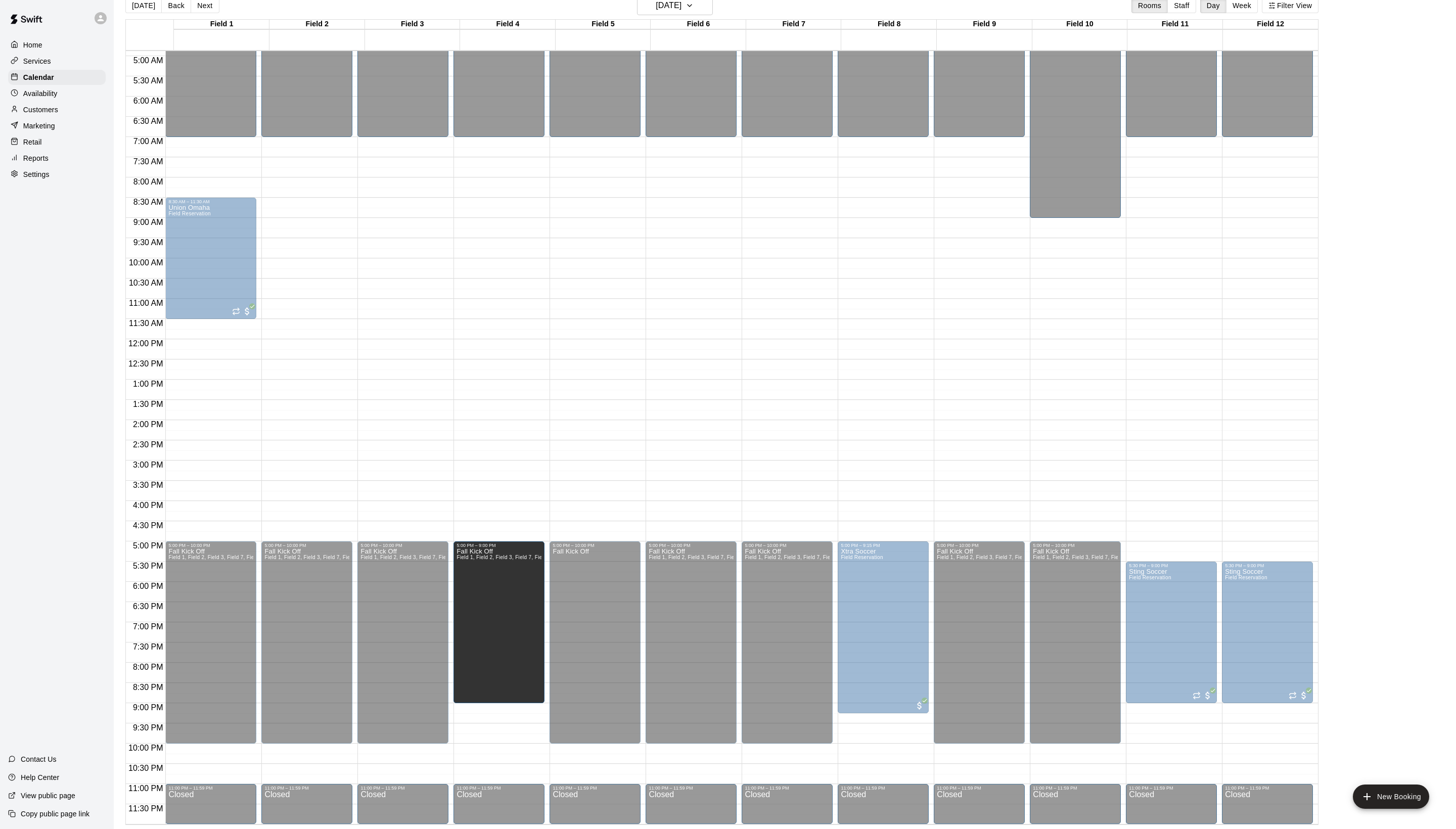
drag, startPoint x: 507, startPoint y: 739, endPoint x: 512, endPoint y: 704, distance: 35.4
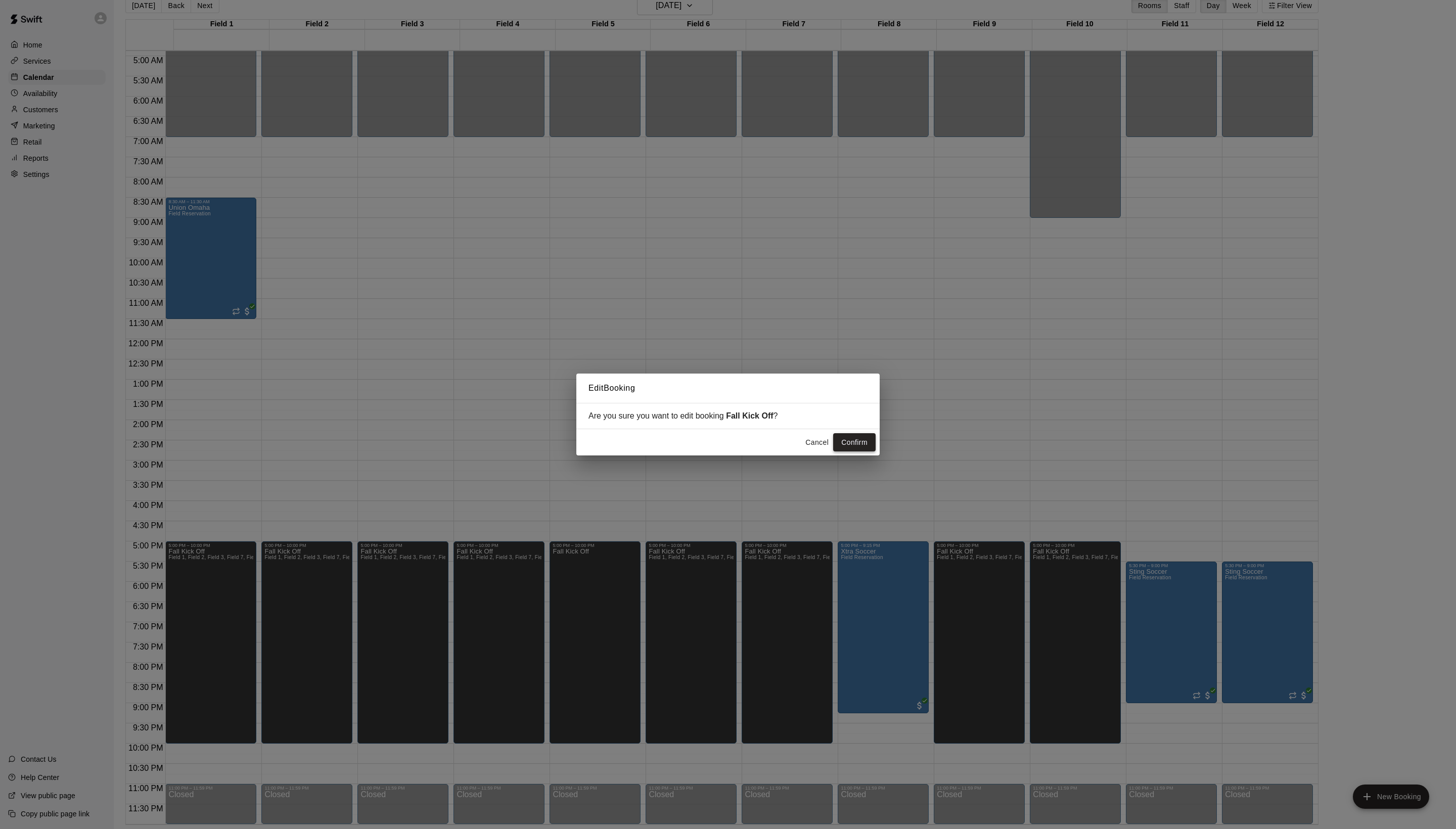
click at [835, 441] on button "Confirm" at bounding box center [854, 442] width 42 height 18
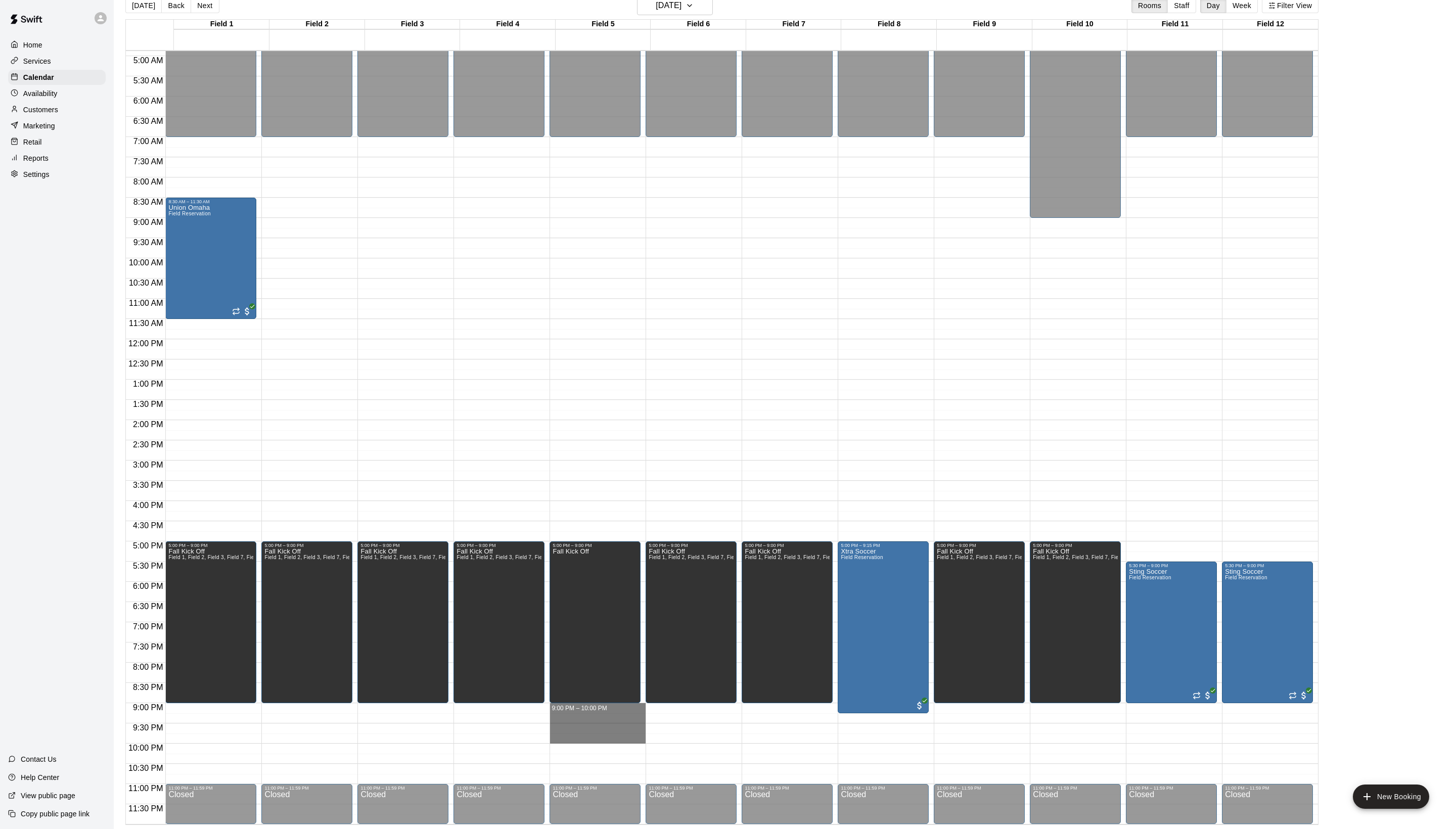
drag, startPoint x: 599, startPoint y: 708, endPoint x: 599, endPoint y: 740, distance: 32.0
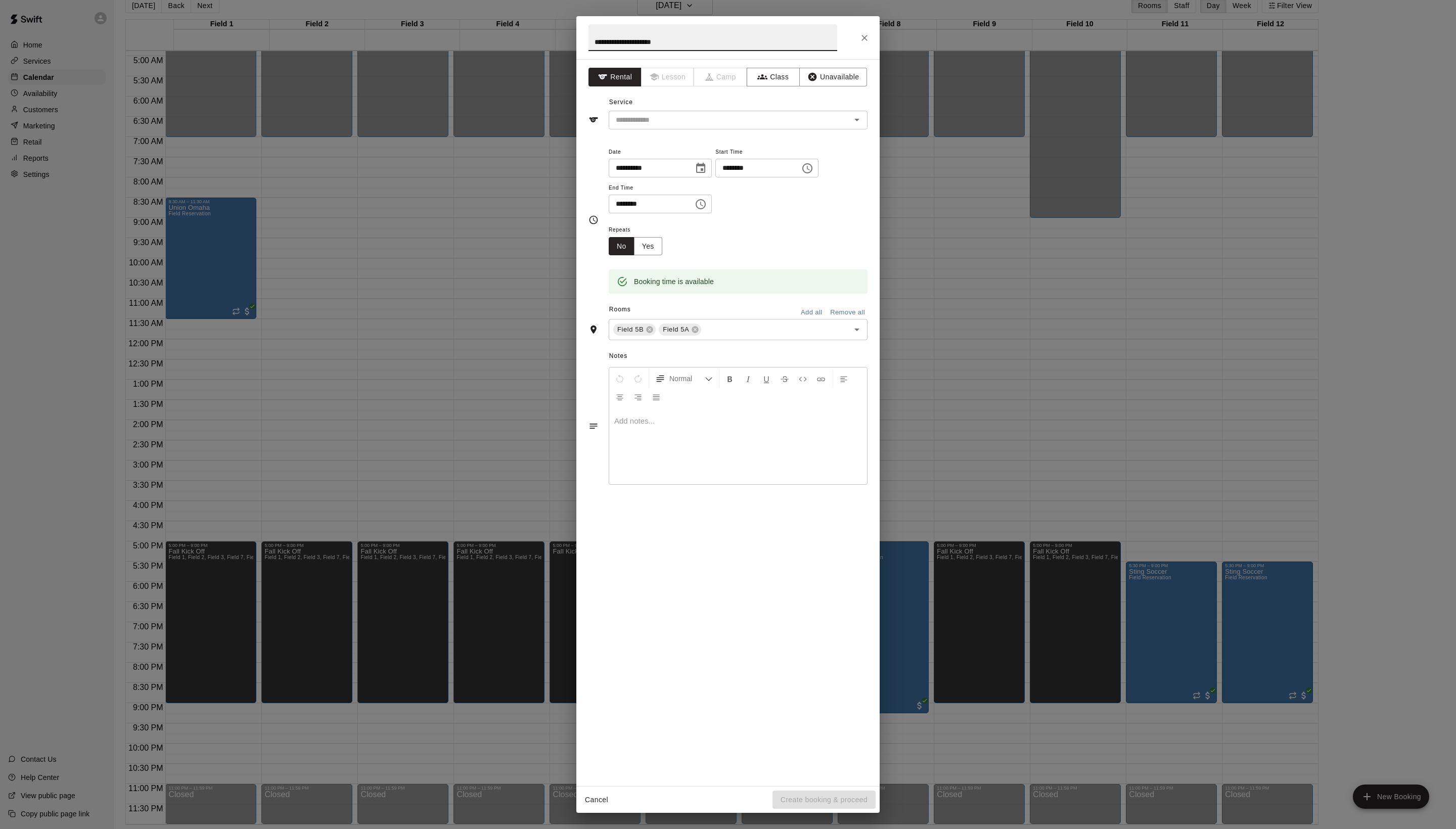
type input "**********"
click at [689, 129] on div "Service ​" at bounding box center [728, 112] width 279 height 35
click at [689, 162] on div "**********" at bounding box center [728, 220] width 279 height 165
click at [689, 126] on input "text" at bounding box center [724, 120] width 223 height 13
click at [689, 171] on li "Field Reservation" at bounding box center [748, 165] width 238 height 16
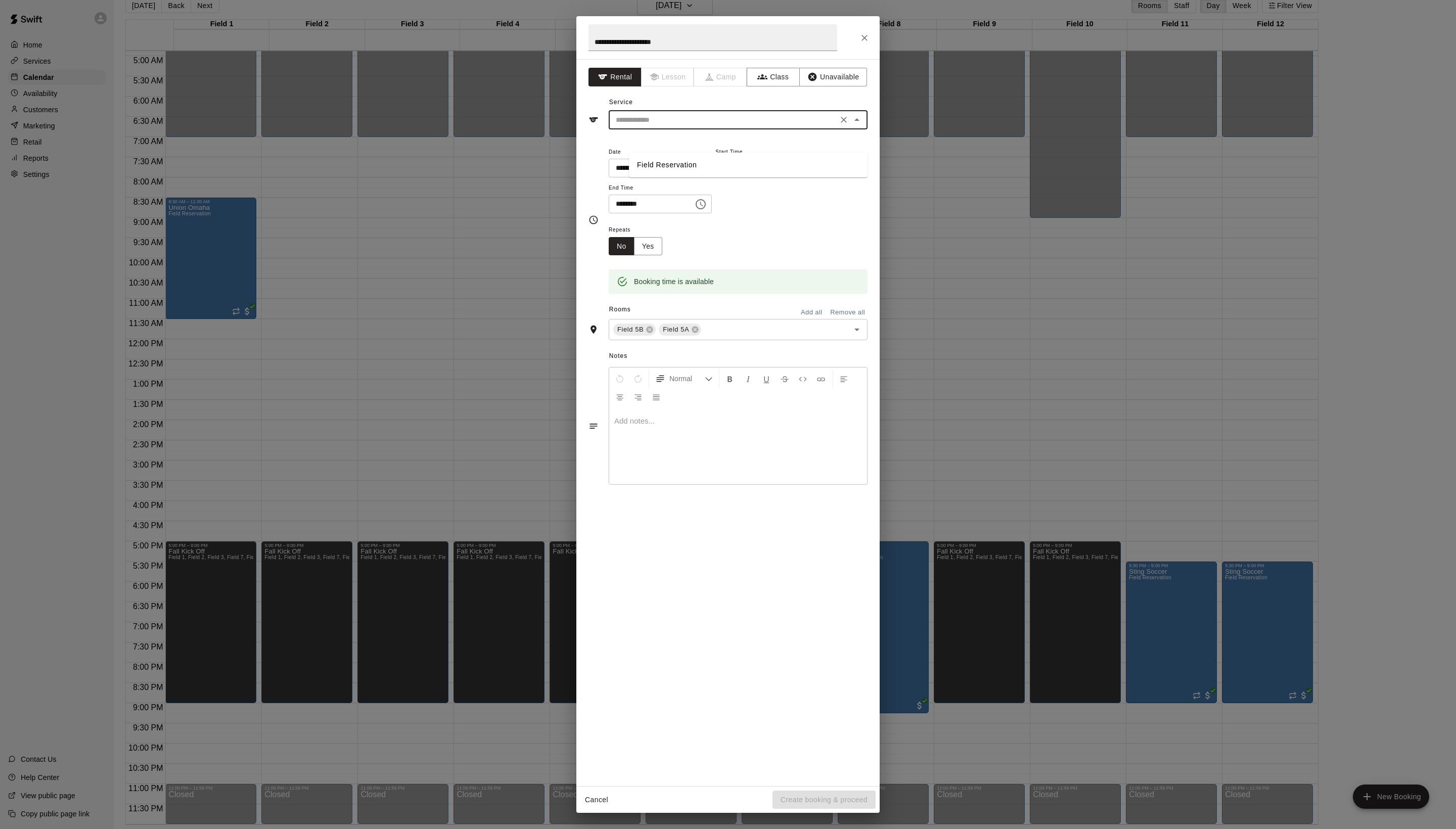
type input "**********"
click at [783, 797] on button "Create booking & proceed" at bounding box center [824, 800] width 103 height 18
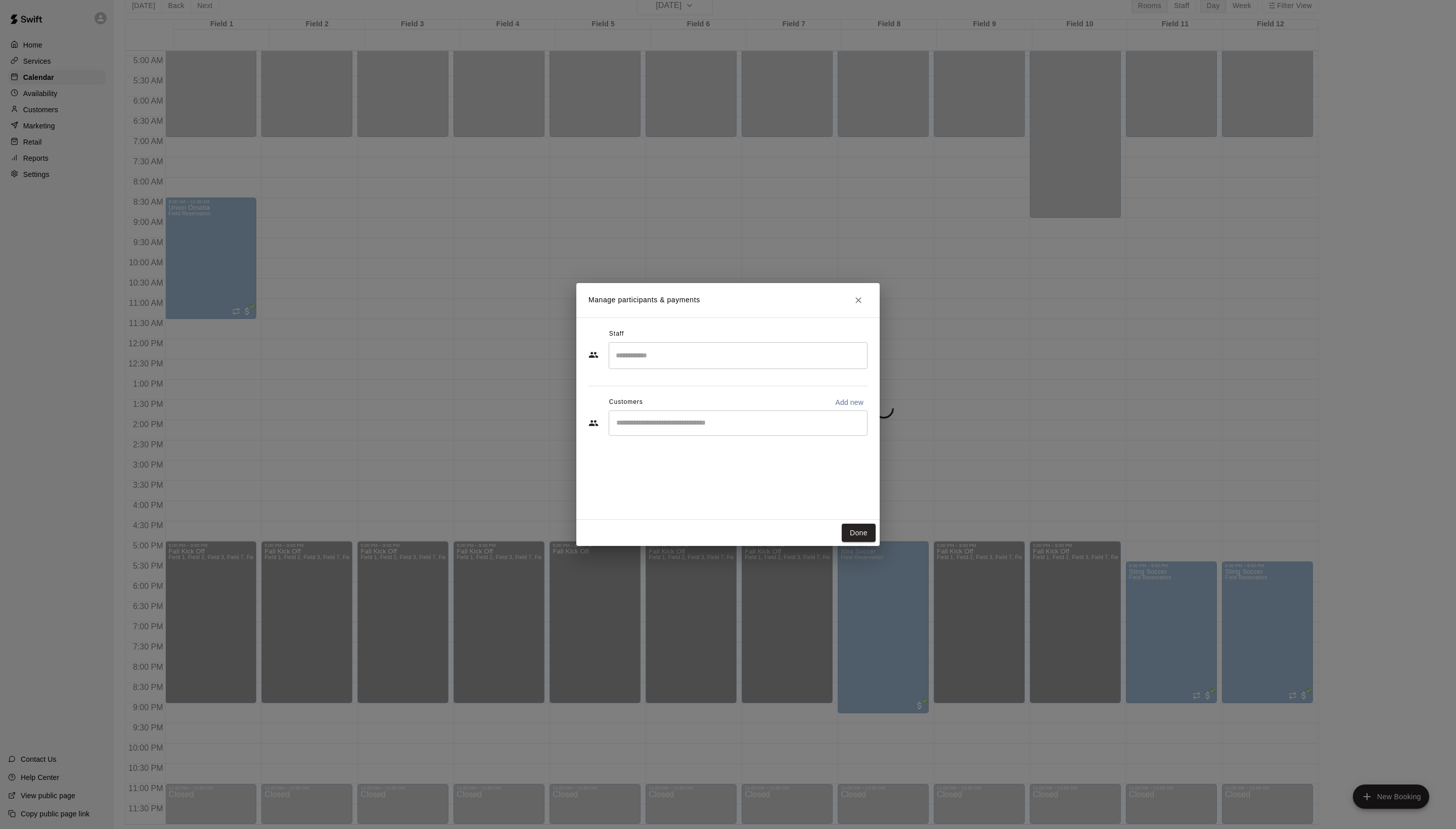
click at [716, 436] on div "​" at bounding box center [738, 423] width 259 height 25
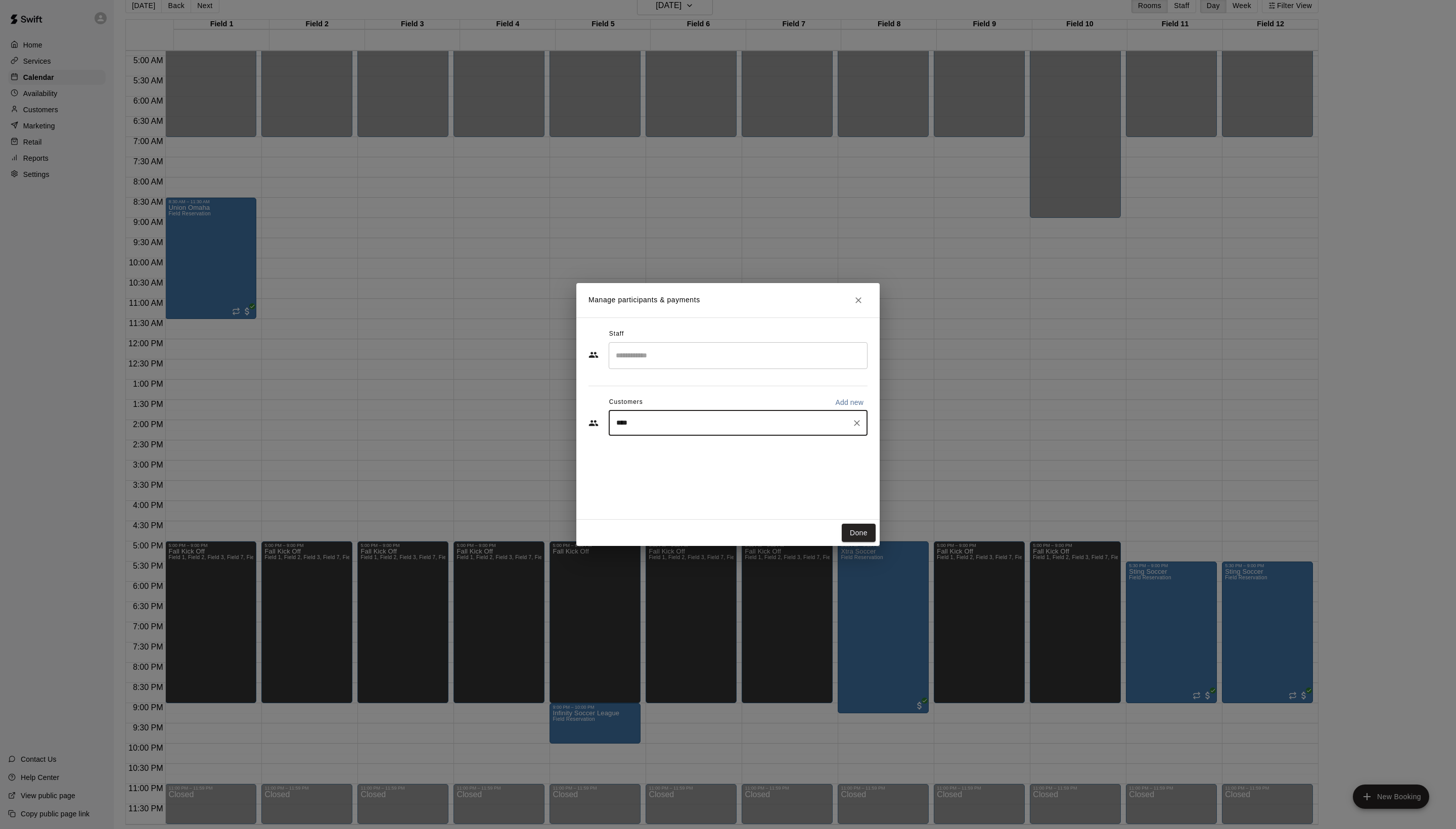
type input "*****"
click at [736, 470] on div "[PERSON_NAME]" at bounding box center [711, 468] width 108 height 11
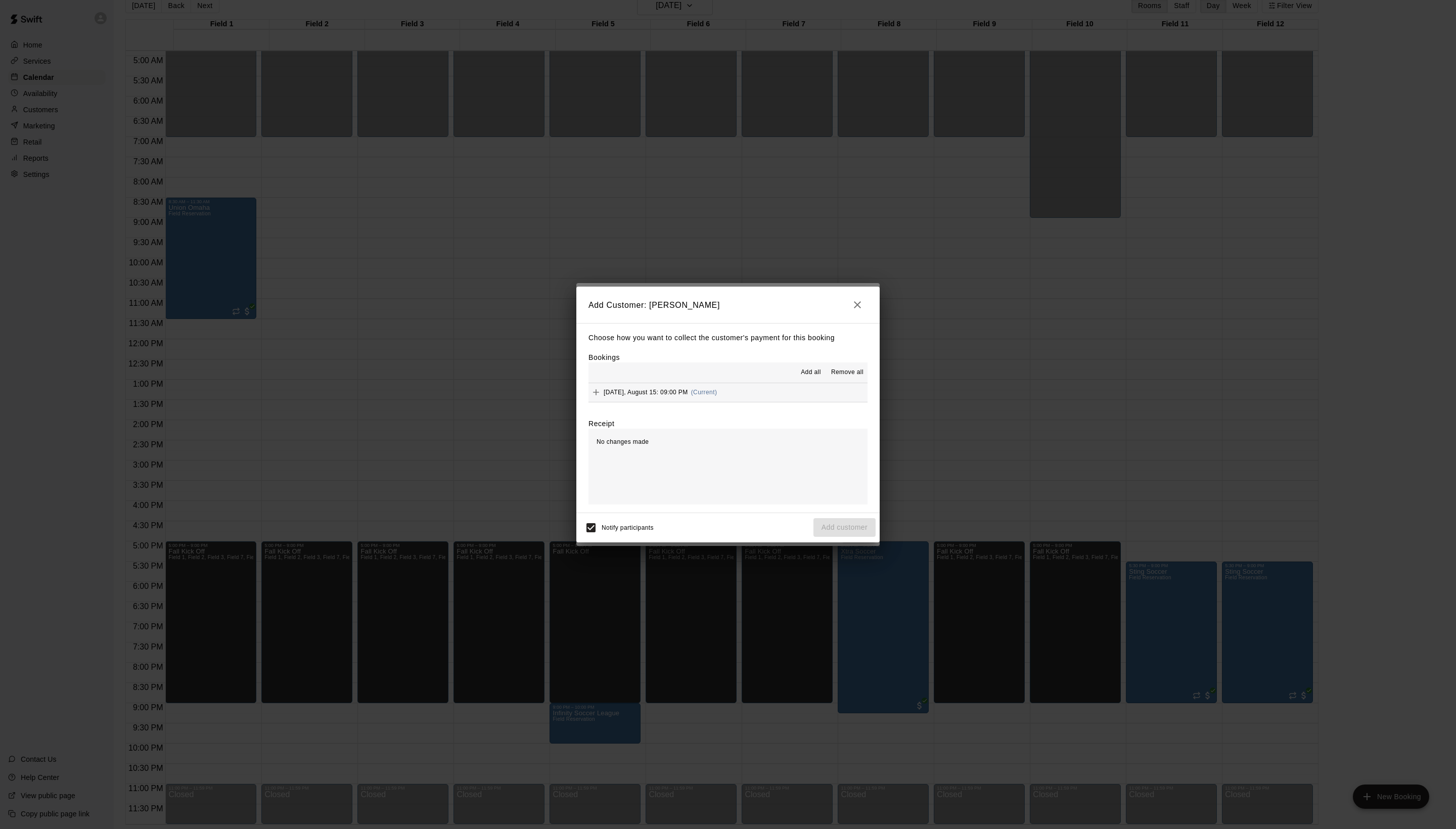
click at [801, 372] on span "Add all" at bounding box center [811, 373] width 20 height 10
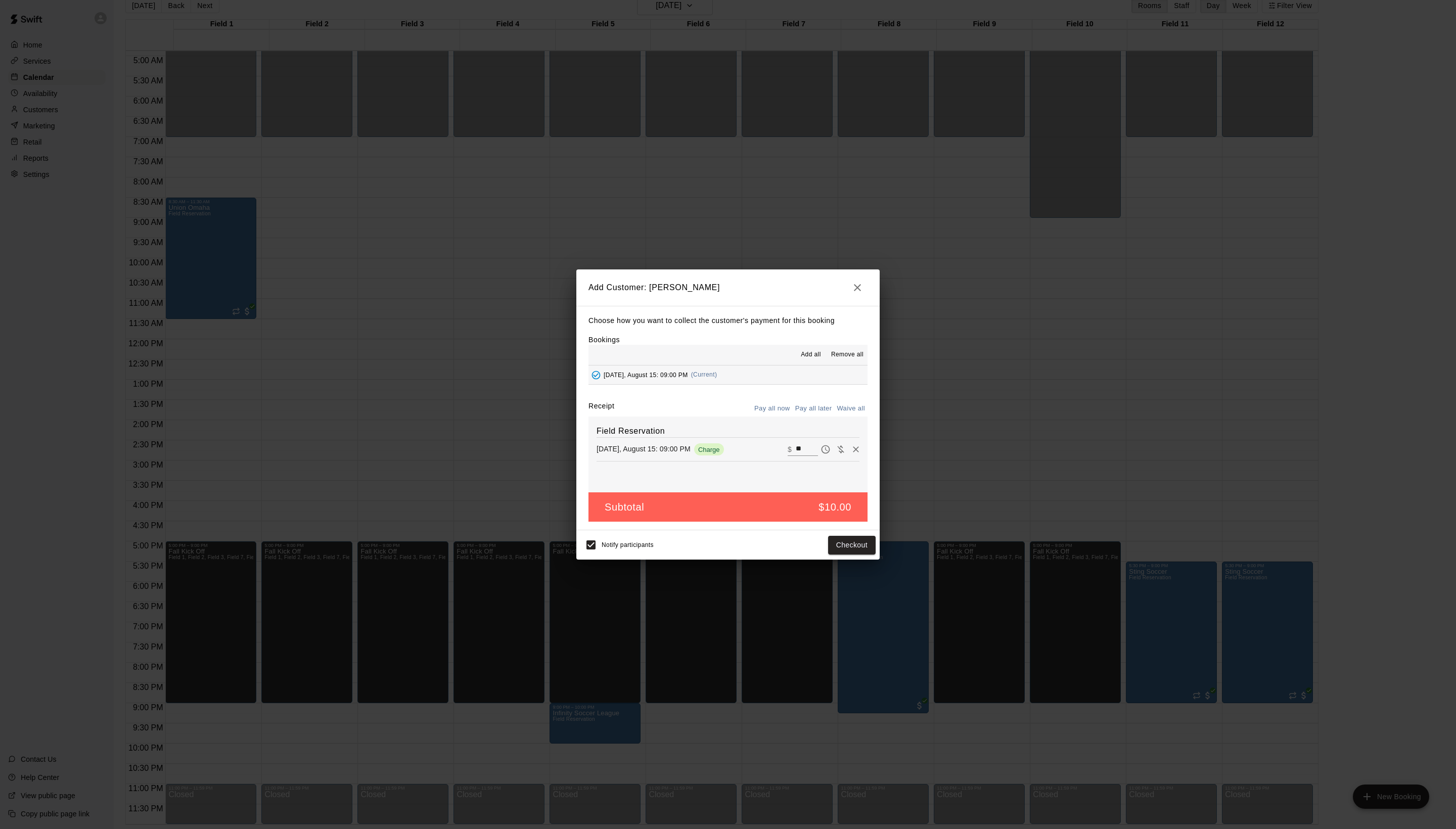
click at [842, 417] on button "Waive all" at bounding box center [850, 408] width 34 height 16
type input "*"
click at [848, 554] on button "Add customer" at bounding box center [845, 545] width 62 height 18
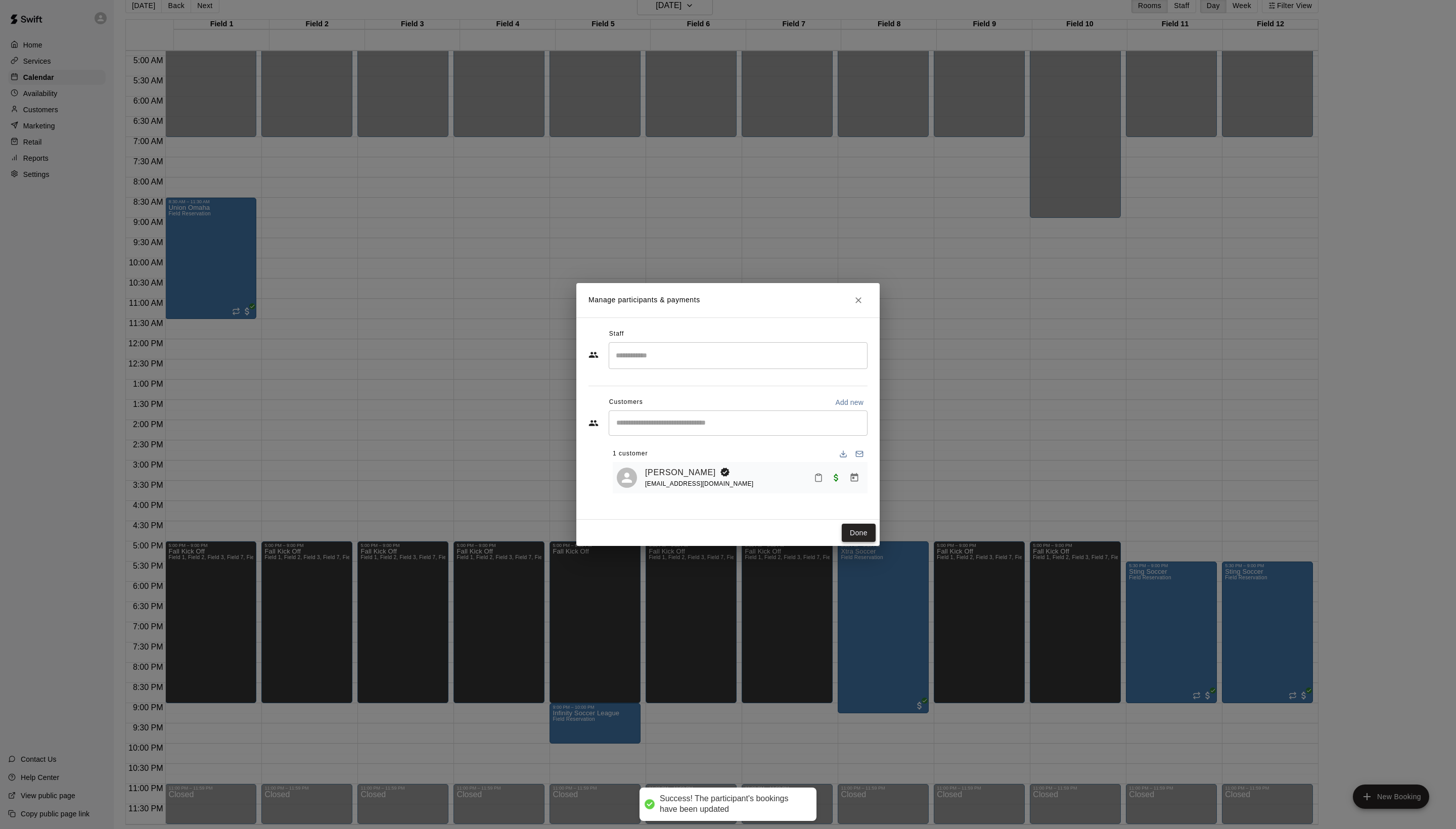
click at [854, 542] on button "Done" at bounding box center [858, 533] width 34 height 18
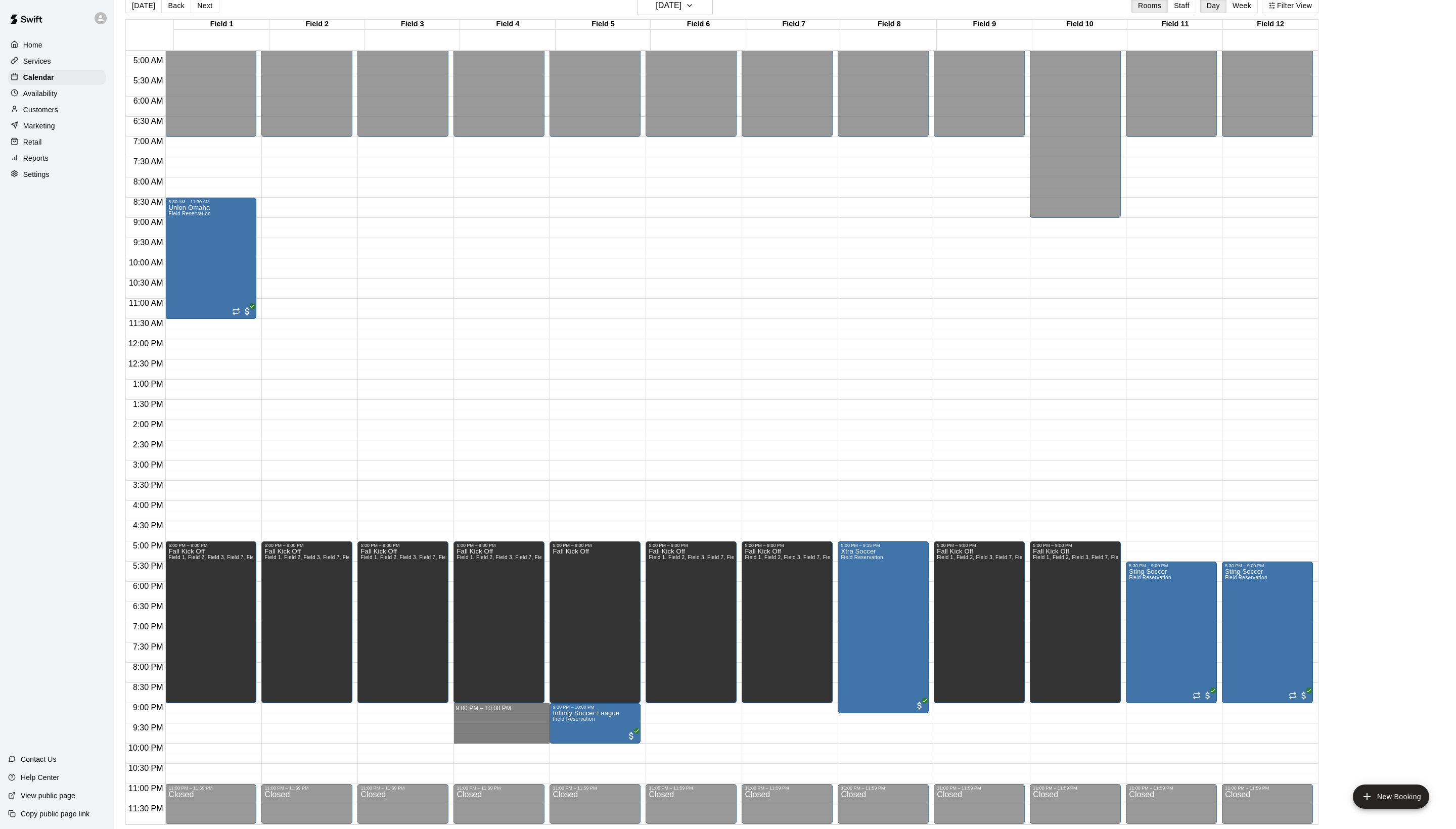
drag, startPoint x: 528, startPoint y: 706, endPoint x: 528, endPoint y: 733, distance: 27.0
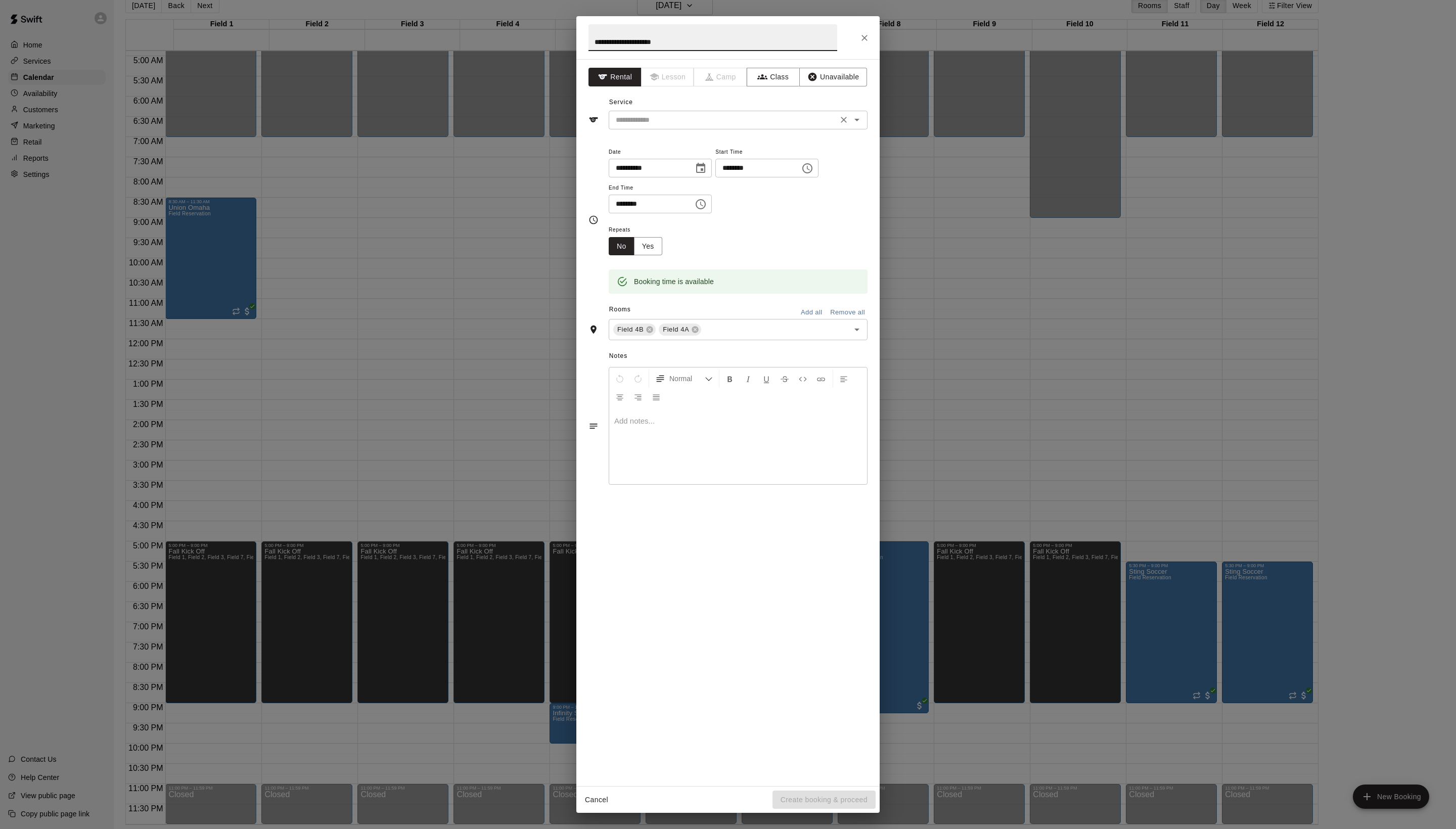
type input "**********"
click at [687, 126] on input "text" at bounding box center [724, 120] width 223 height 13
click at [687, 159] on li "Field Reservation" at bounding box center [748, 165] width 238 height 16
type input "**********"
click at [654, 334] on icon at bounding box center [649, 329] width 8 height 8
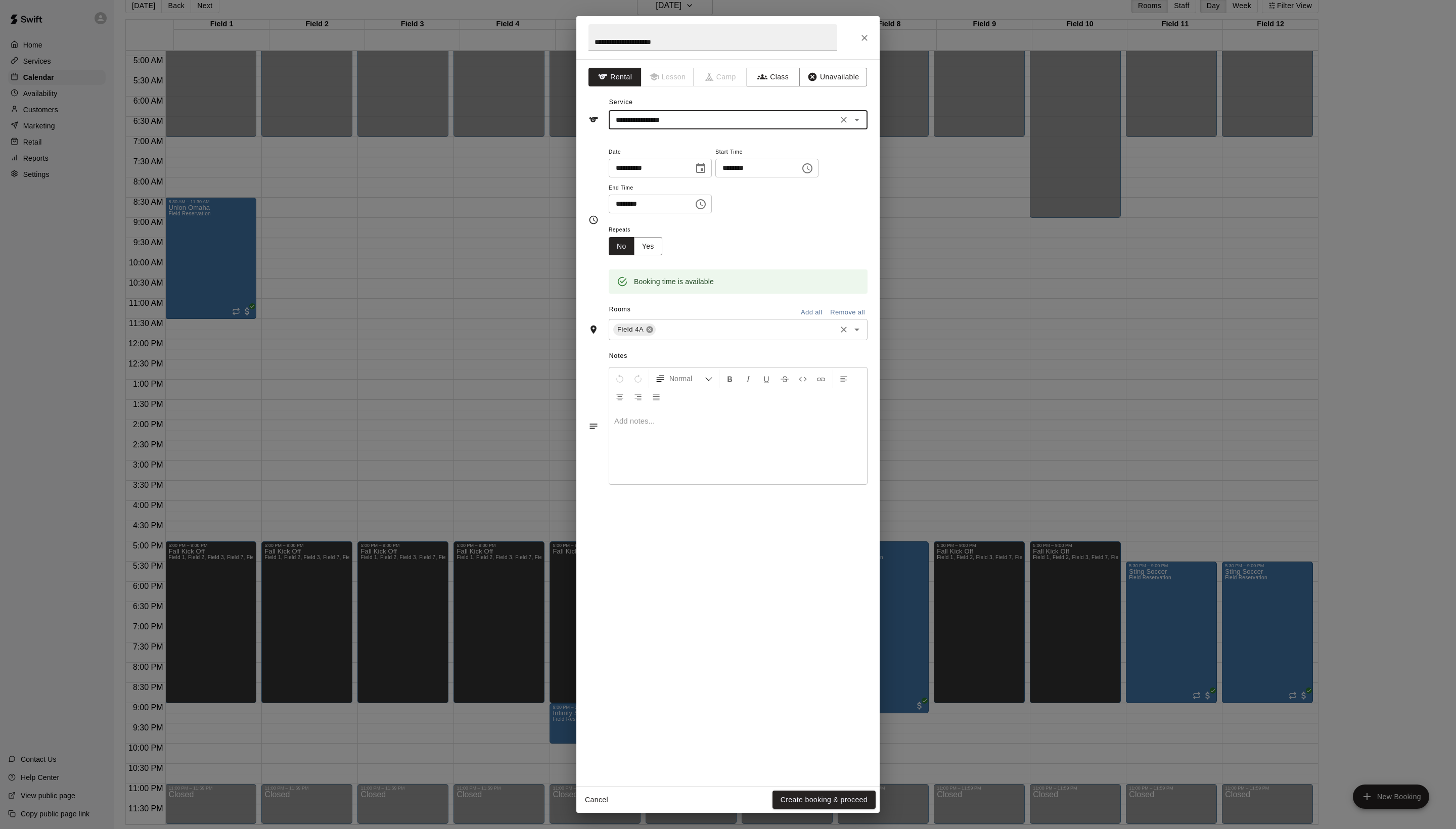
click at [653, 333] on icon at bounding box center [650, 330] width 6 height 6
click at [682, 296] on input "text" at bounding box center [730, 290] width 236 height 13
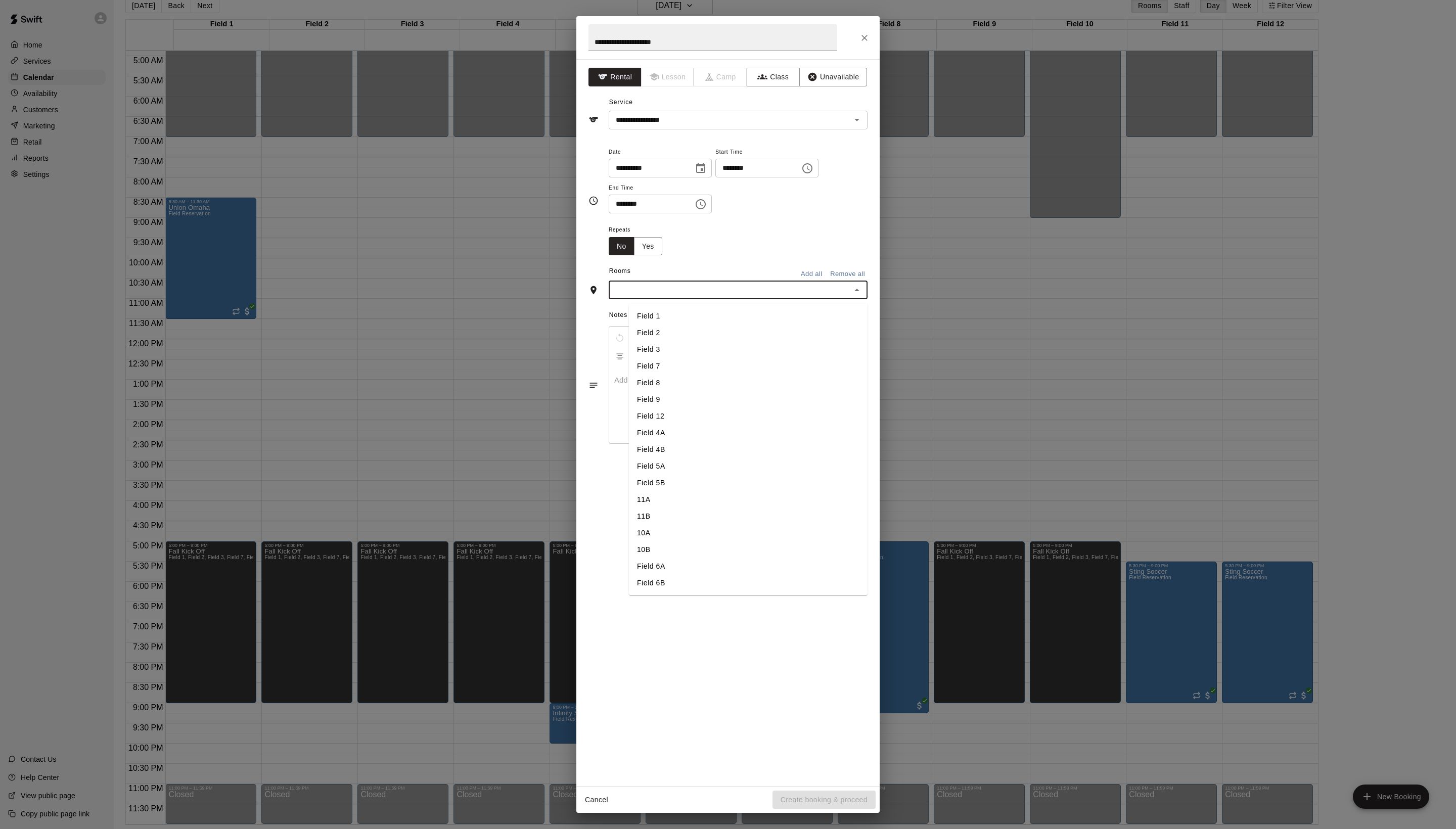
click at [682, 492] on li "Field 5B" at bounding box center [748, 483] width 238 height 16
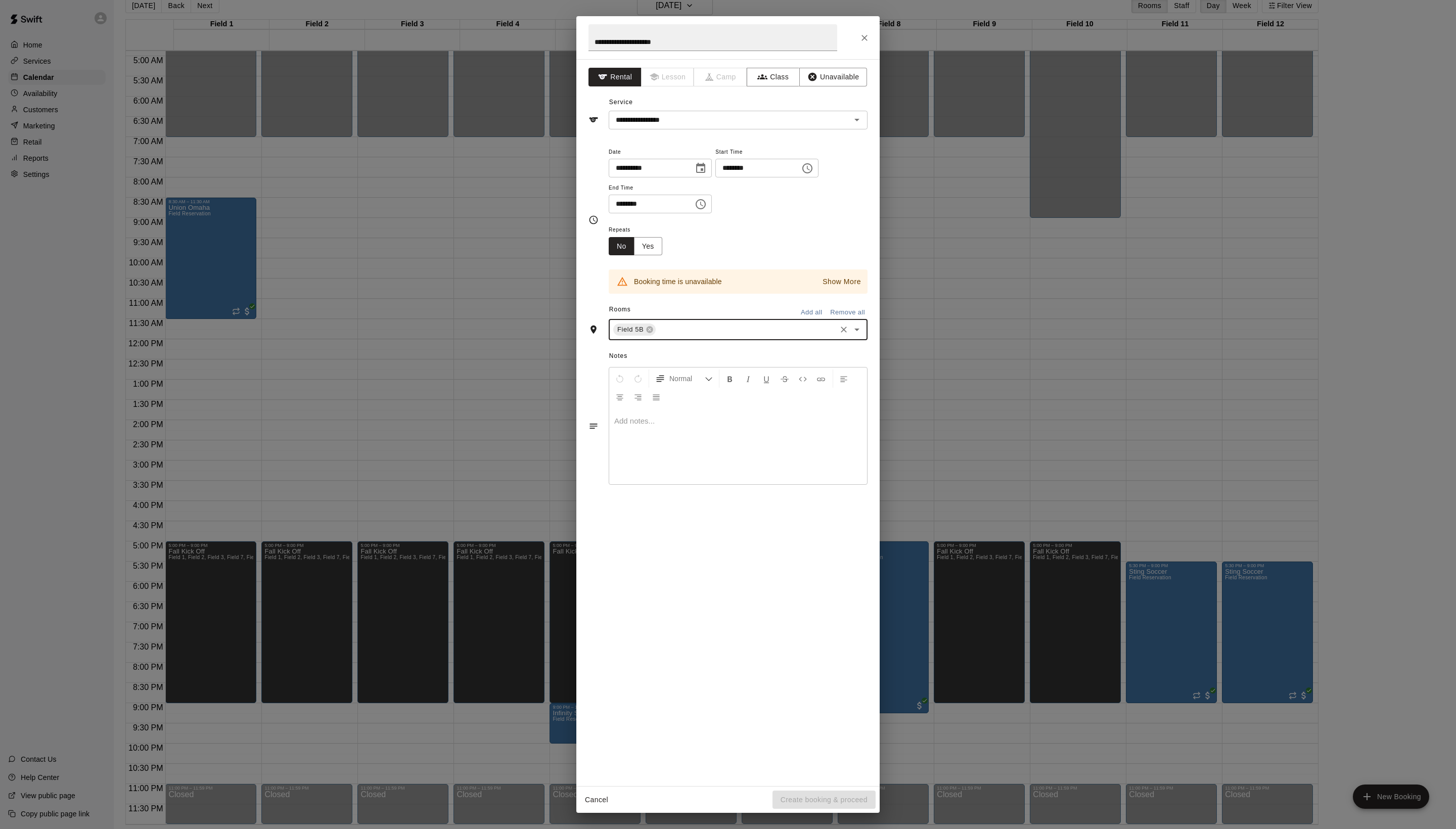
click at [802, 173] on icon "Choose time, selected time is 9:00 PM" at bounding box center [807, 168] width 10 height 10
click at [639, 275] on li "08" at bounding box center [643, 265] width 24 height 18
type input "********"
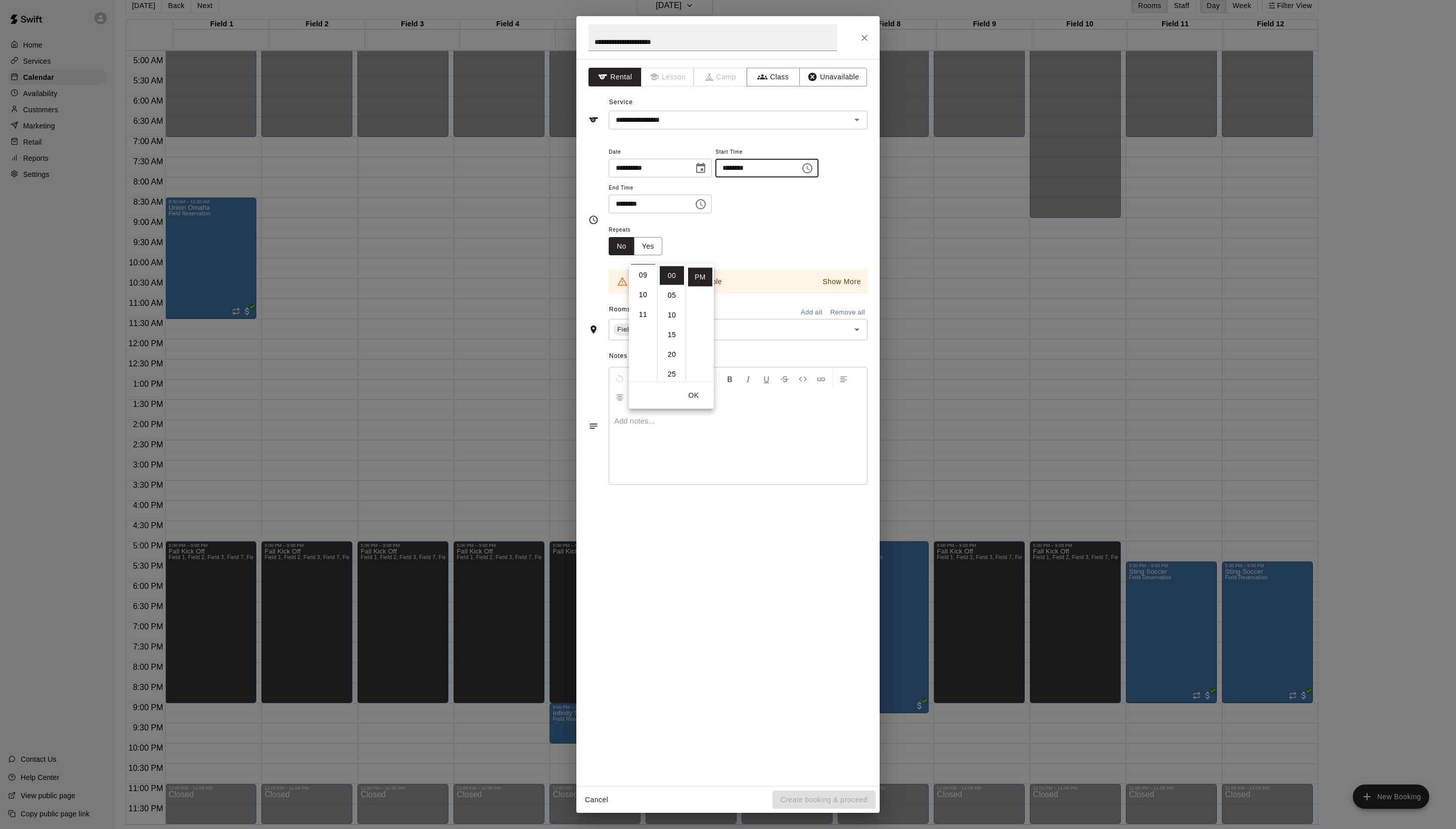
click at [826, 214] on div "**********" at bounding box center [738, 180] width 259 height 69
click at [703, 206] on icon "Choose time, selected time is 10:00 PM" at bounding box center [701, 204] width 3 height 4
click at [640, 348] on li "09" at bounding box center [643, 339] width 24 height 18
type input "********"
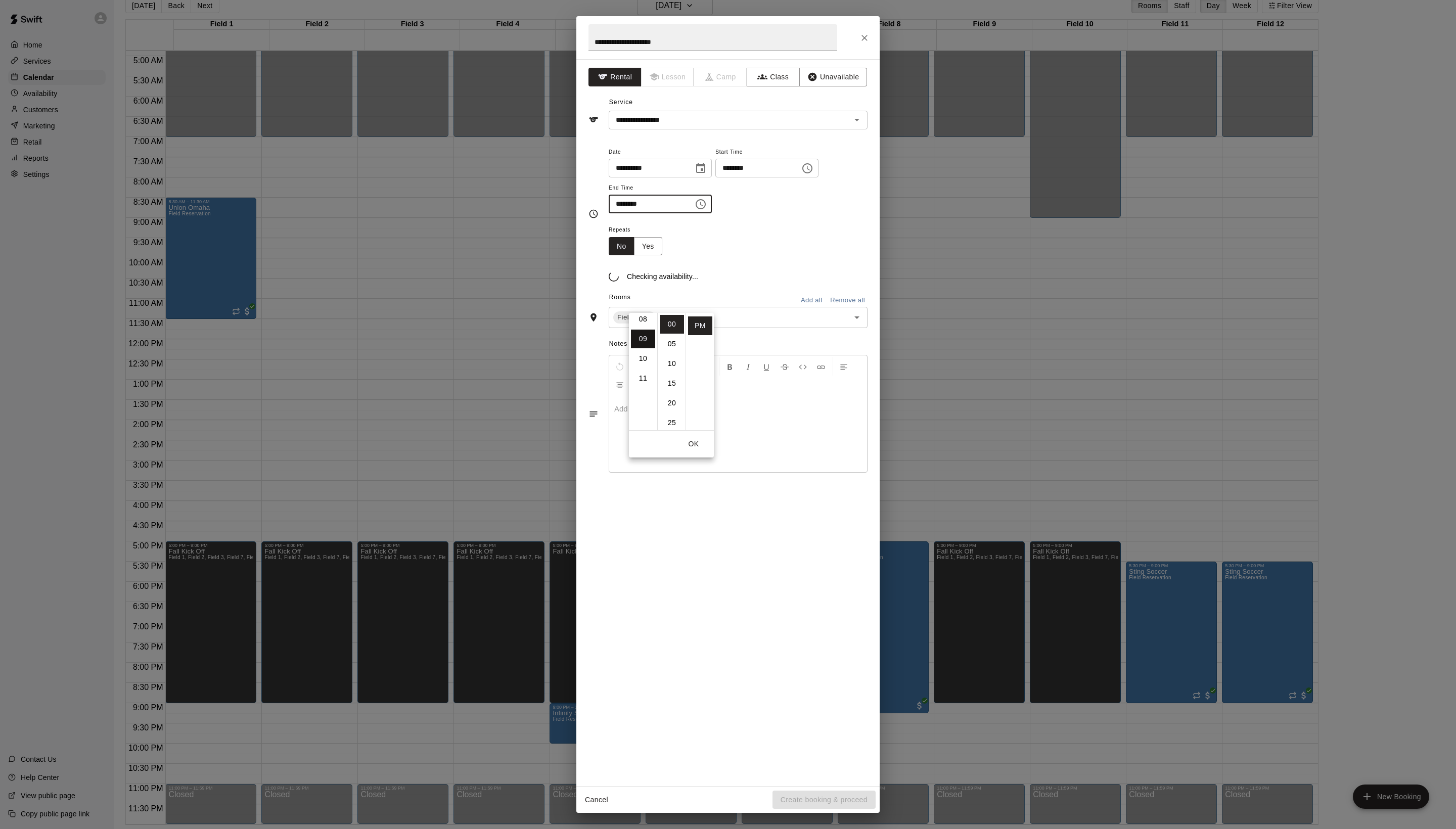
scroll to position [200, 0]
click at [854, 256] on div "Repeats No Yes" at bounding box center [738, 239] width 259 height 32
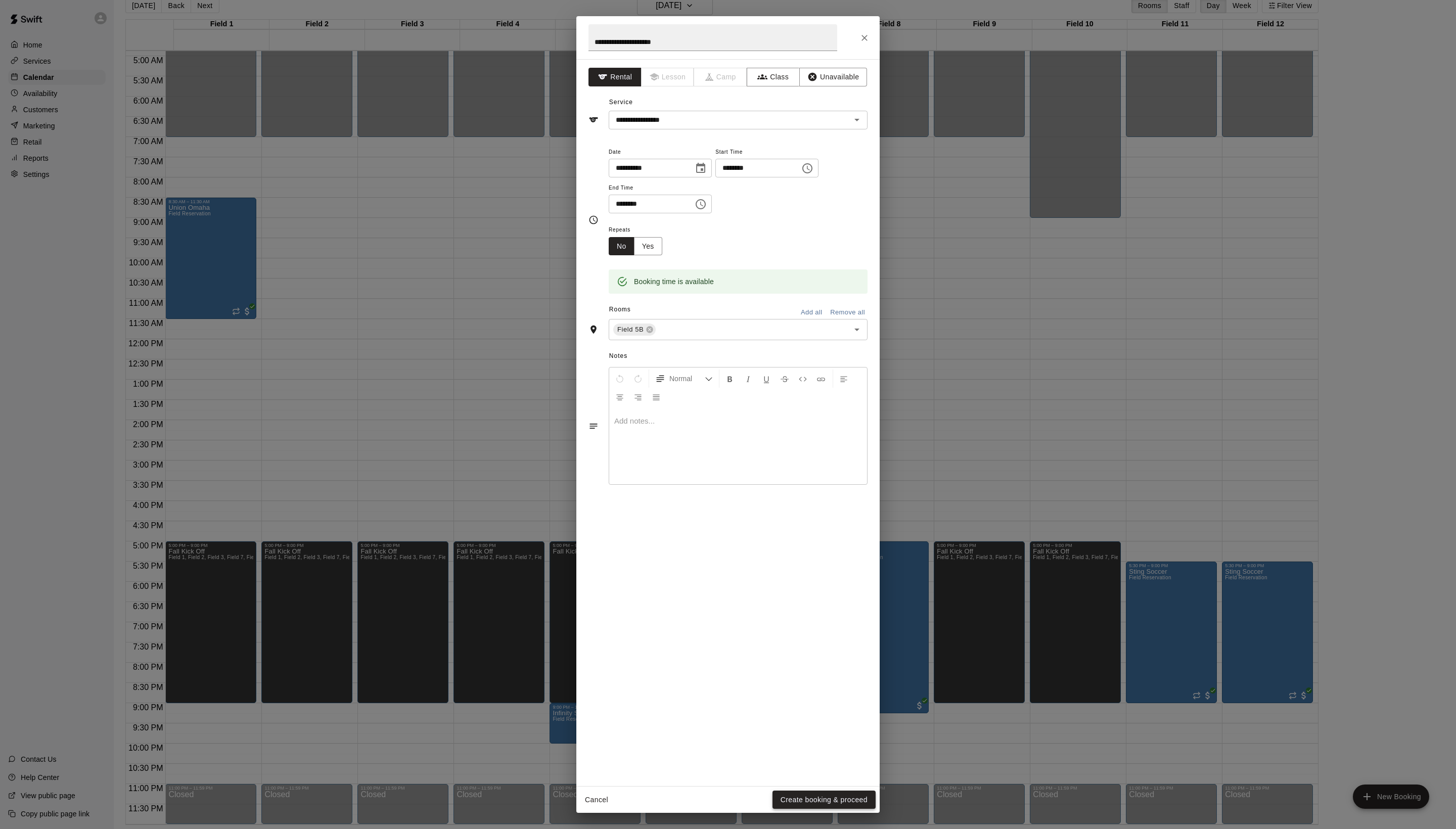
click at [806, 797] on button "Create booking & proceed" at bounding box center [824, 800] width 103 height 18
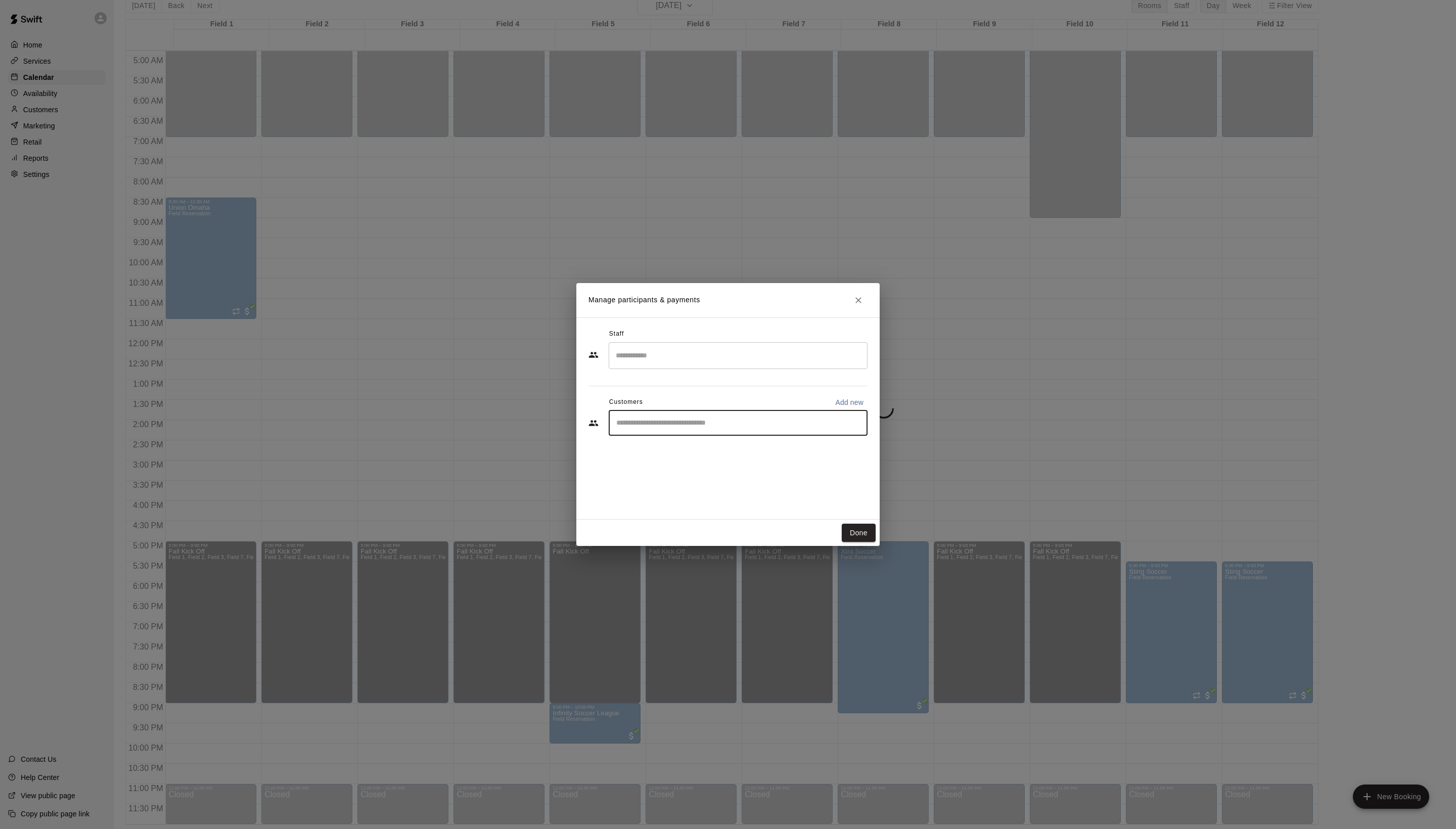
click at [724, 428] on input "Start typing to search customers..." at bounding box center [738, 423] width 250 height 10
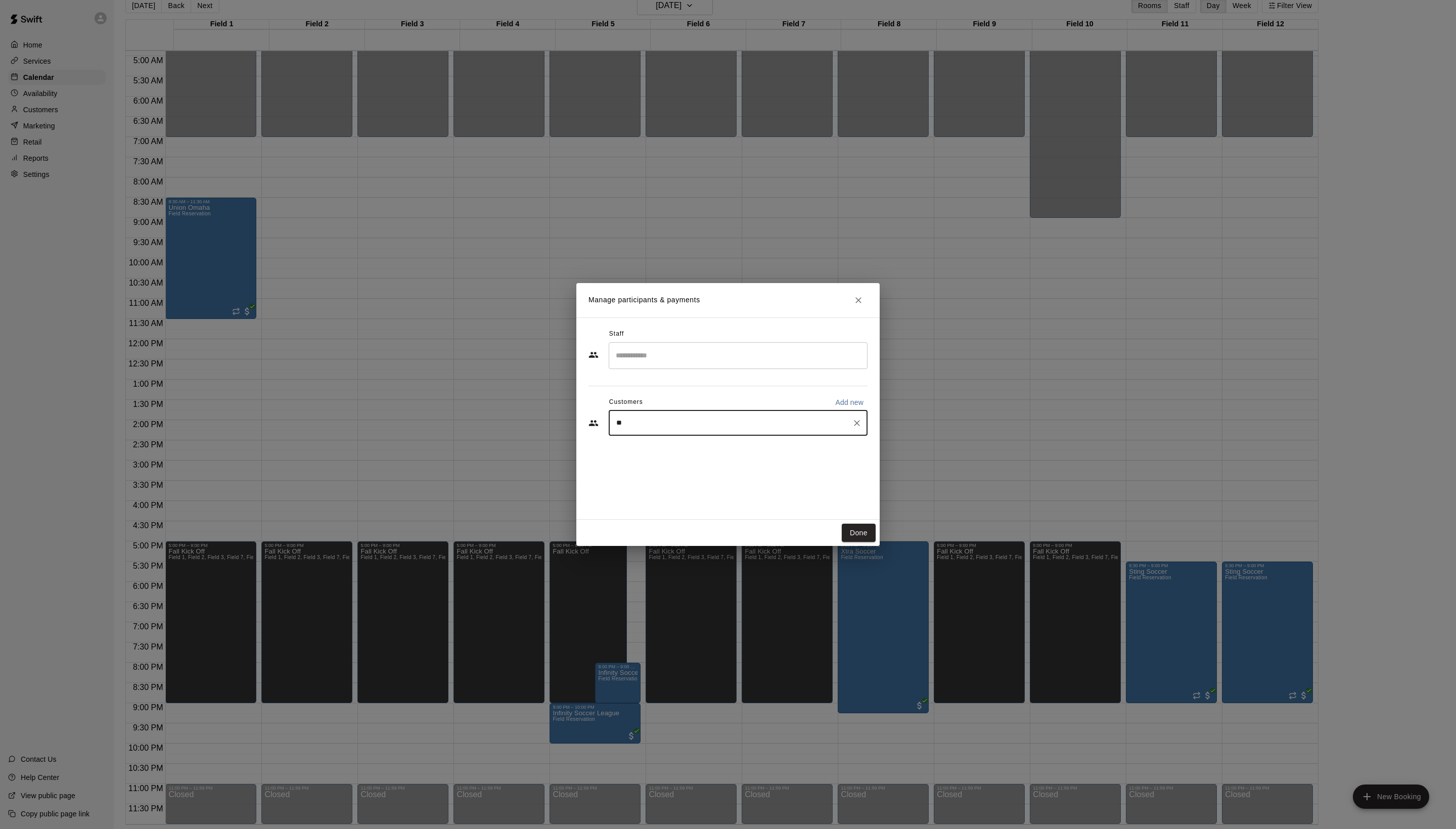
type input "*"
type input "*****"
click at [733, 473] on div "[PERSON_NAME] [EMAIL_ADDRESS][DOMAIN_NAME]" at bounding box center [711, 474] width 108 height 22
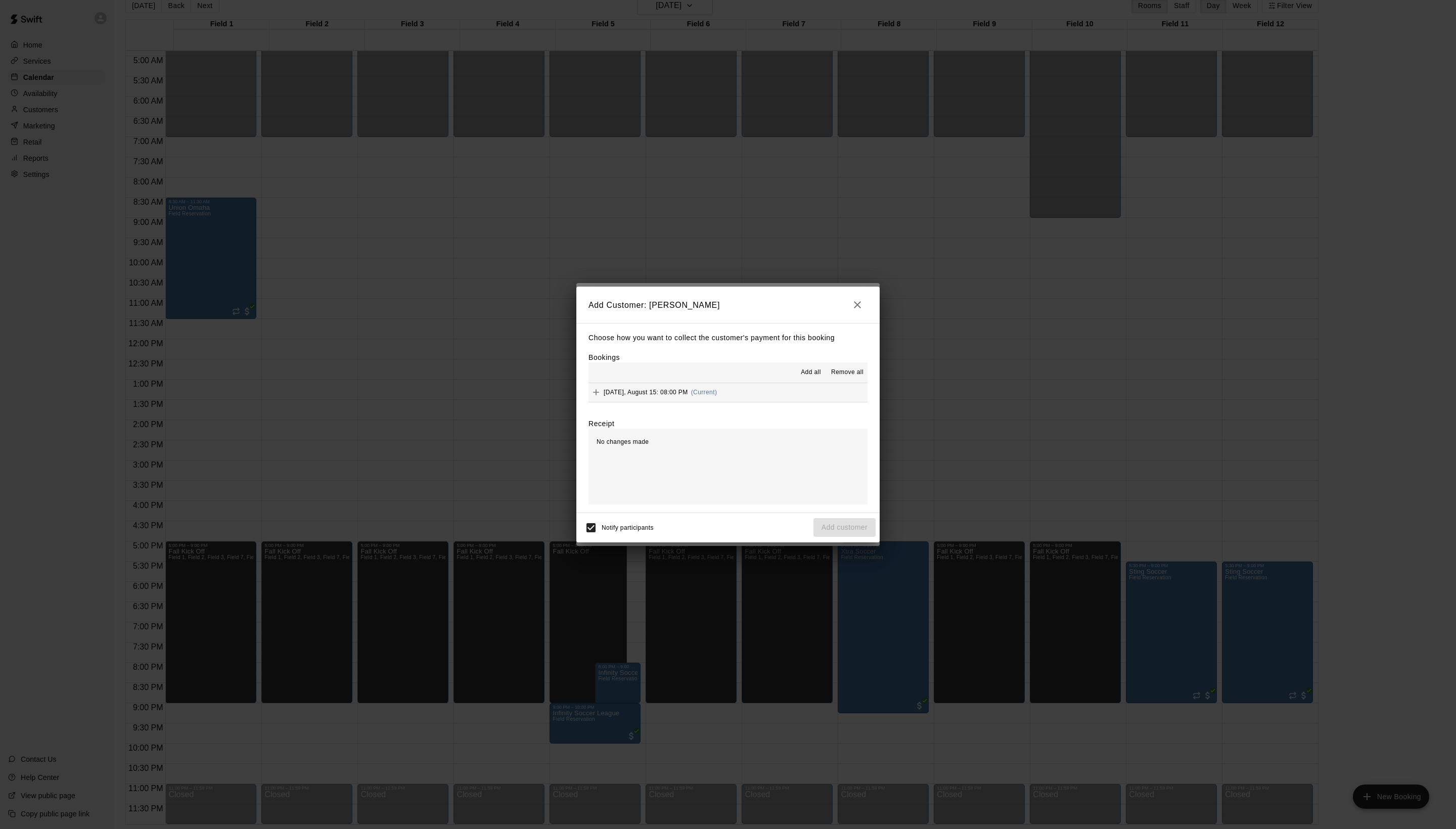
click at [801, 376] on span "Add all" at bounding box center [811, 373] width 20 height 10
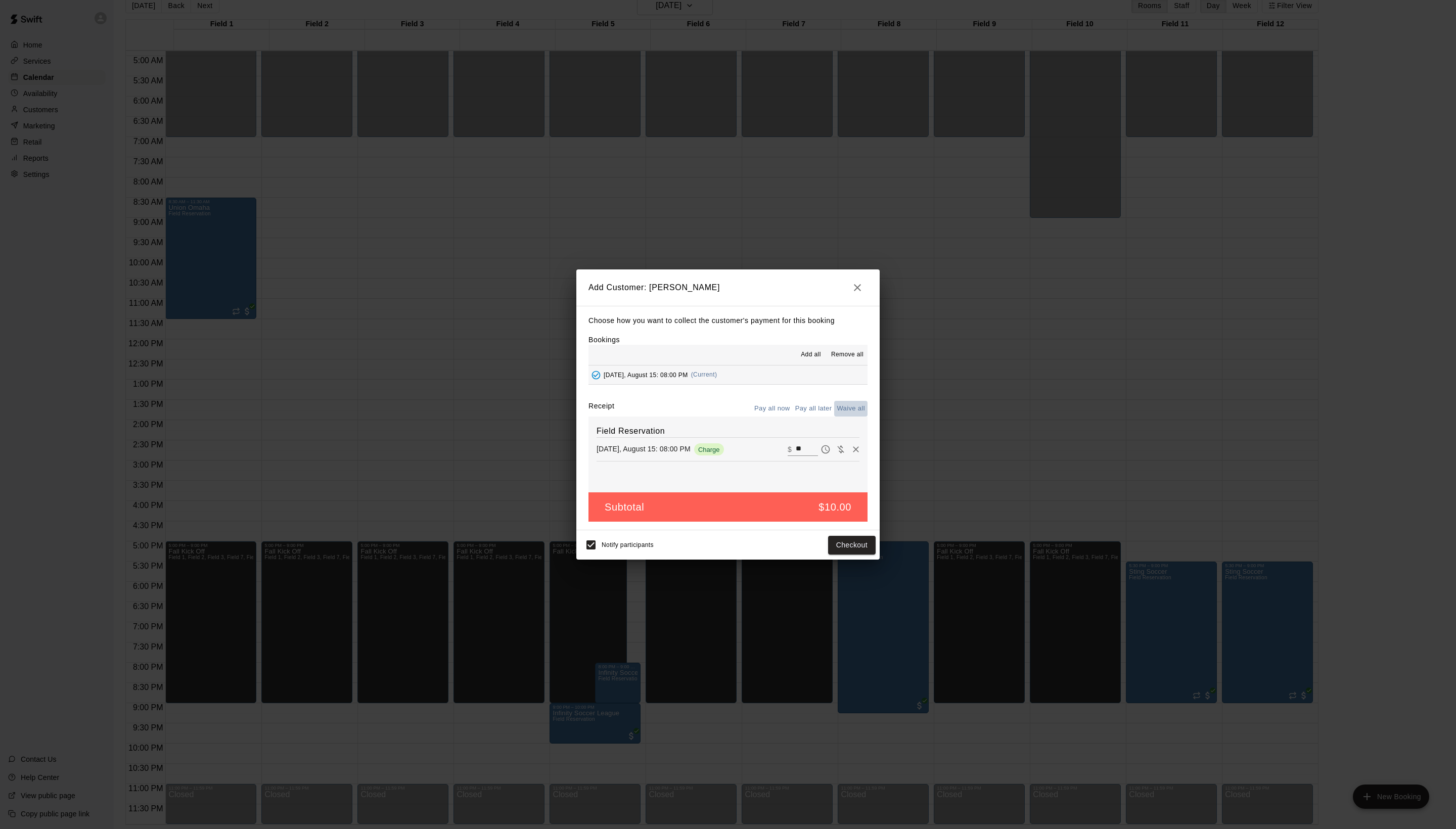
click at [837, 415] on button "Waive all" at bounding box center [850, 408] width 34 height 16
type input "*"
click at [862, 554] on button "Add customer" at bounding box center [845, 545] width 62 height 18
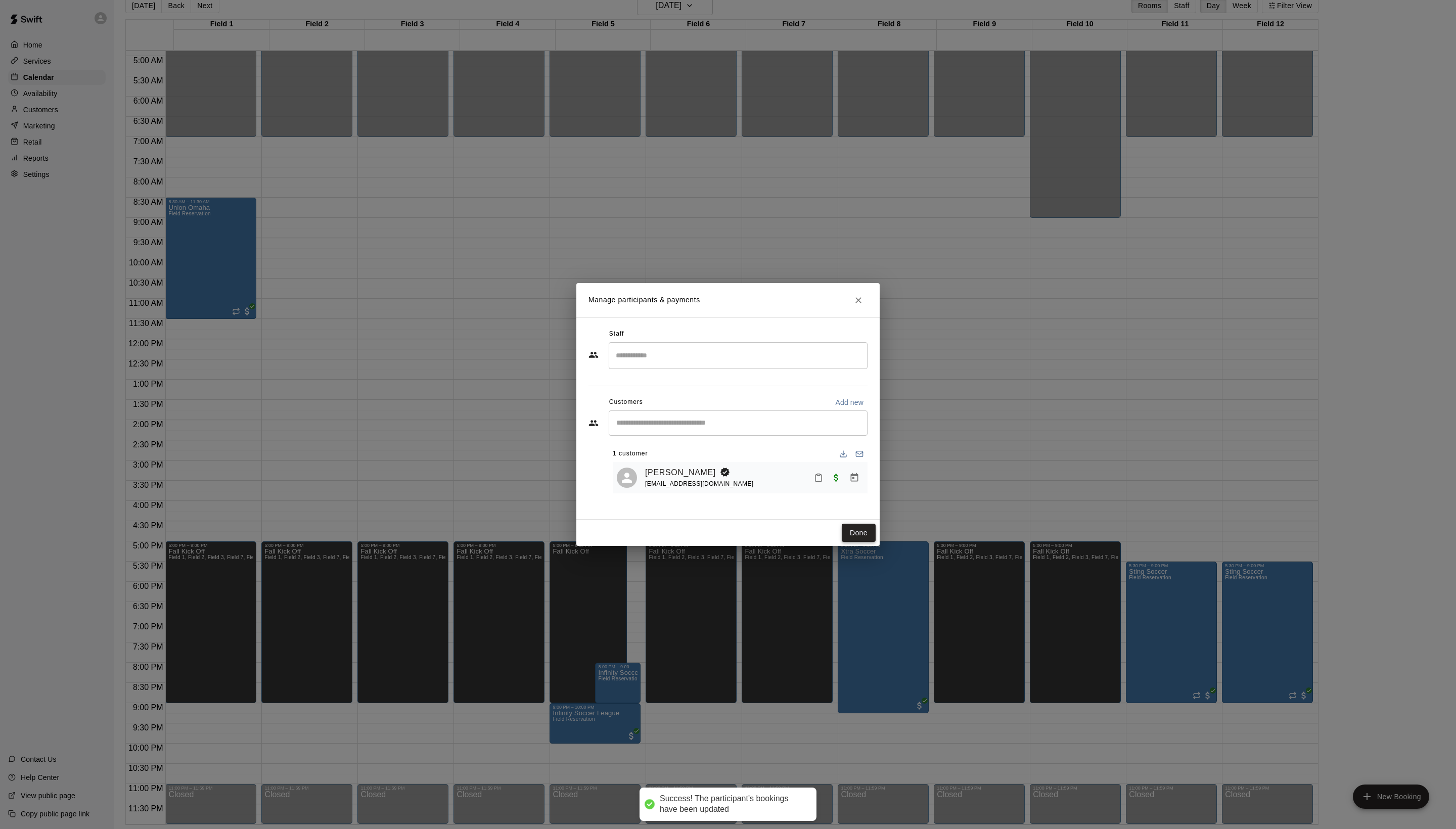
click at [864, 542] on button "Done" at bounding box center [858, 533] width 34 height 18
